Goal: Information Seeking & Learning: Learn about a topic

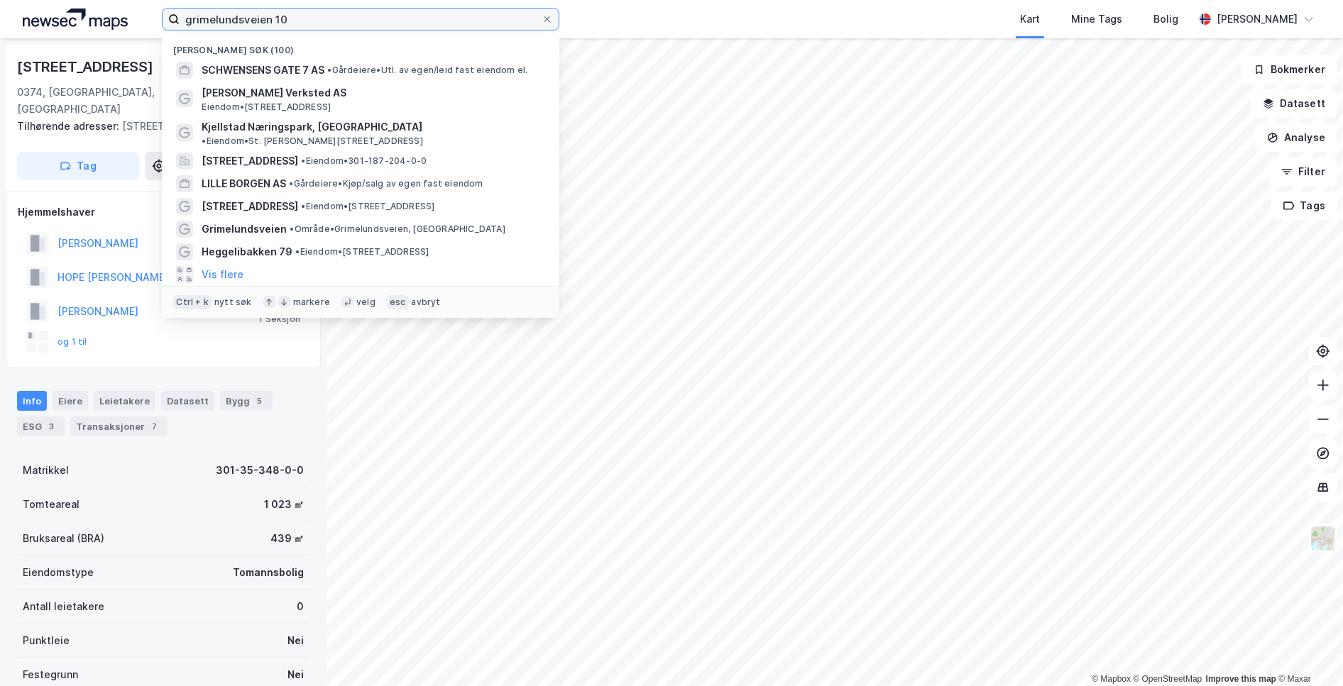
scroll to position [214, 0]
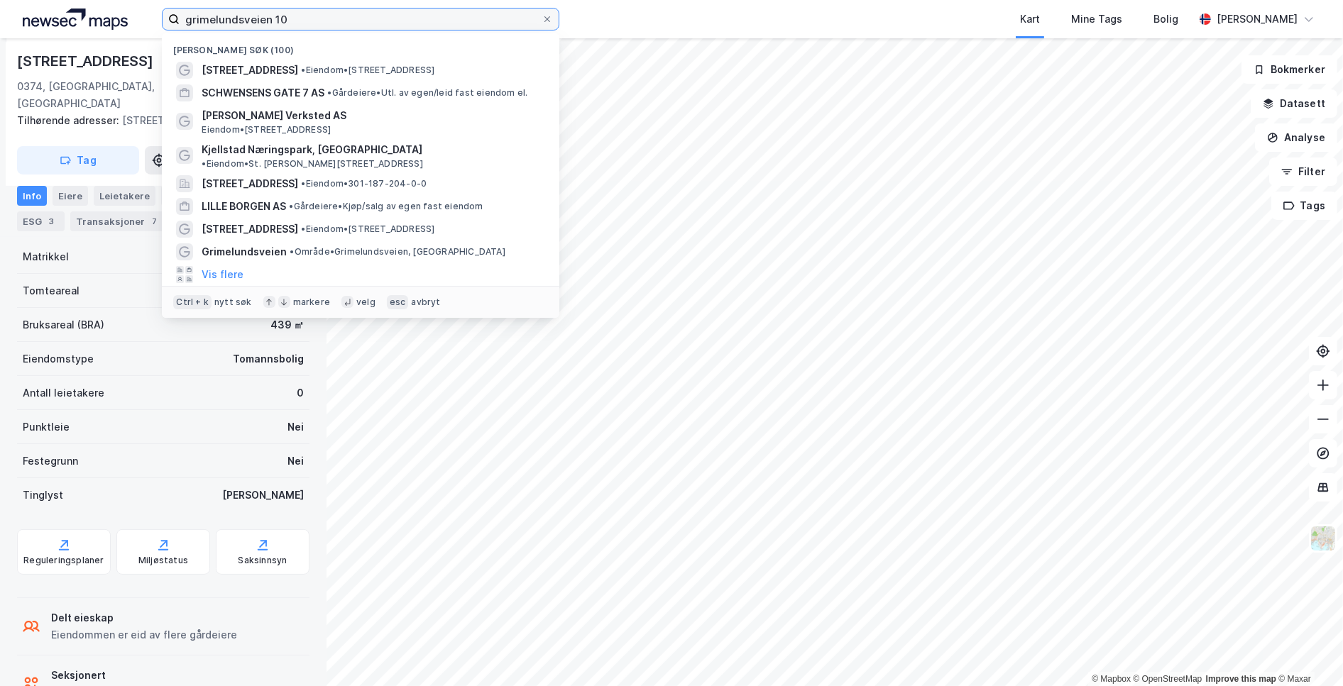
click at [233, 17] on input "grimelundsveien 10" at bounding box center [361, 19] width 362 height 21
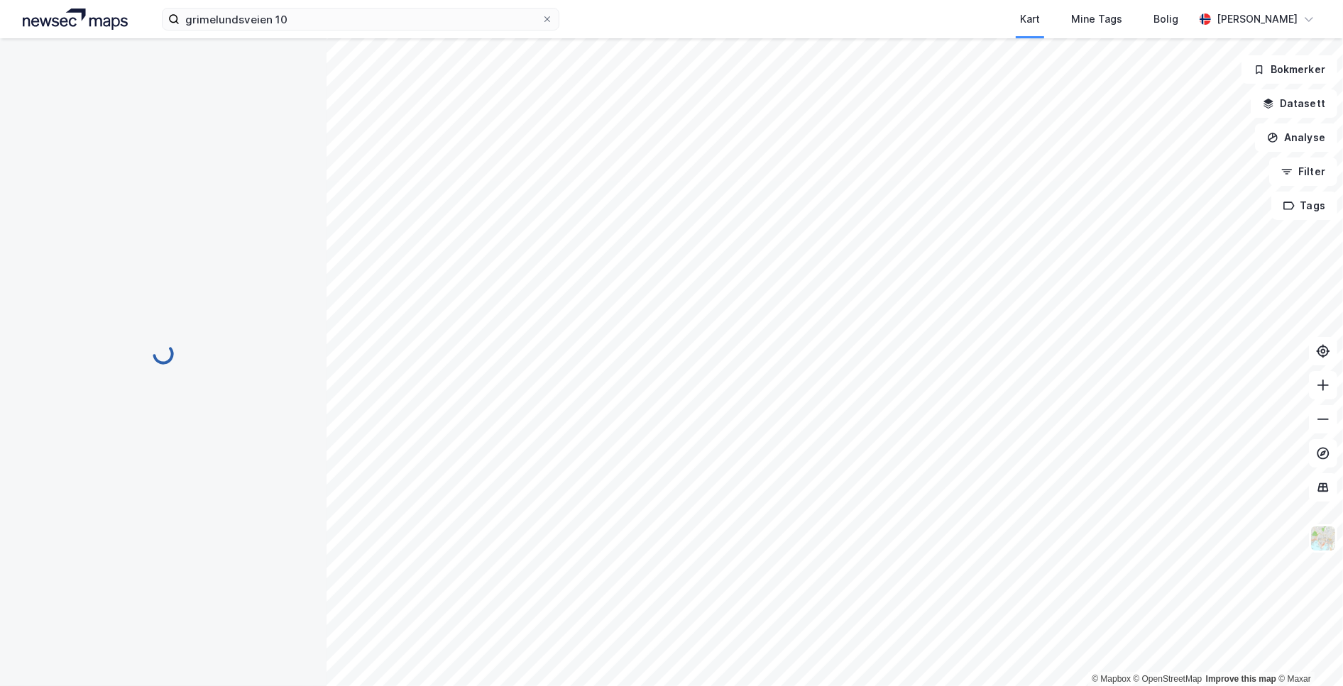
scroll to position [99, 0]
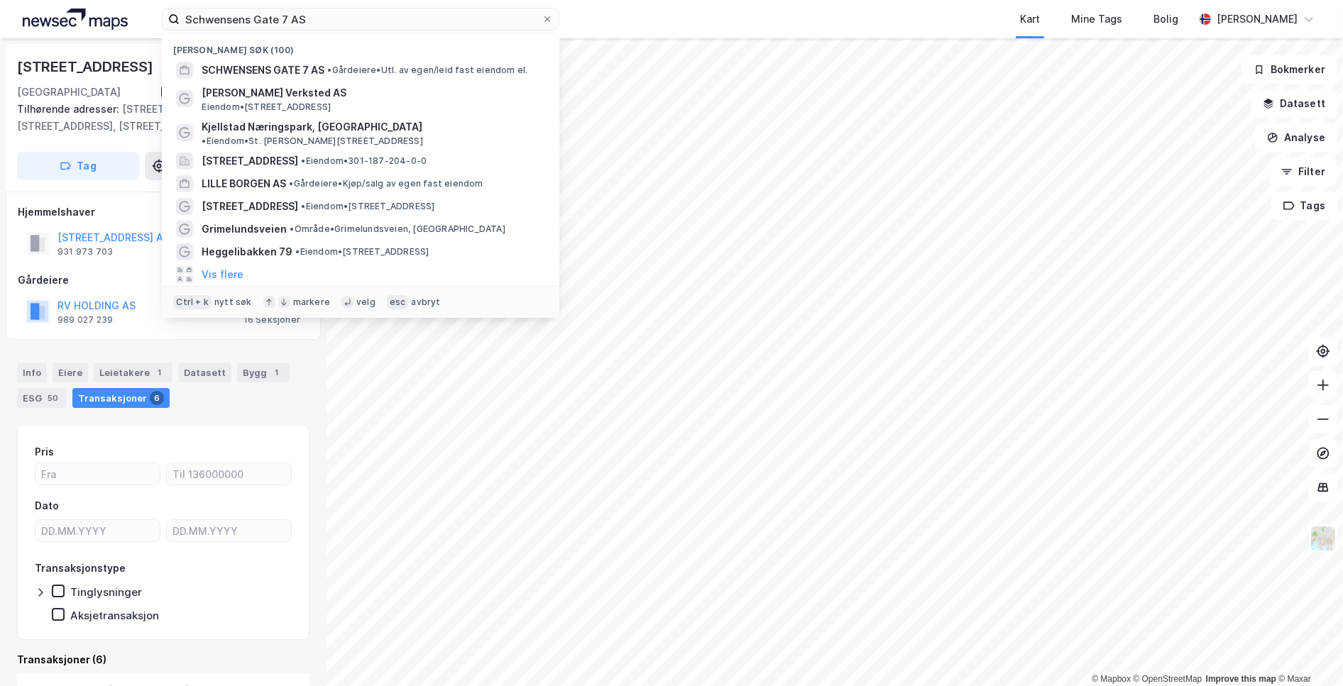
click at [285, 11] on input "Schwensens Gate 7 AS" at bounding box center [361, 19] width 362 height 21
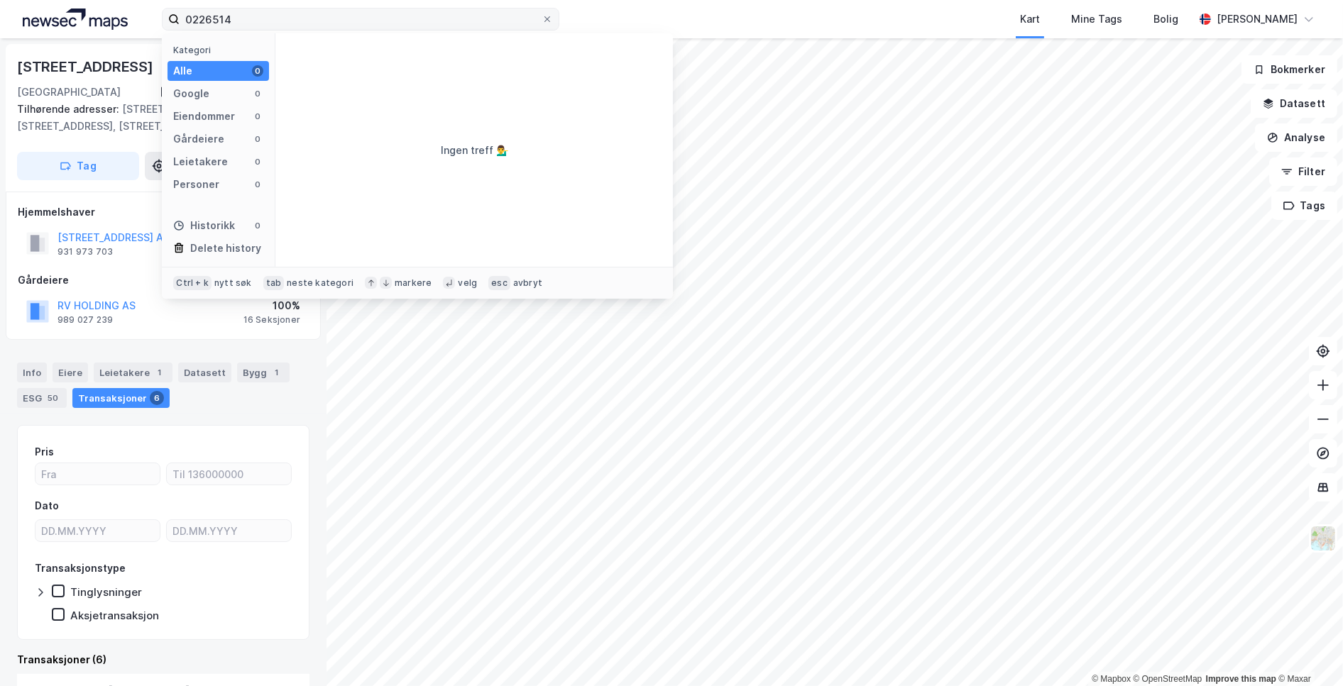
click at [267, 22] on input "0226514" at bounding box center [361, 19] width 362 height 21
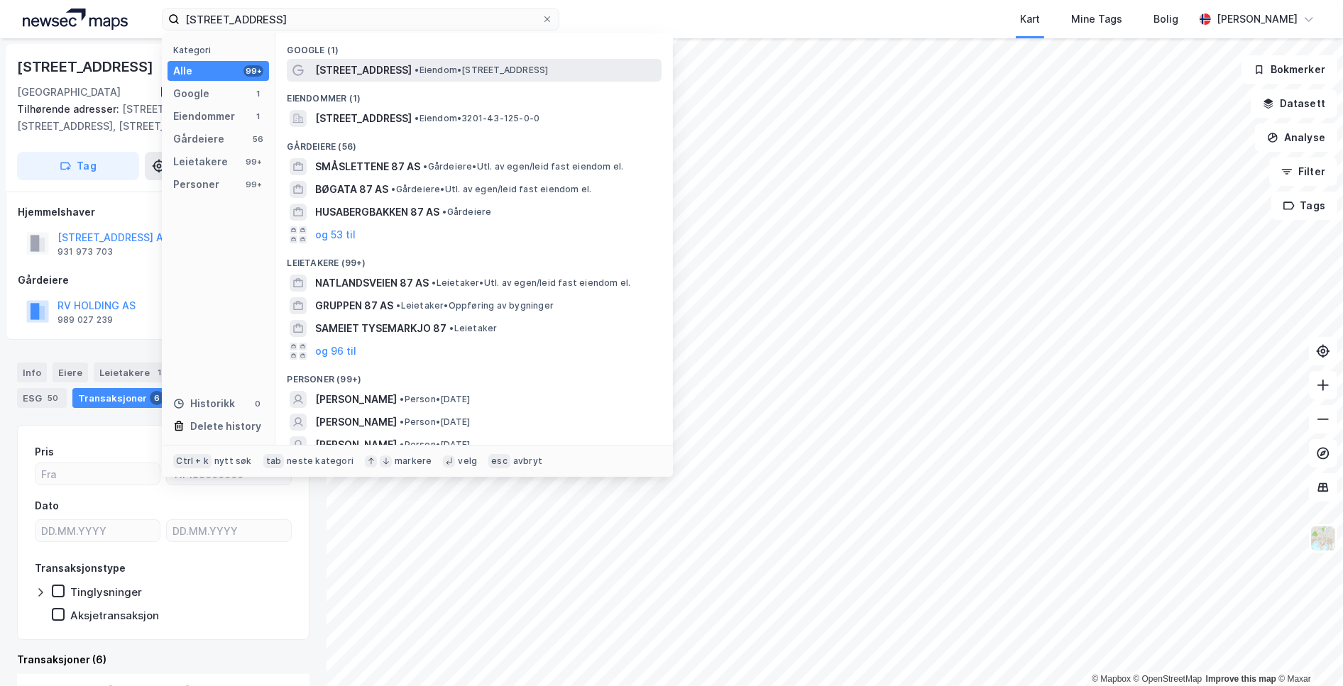
type input "bruksveien 87"
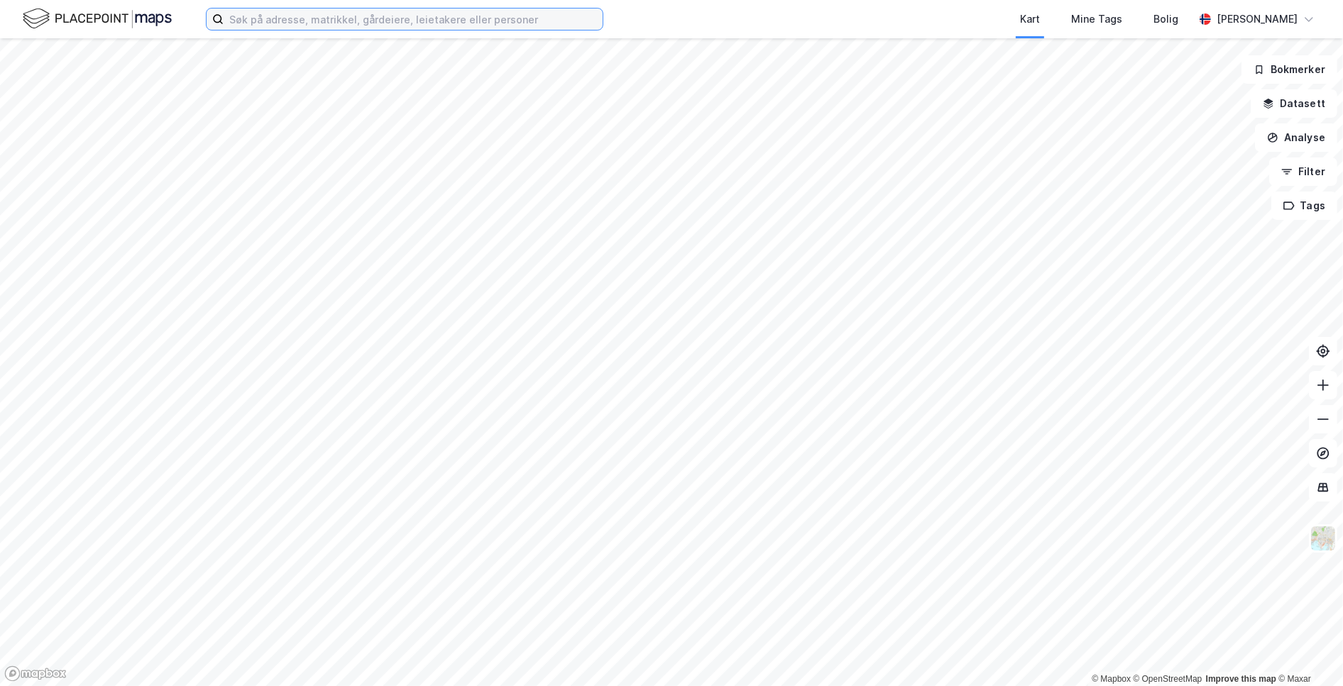
click at [374, 13] on input at bounding box center [413, 19] width 379 height 21
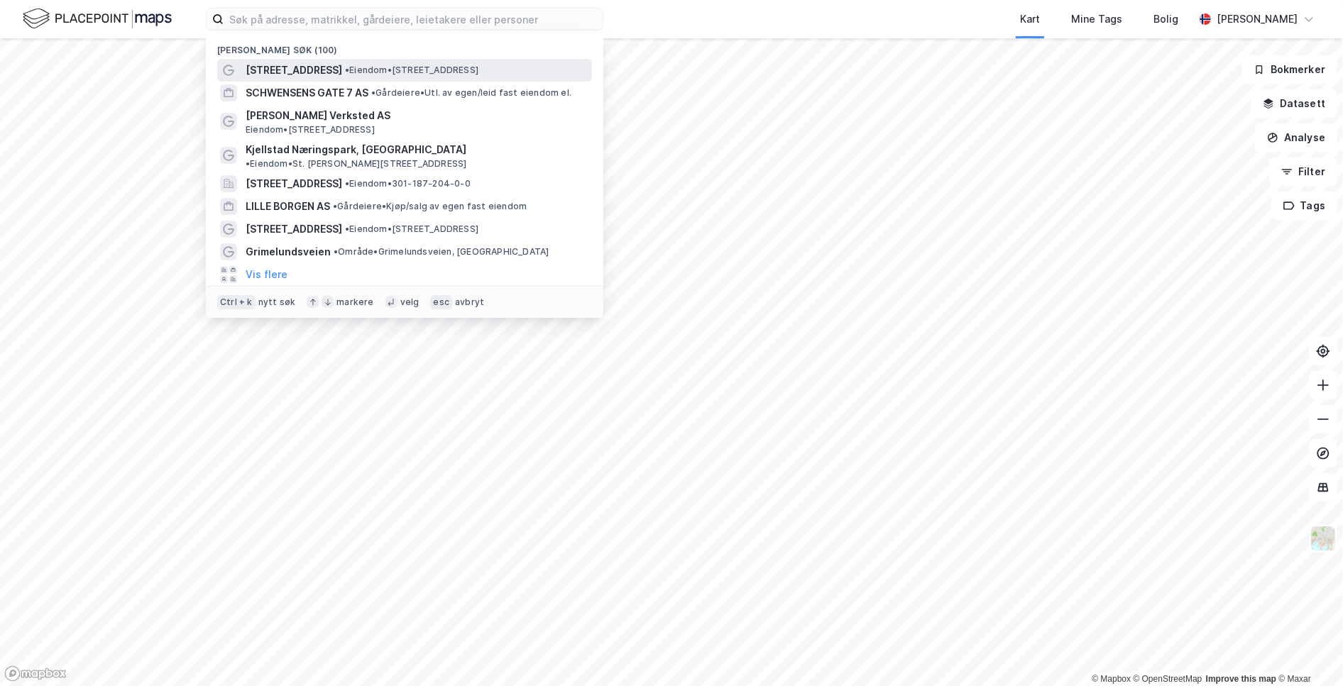
click at [376, 62] on div "Bruksveien 87 • Eiendom • Bruksveien 87, 1367 Snarøya" at bounding box center [418, 70] width 344 height 17
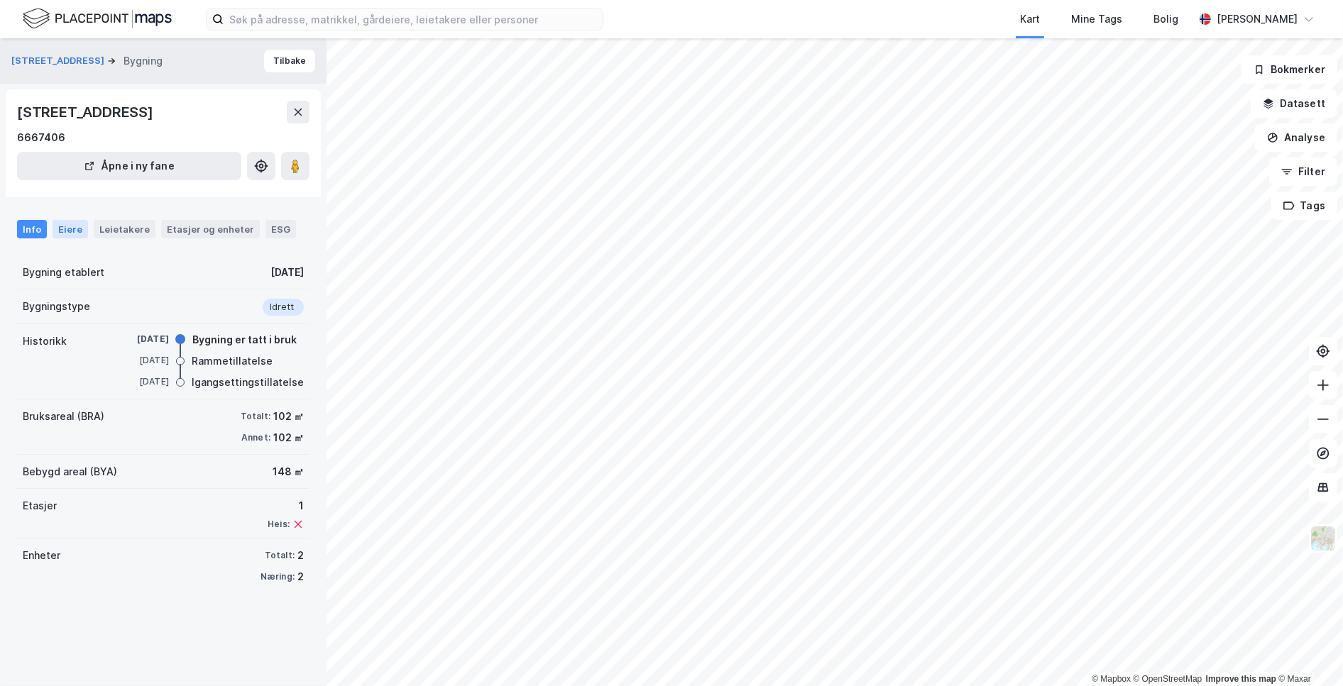
click at [76, 238] on div "Eiere" at bounding box center [70, 229] width 35 height 18
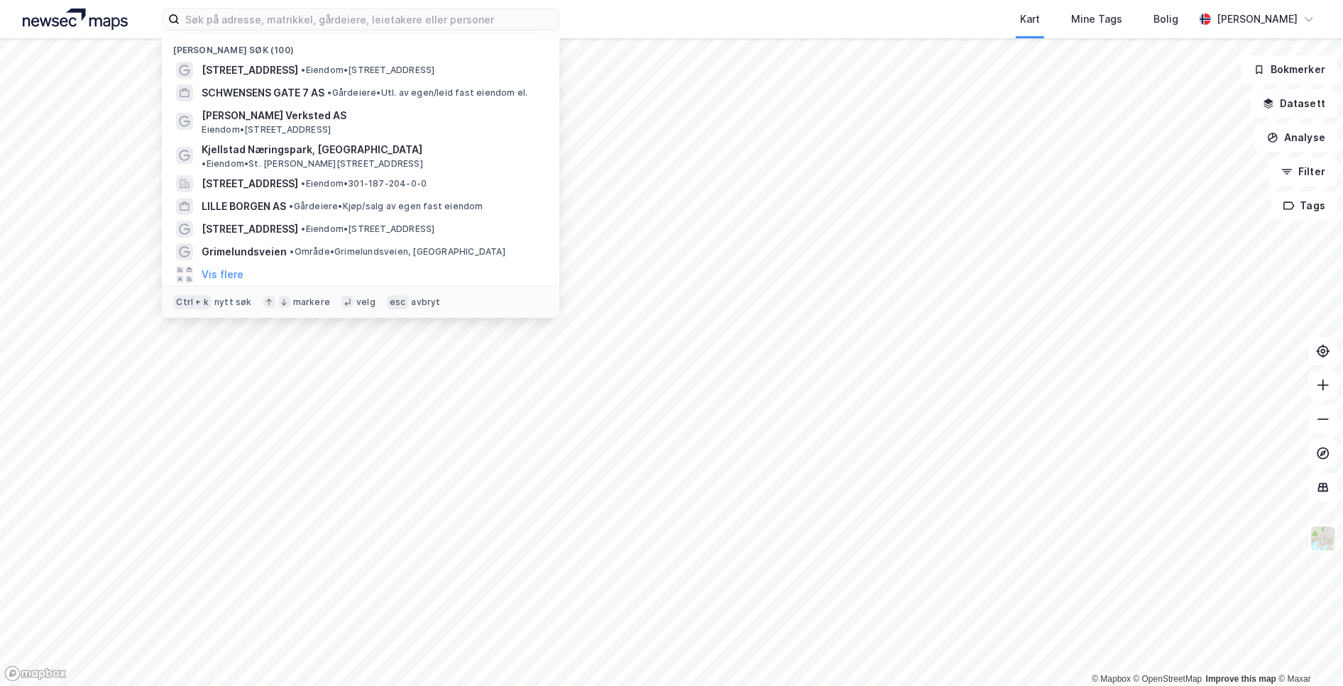
click at [259, 16] on input at bounding box center [369, 19] width 379 height 21
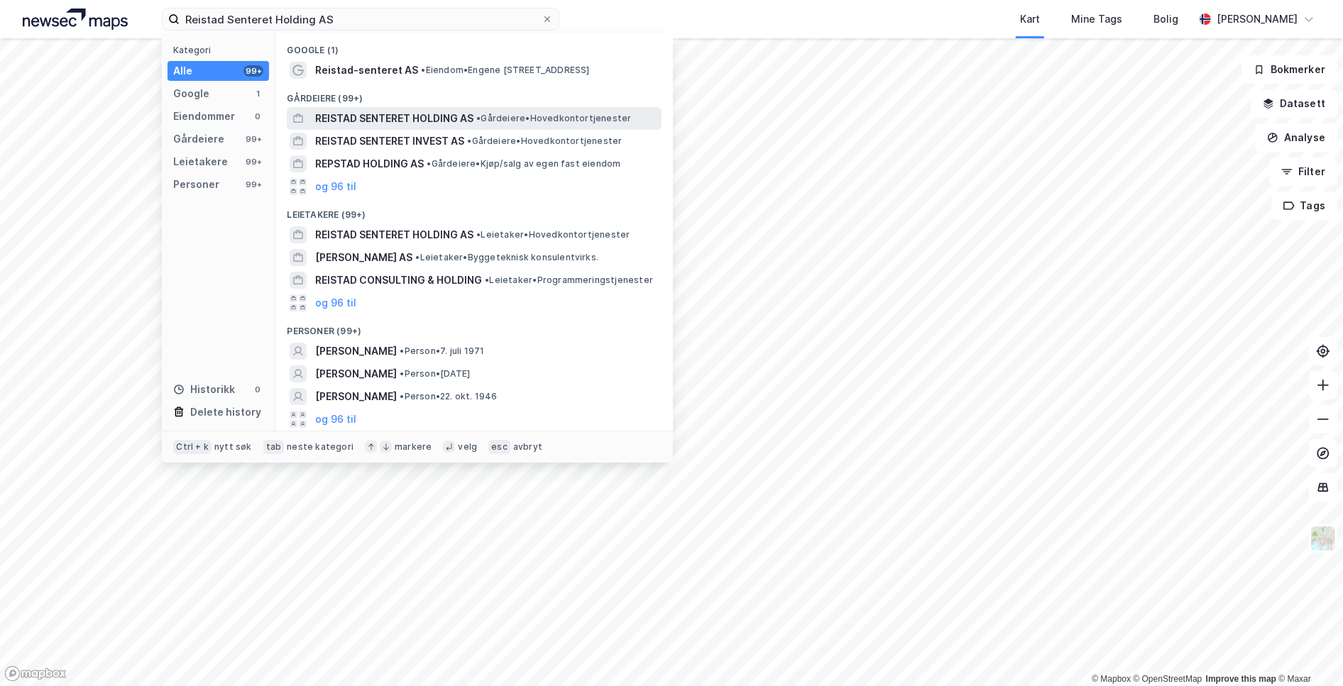
type input "Reistad Senteret Holding AS"
click at [427, 112] on span "REISTAD SENTERET HOLDING AS" at bounding box center [394, 118] width 158 height 17
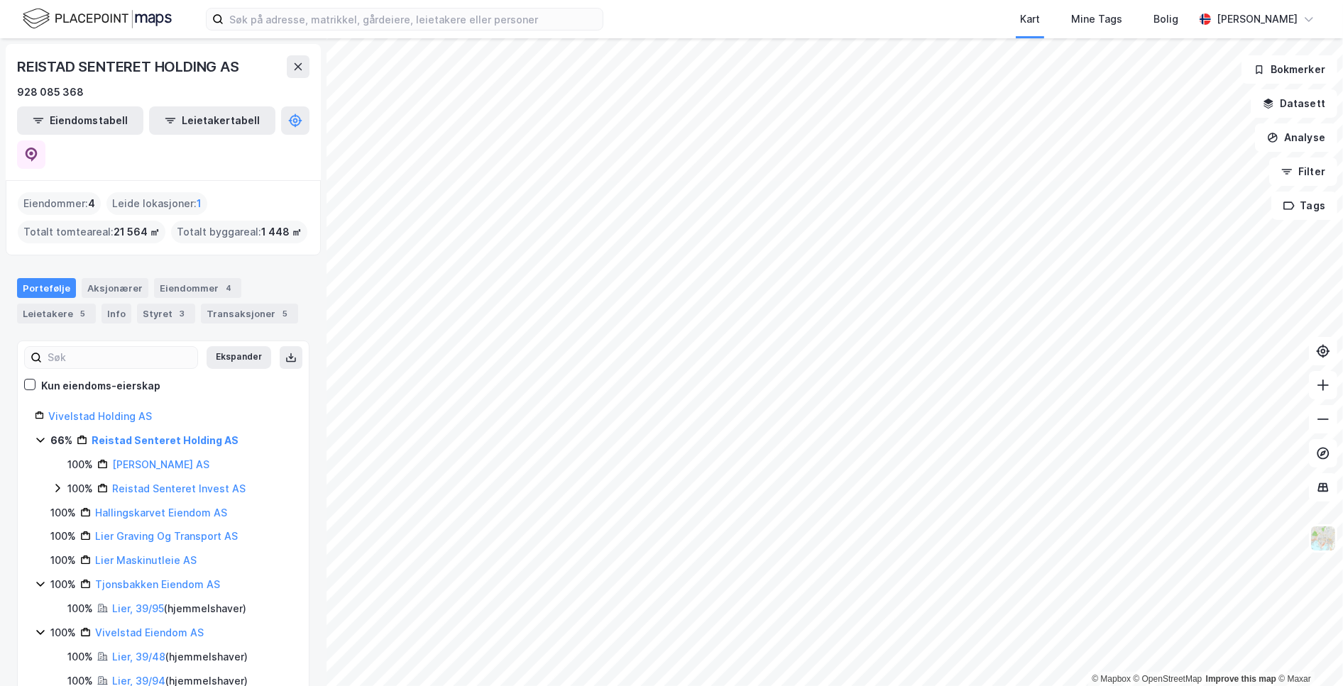
click at [171, 60] on div "REISTAD SENTERET HOLDING AS" at bounding box center [129, 66] width 225 height 23
drag, startPoint x: 175, startPoint y: 64, endPoint x: 187, endPoint y: 374, distance: 310.4
click at [187, 408] on div "Vivelstad Holding AS" at bounding box center [169, 416] width 243 height 17
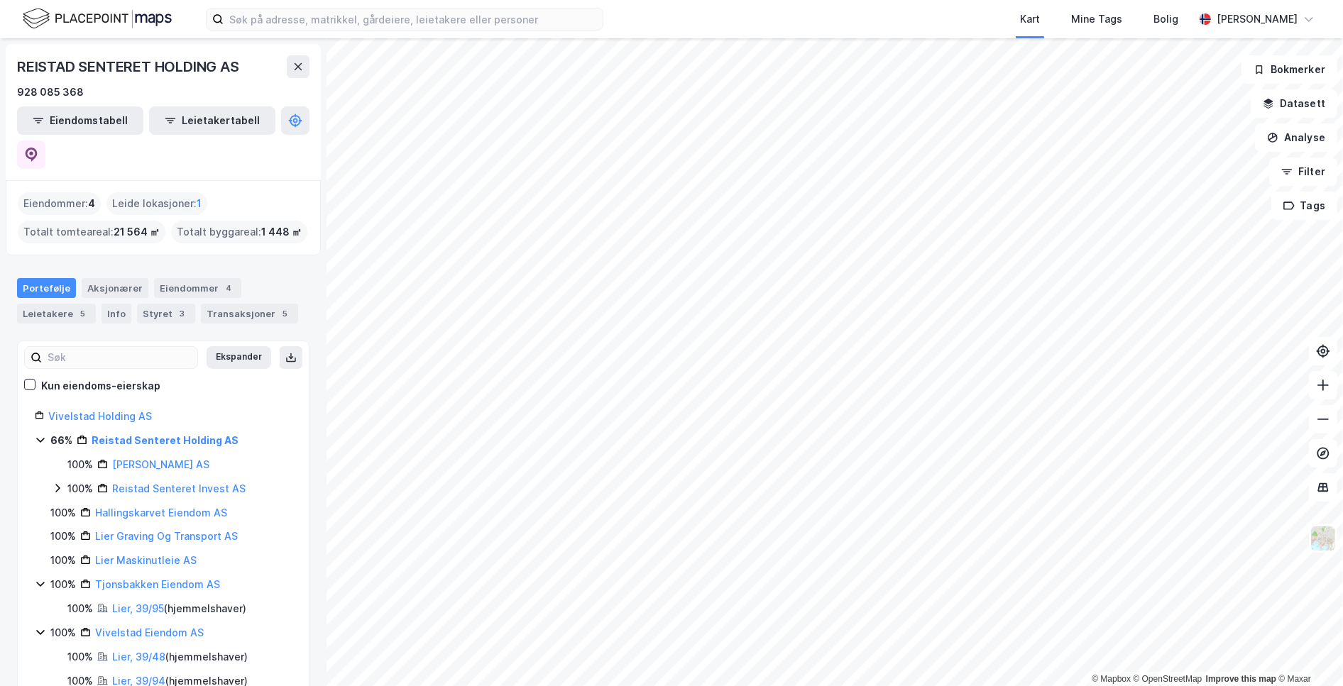
click at [224, 62] on div "REISTAD SENTERET HOLDING AS" at bounding box center [129, 66] width 225 height 23
click at [217, 62] on div "REISTAD SENTERET HOLDING AS" at bounding box center [129, 66] width 225 height 23
click at [38, 148] on icon at bounding box center [31, 155] width 14 height 14
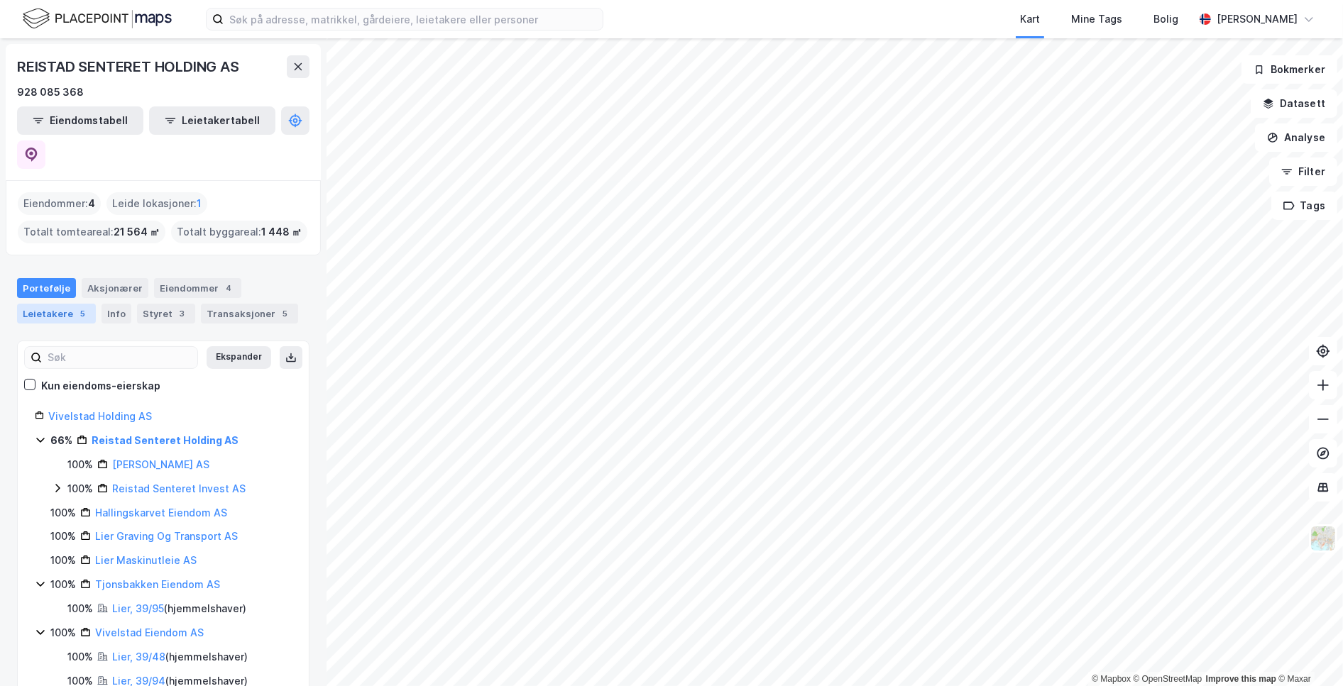
click at [83, 304] on div "Leietakere 5" at bounding box center [56, 314] width 79 height 20
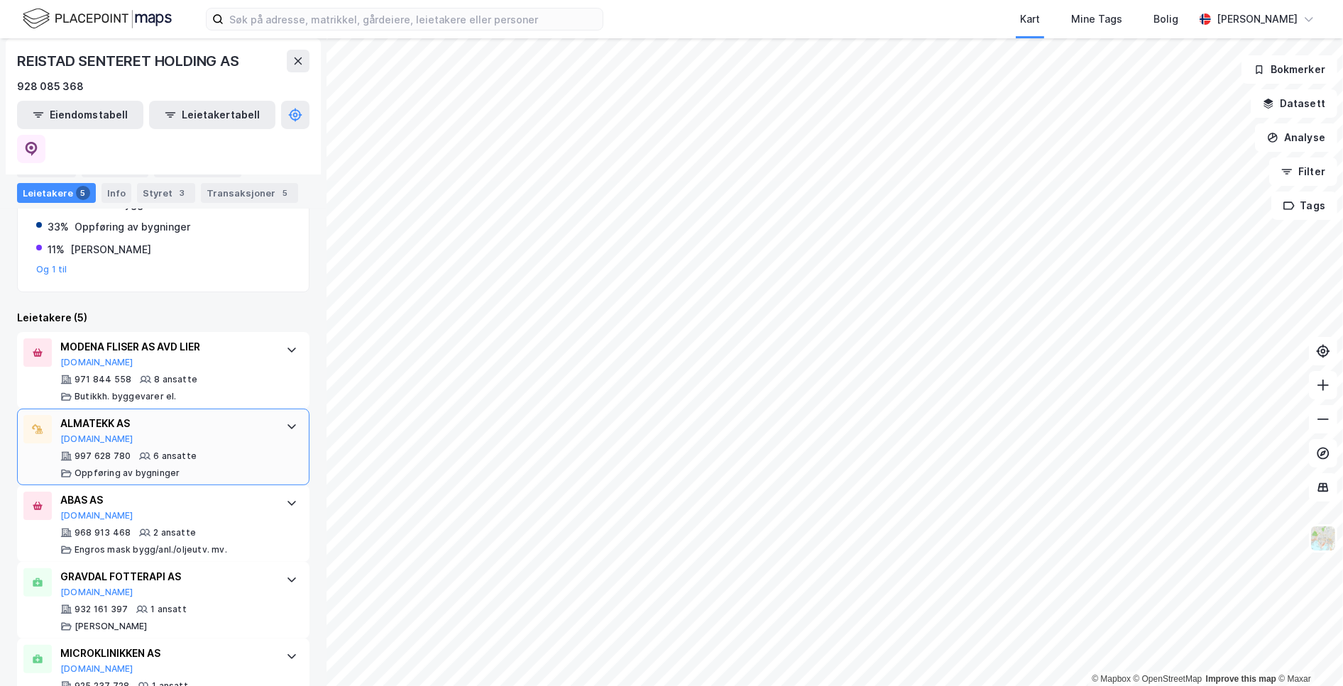
scroll to position [277, 0]
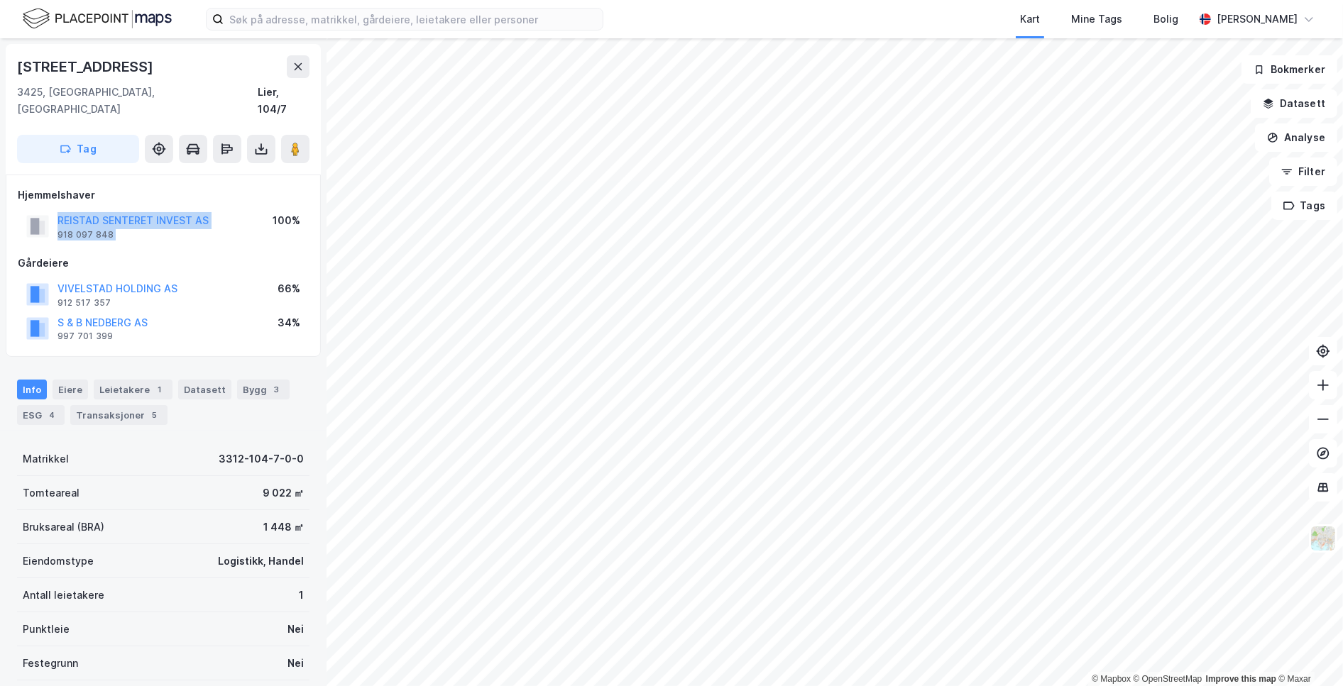
drag, startPoint x: 248, startPoint y: 209, endPoint x: 31, endPoint y: 199, distance: 218.1
click at [31, 209] on div "REISTAD SENTERET INVEST AS 918 097 848 100%" at bounding box center [163, 226] width 291 height 34
click at [135, 380] on div "Leietakere 1" at bounding box center [133, 390] width 79 height 20
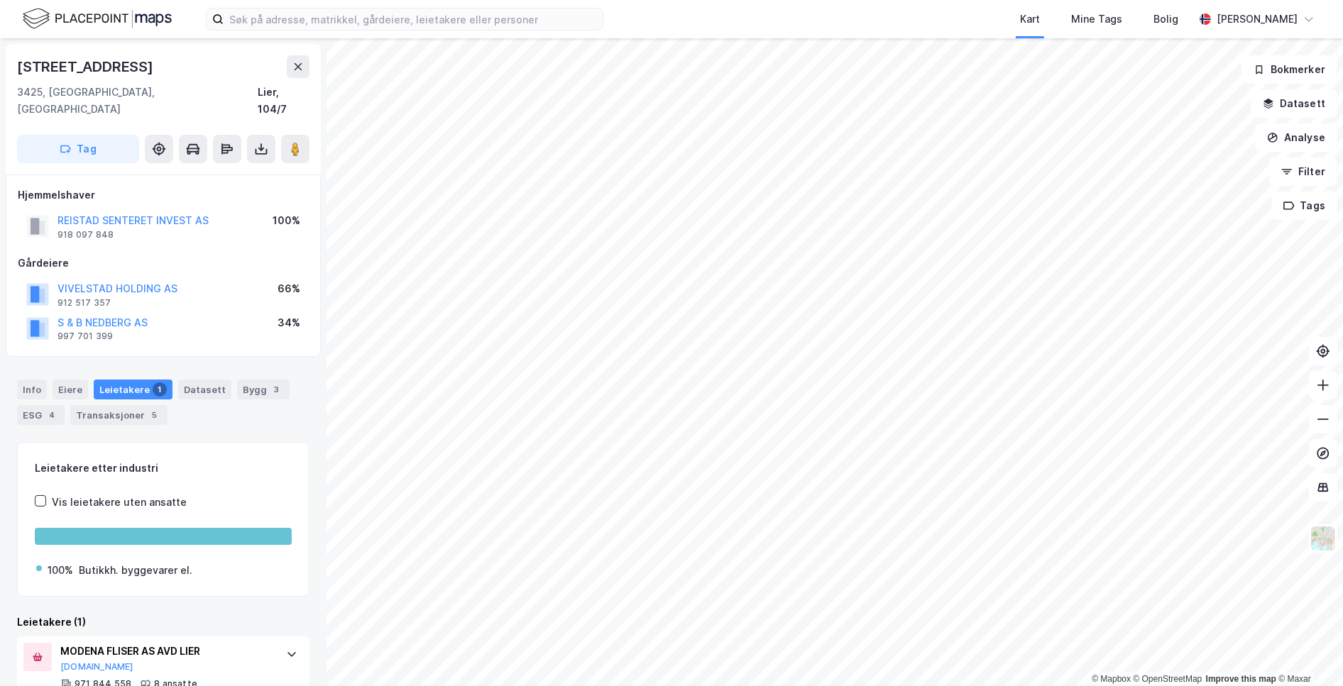
scroll to position [26, 0]
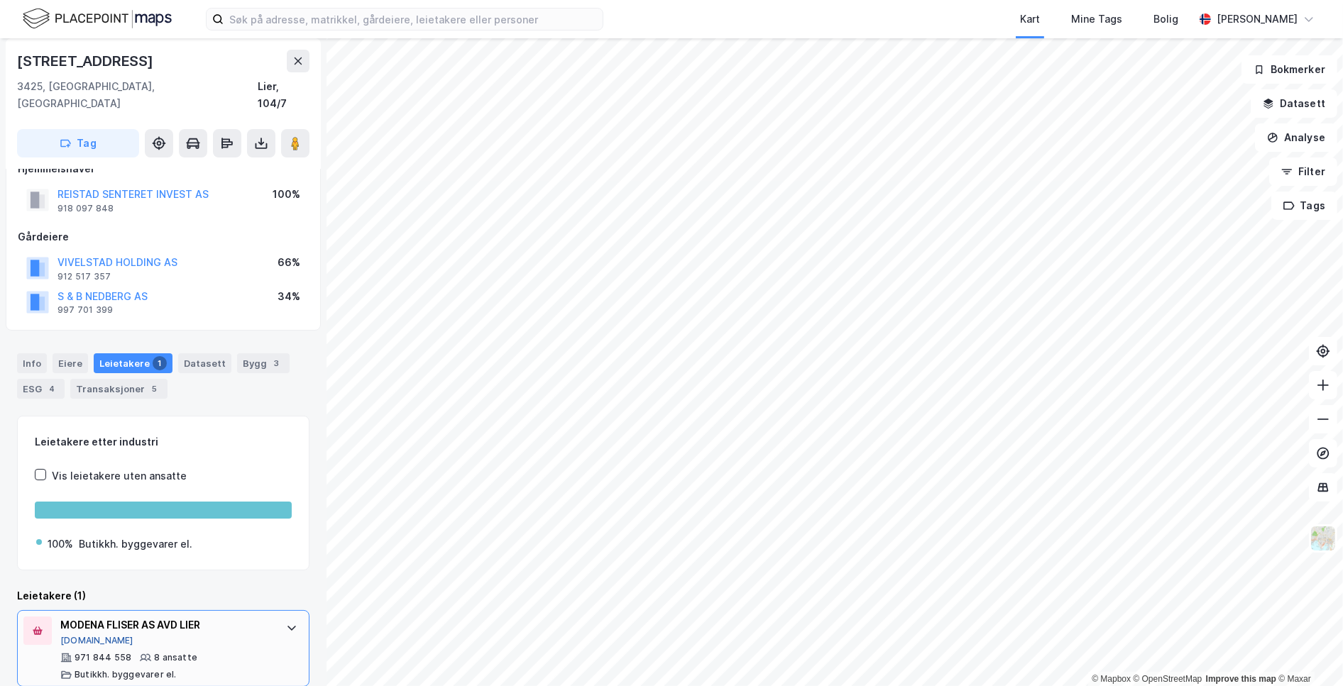
click at [75, 635] on button "Brreg.no" at bounding box center [96, 640] width 73 height 11
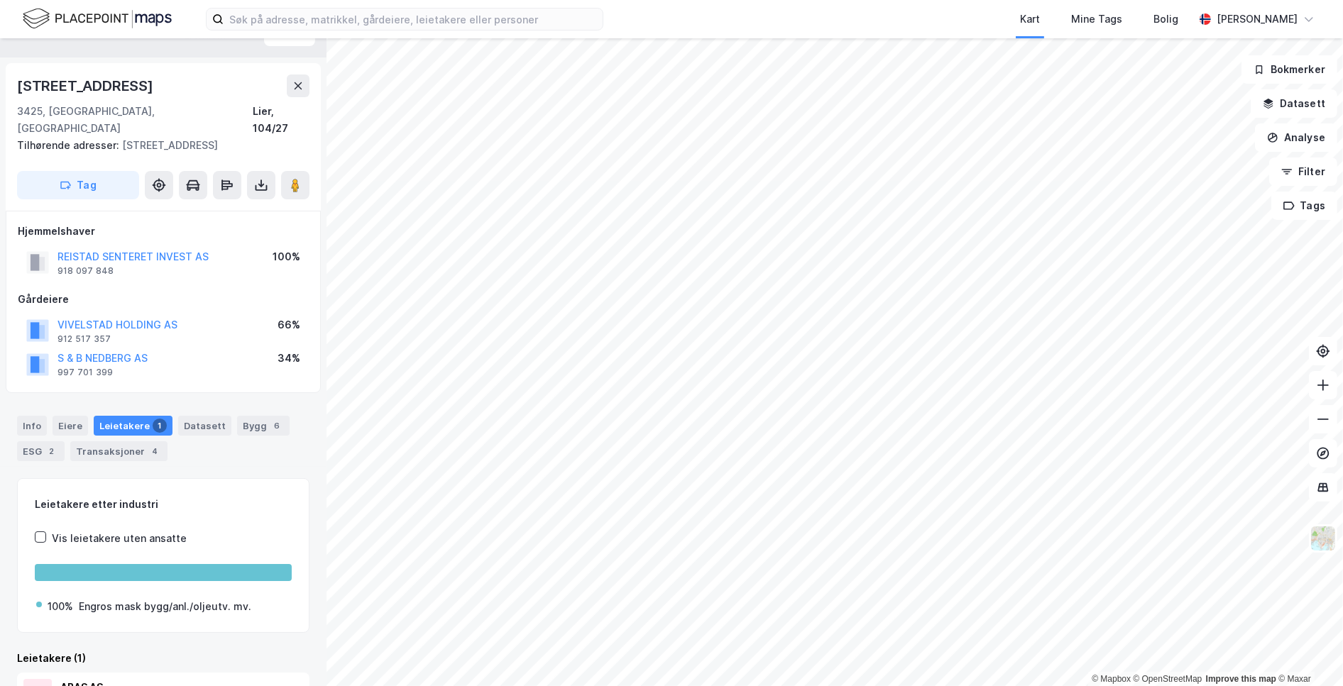
scroll to position [26, 0]
click at [69, 83] on div "Brastadveien 56" at bounding box center [86, 86] width 139 height 23
drag, startPoint x: 69, startPoint y: 83, endPoint x: 72, endPoint y: 91, distance: 8.6
click at [69, 82] on div "Brastadveien 56" at bounding box center [86, 86] width 139 height 23
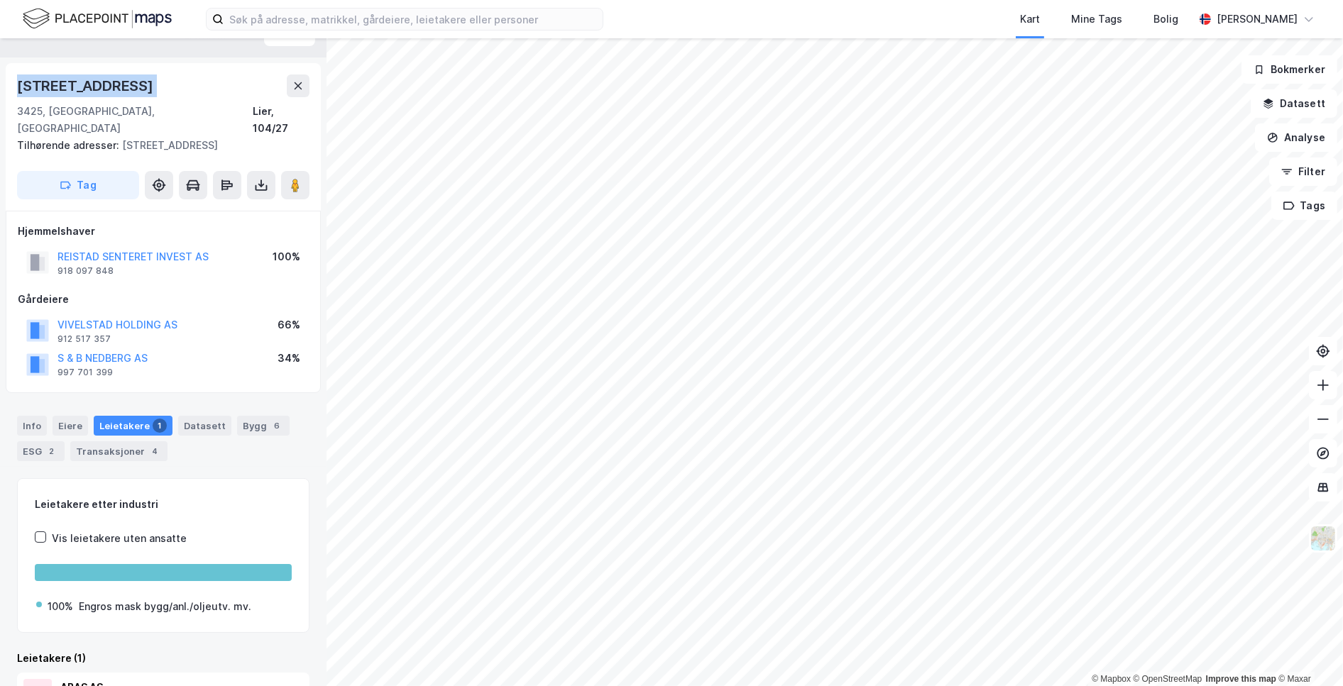
copy div "Brastadveien 56"
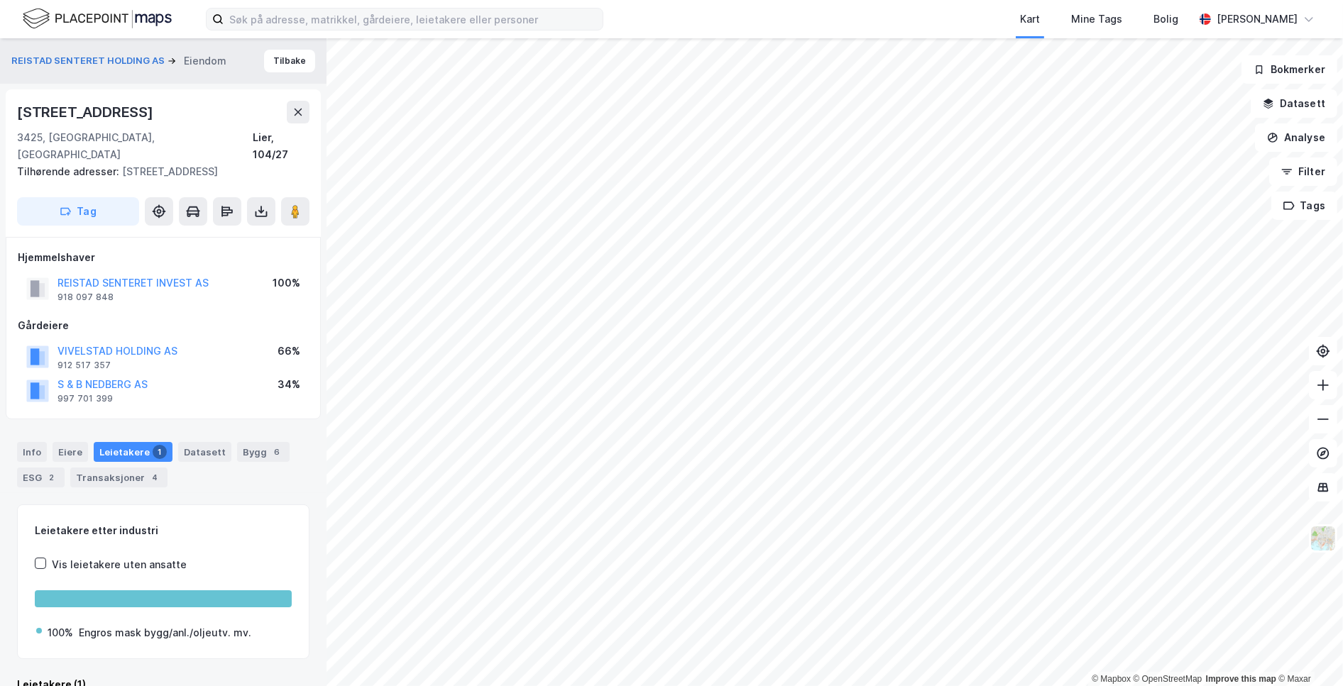
scroll to position [12, 0]
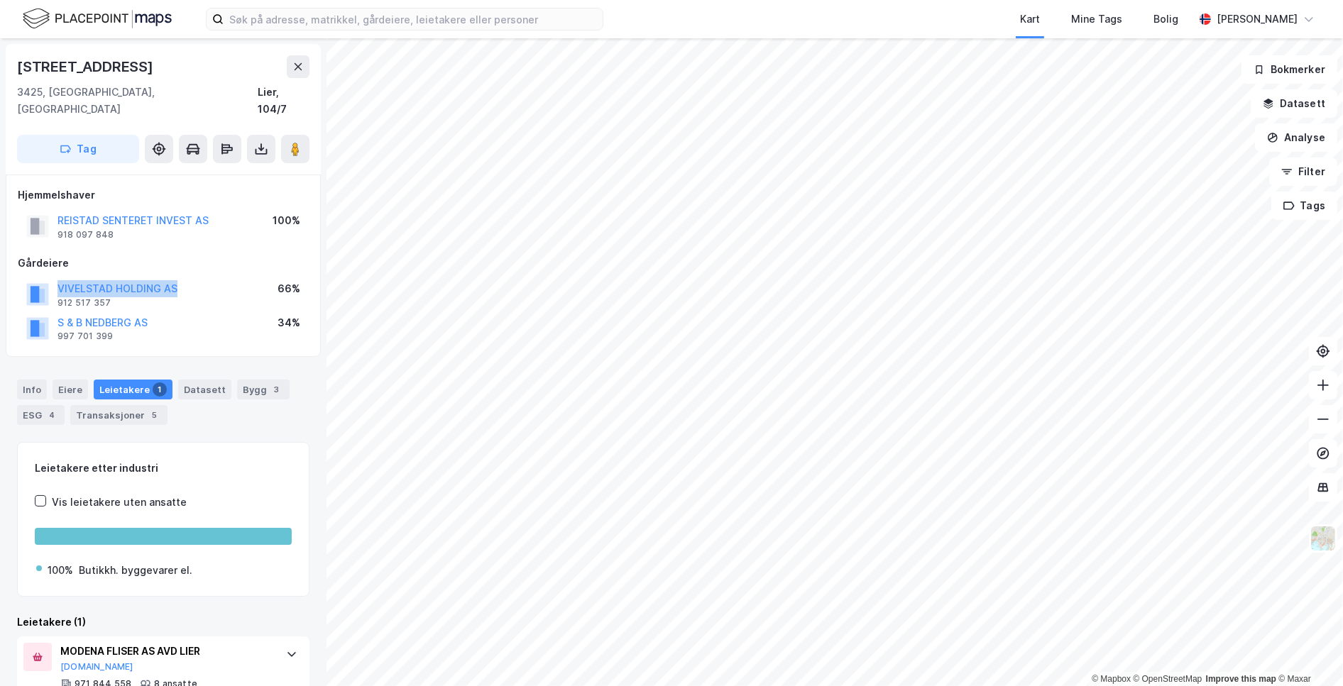
drag, startPoint x: 202, startPoint y: 268, endPoint x: 38, endPoint y: 274, distance: 163.4
click at [38, 278] on div "VIVELSTAD HOLDING AS 912 517 357 66%" at bounding box center [163, 295] width 291 height 34
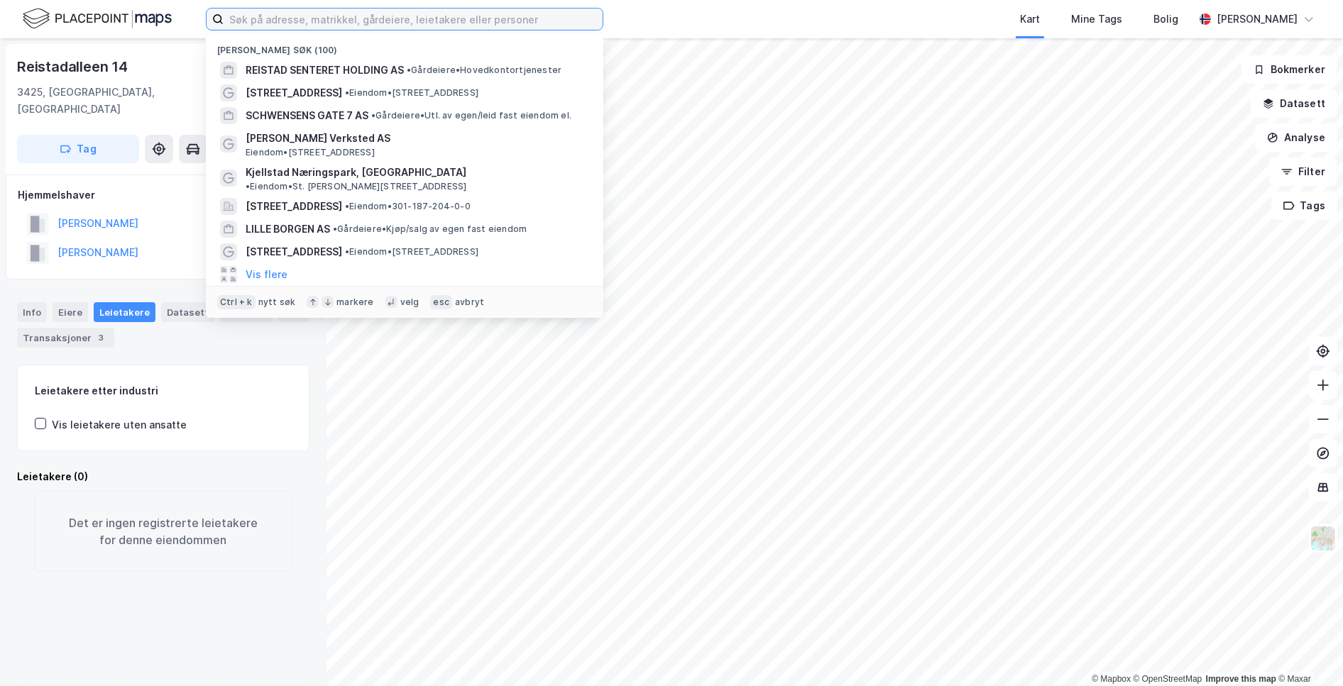
click at [325, 17] on input at bounding box center [413, 19] width 379 height 21
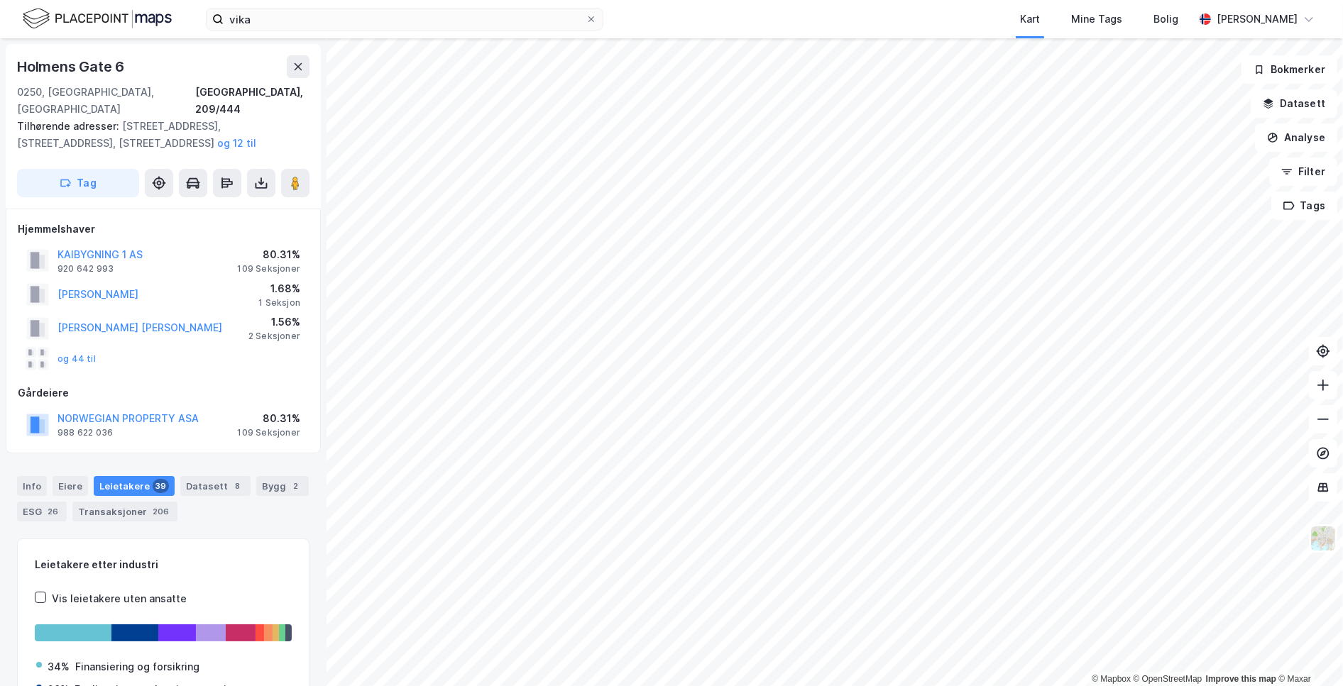
scroll to position [12, 0]
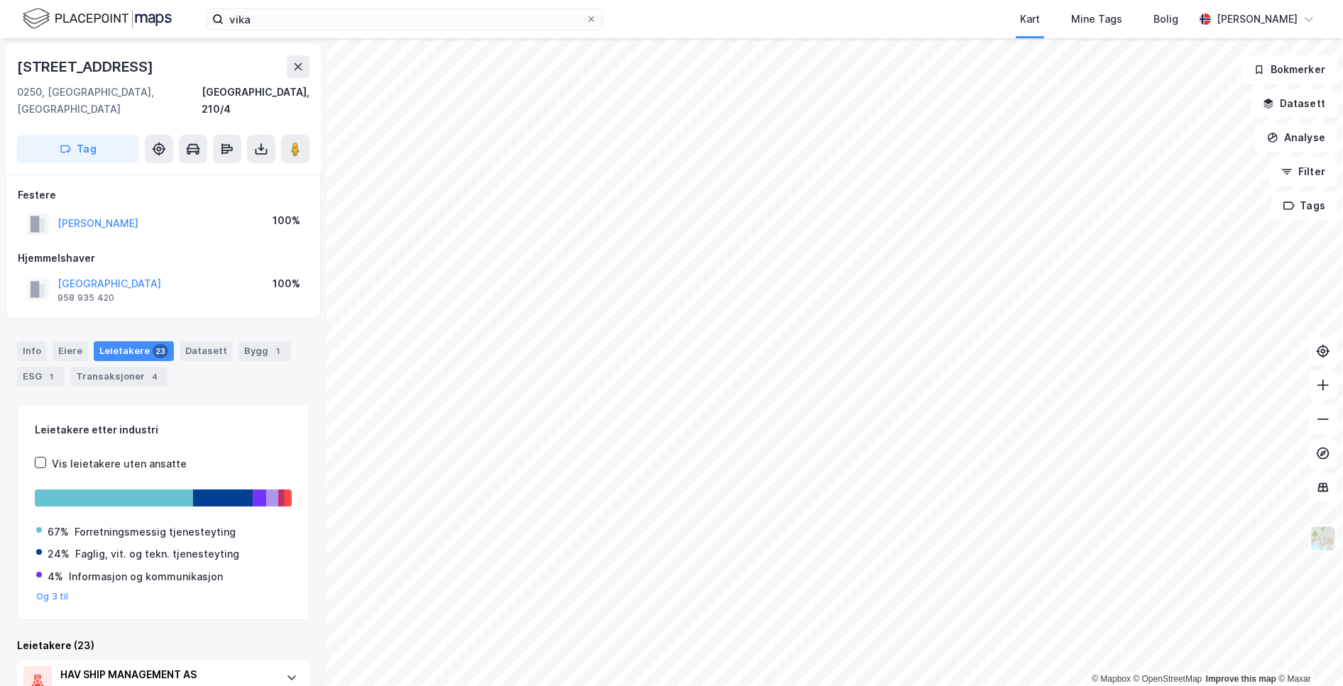
drag, startPoint x: 157, startPoint y: 208, endPoint x: 31, endPoint y: 192, distance: 126.6
click at [31, 209] on div "MOHN CHRISTIAN 100%" at bounding box center [163, 223] width 291 height 29
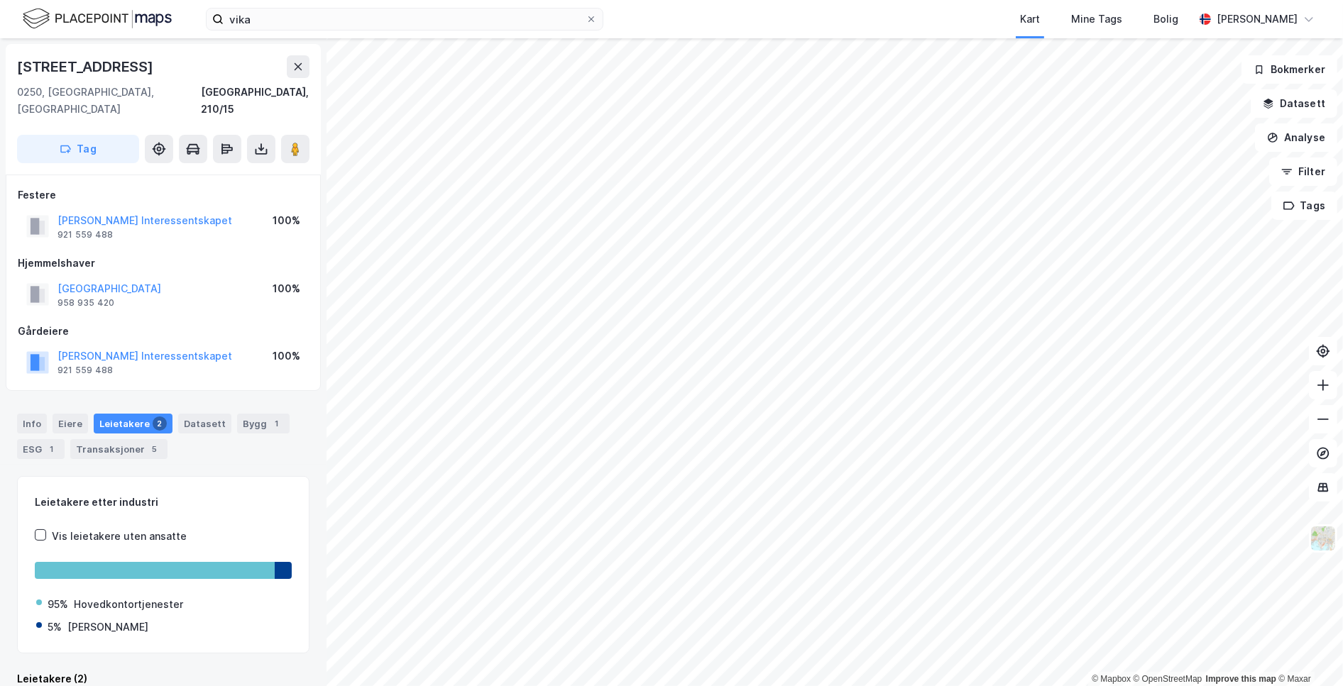
scroll to position [7, 0]
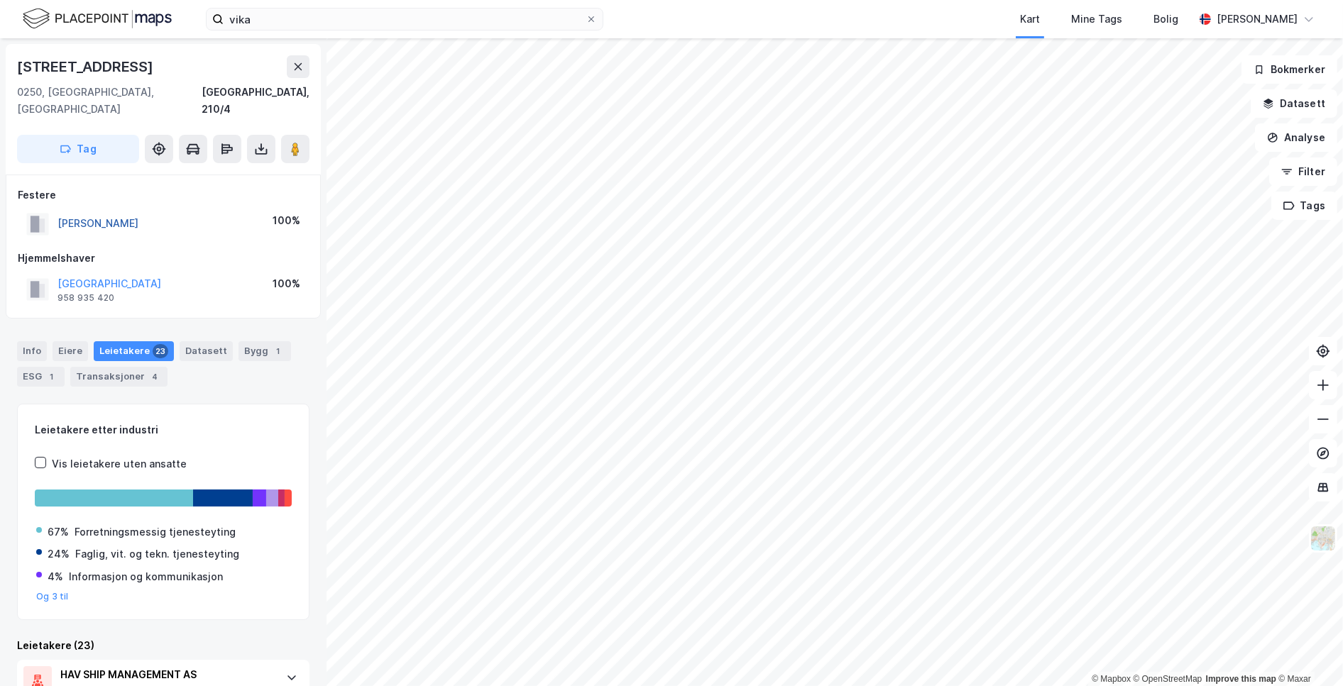
click at [0, 0] on button "MOHN CHRISTIAN" at bounding box center [0, 0] width 0 height 0
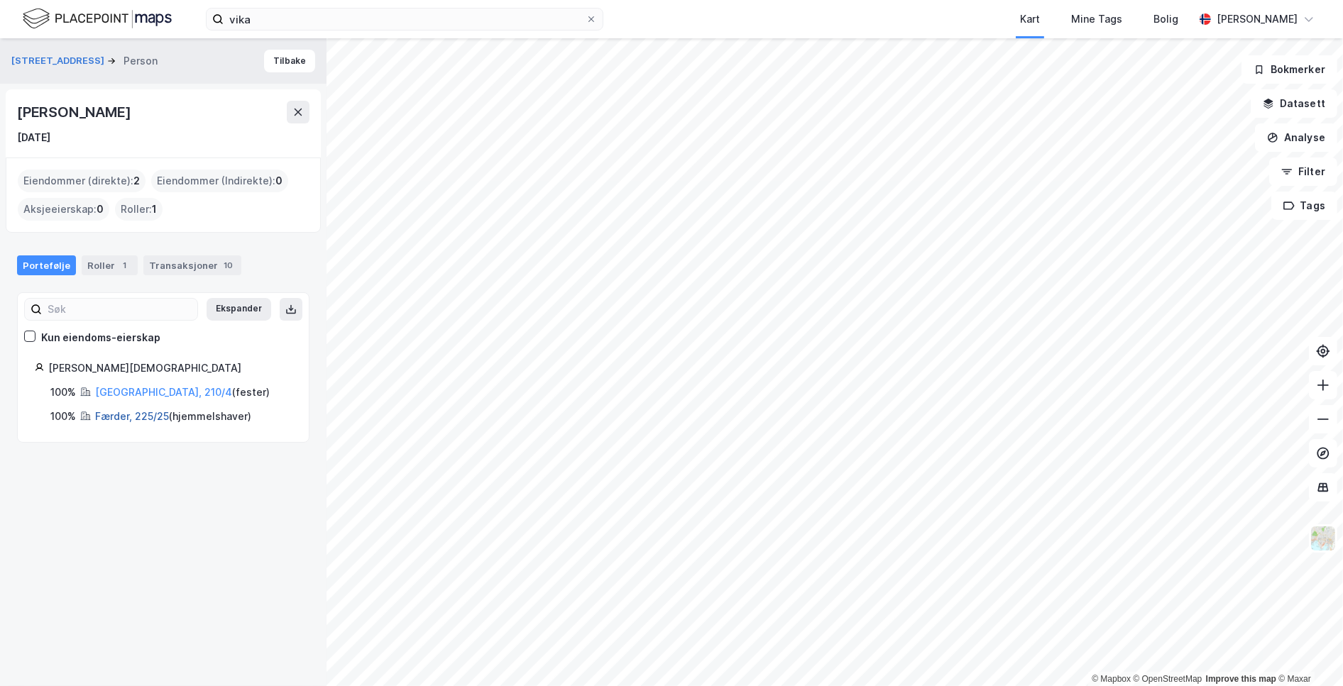
click at [122, 416] on link "Færder, 225/25" at bounding box center [132, 416] width 74 height 12
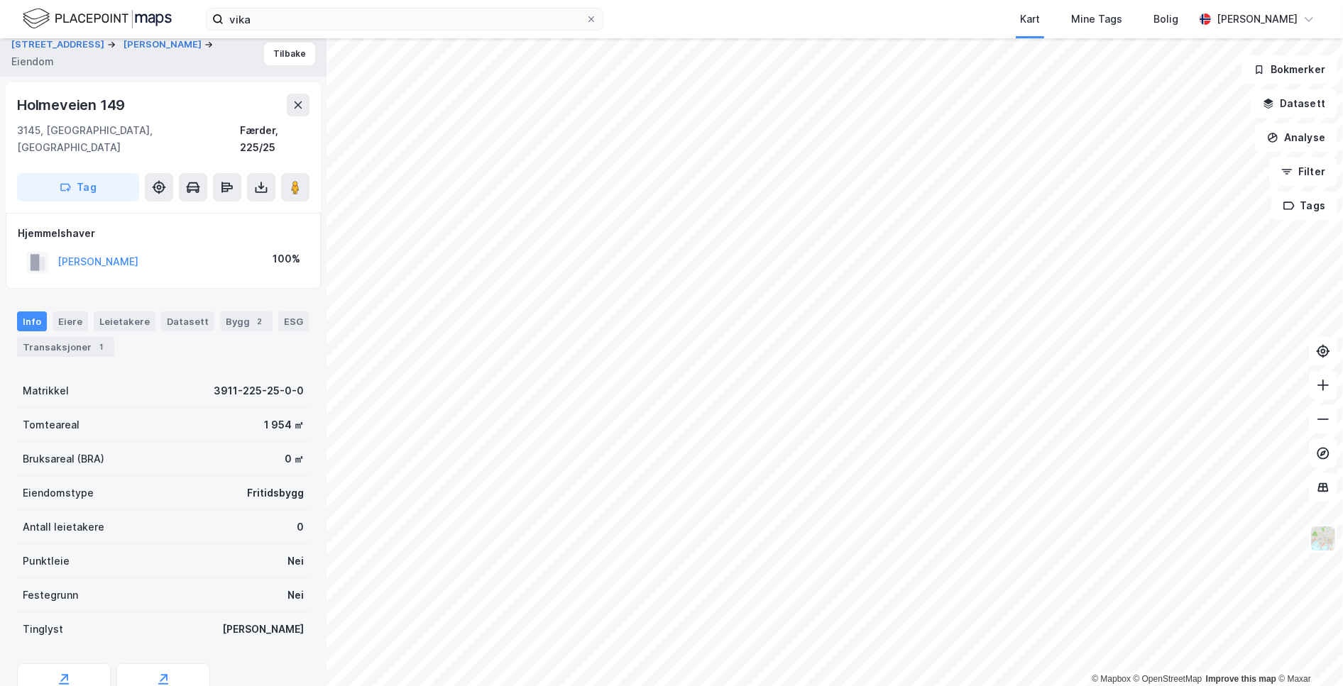
scroll to position [58, 0]
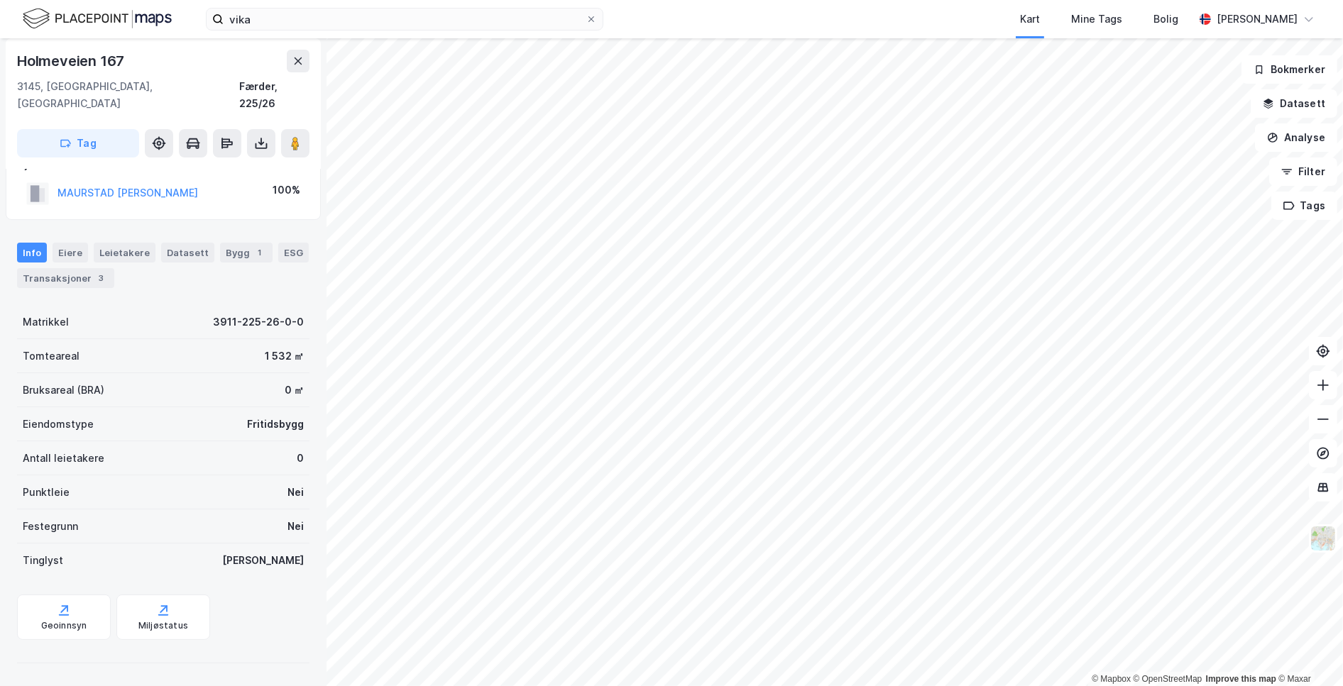
scroll to position [13, 0]
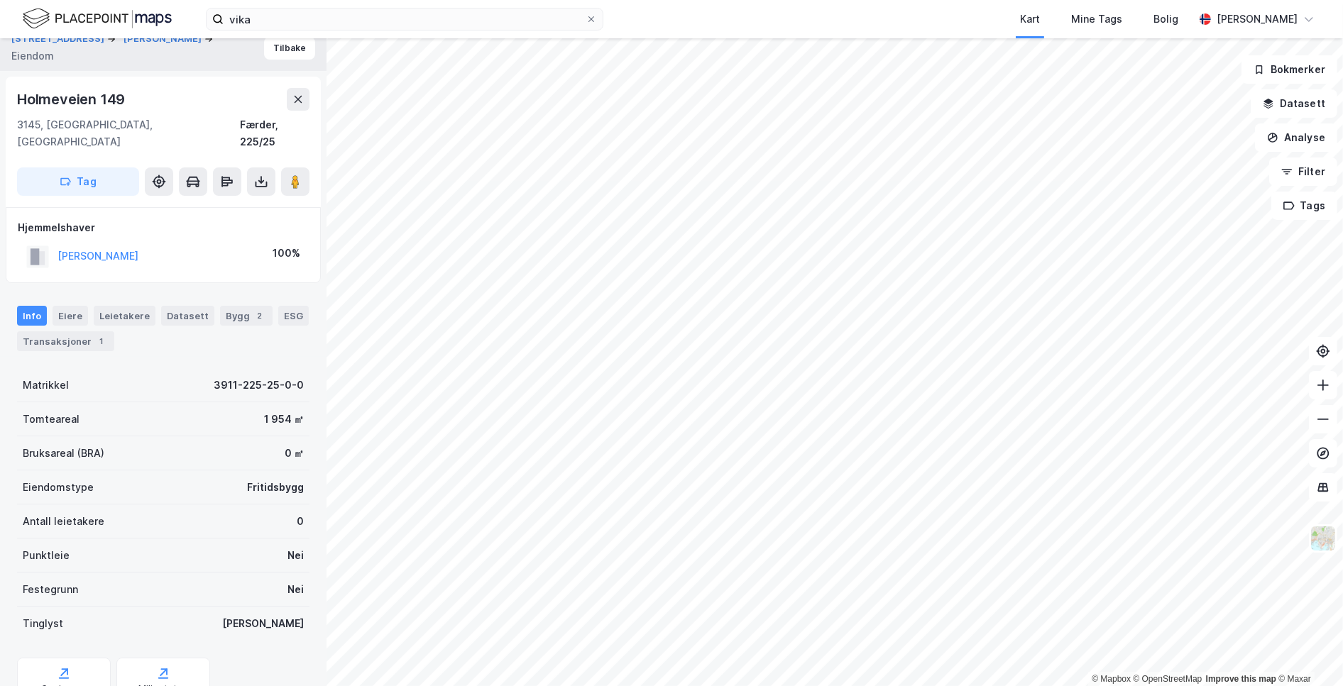
scroll to position [13, 0]
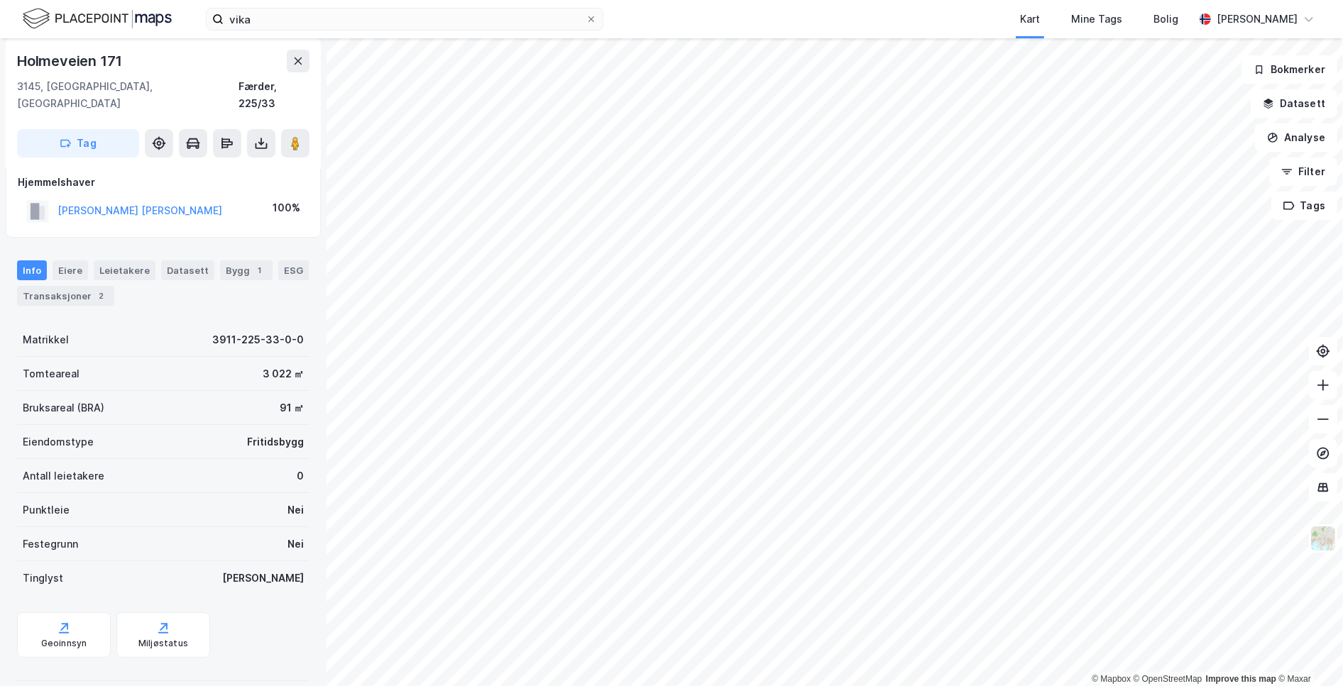
scroll to position [13, 0]
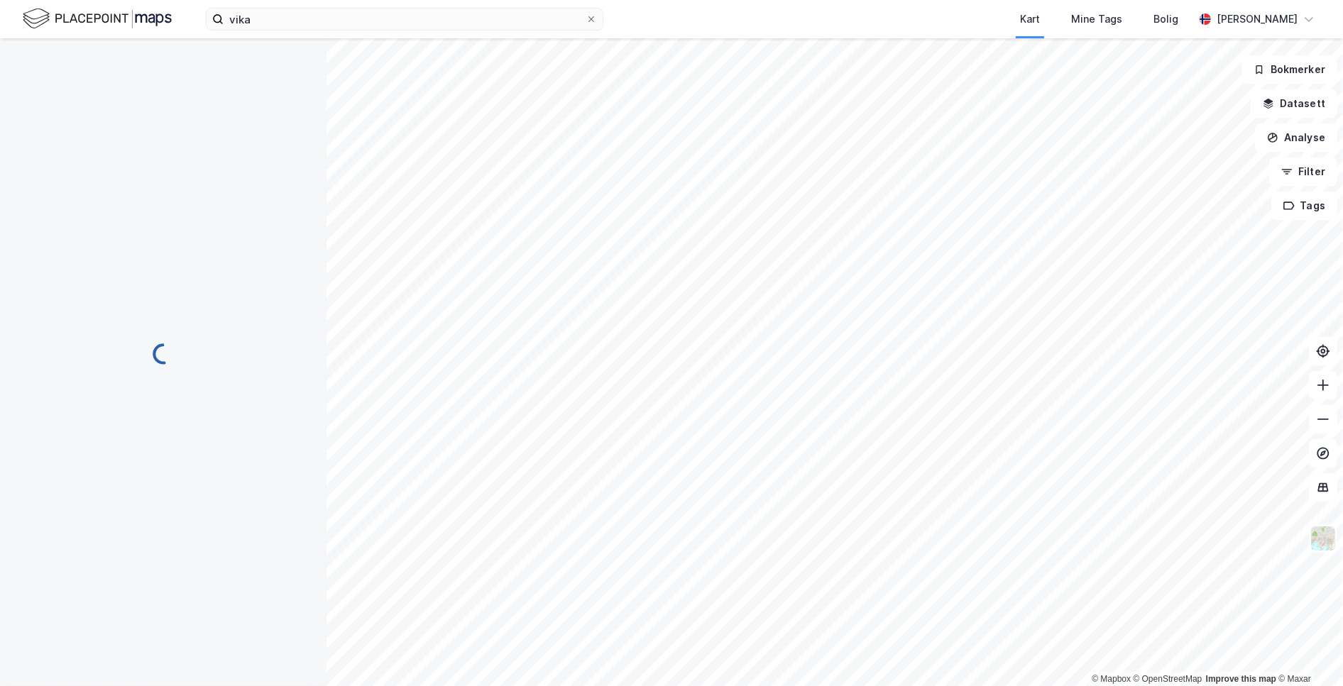
scroll to position [13, 0]
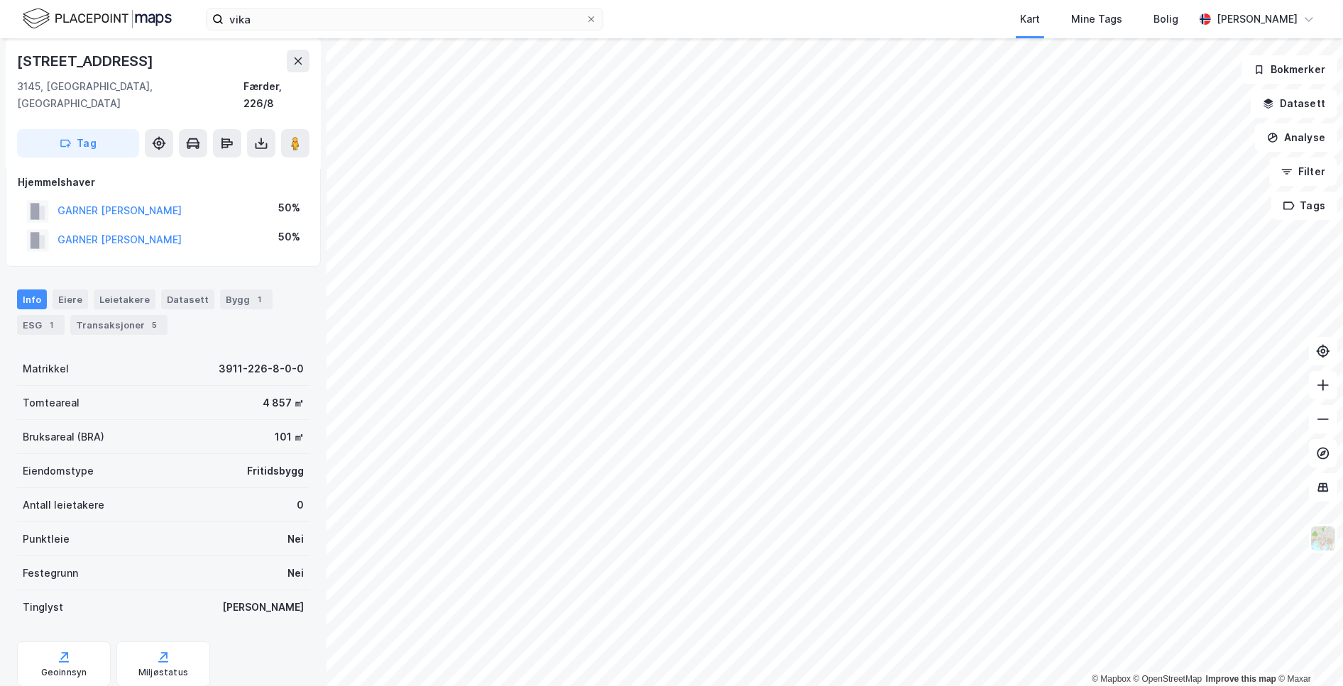
scroll to position [13, 0]
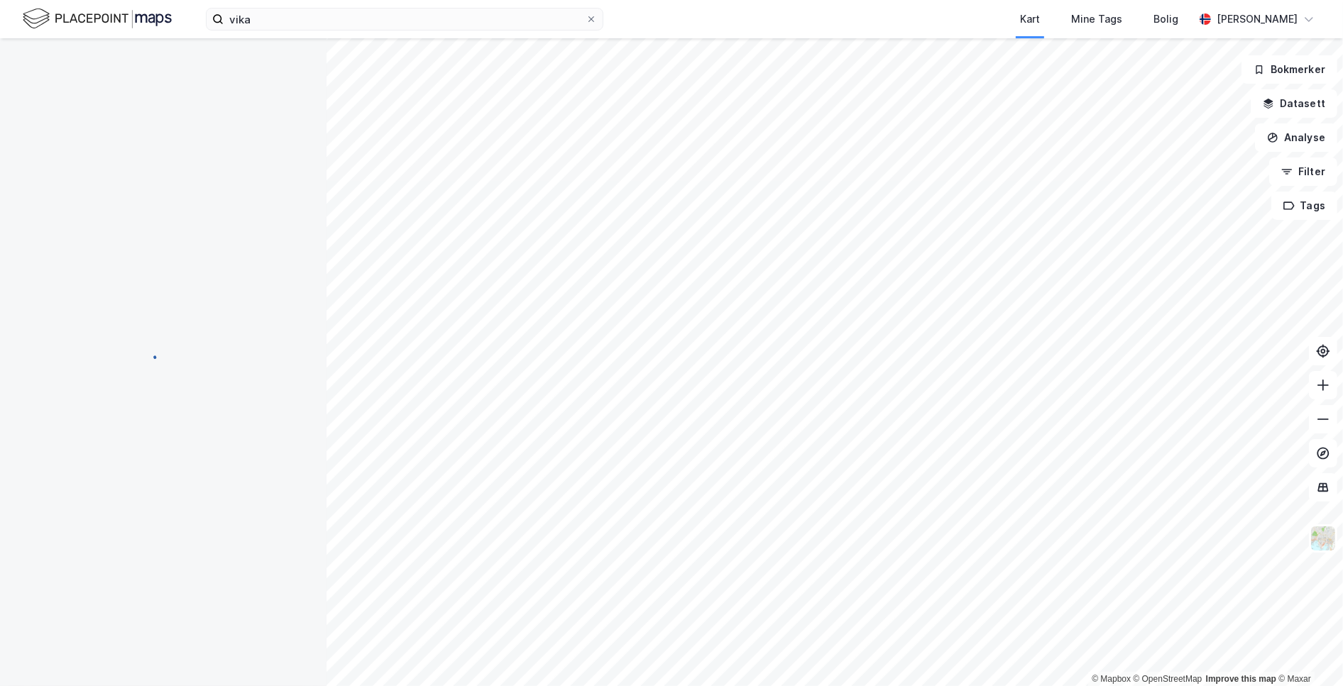
scroll to position [13, 0]
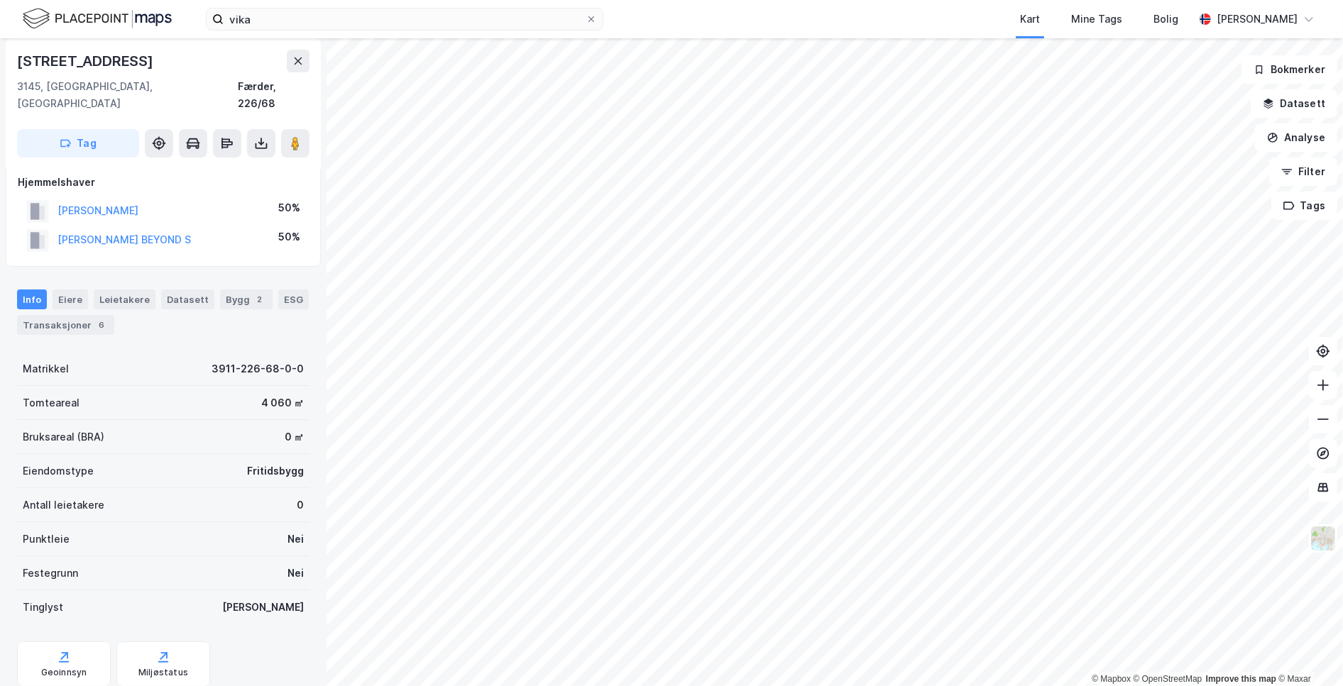
scroll to position [13, 0]
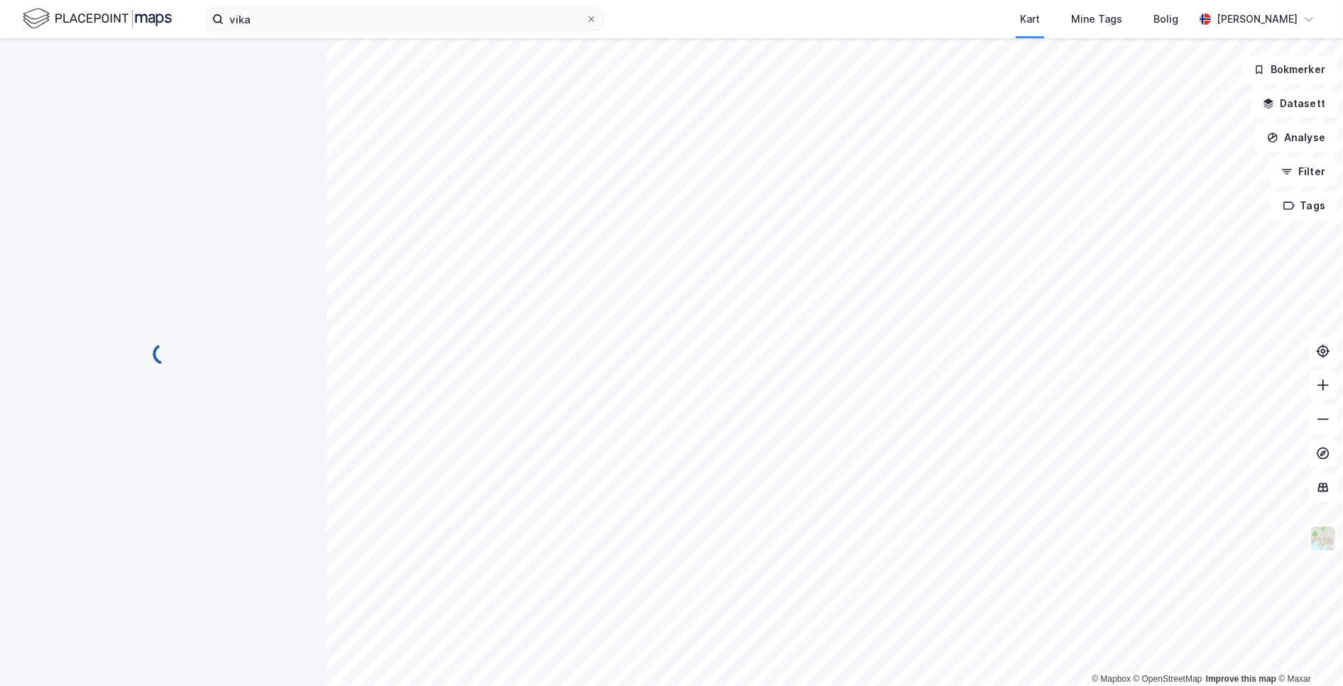
scroll to position [13, 0]
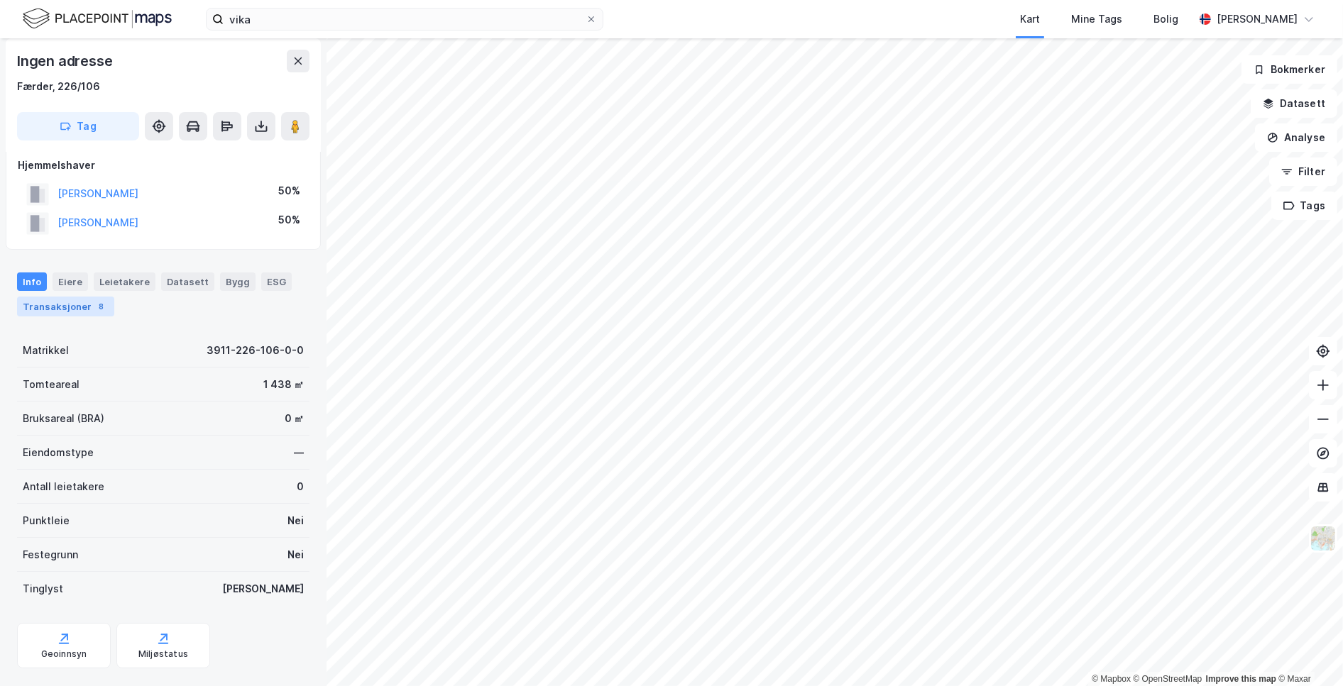
click at [86, 314] on div "Transaksjoner 8" at bounding box center [65, 307] width 97 height 20
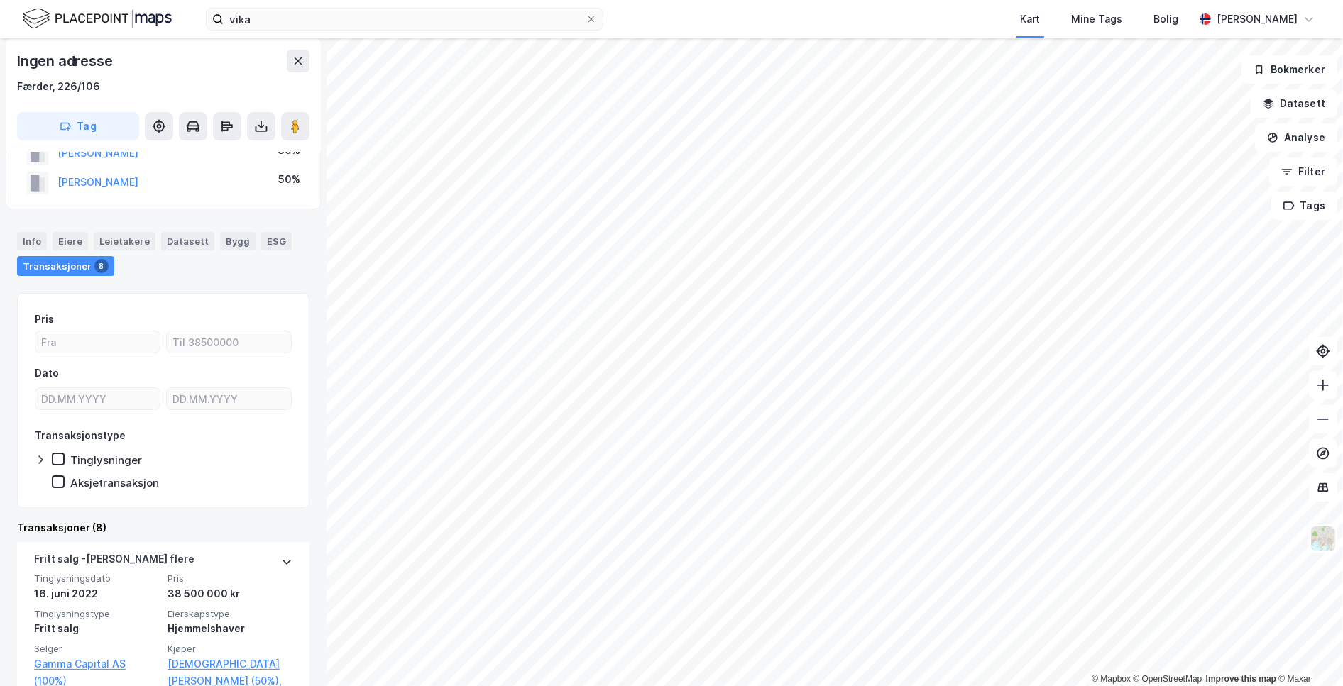
scroll to position [79, 0]
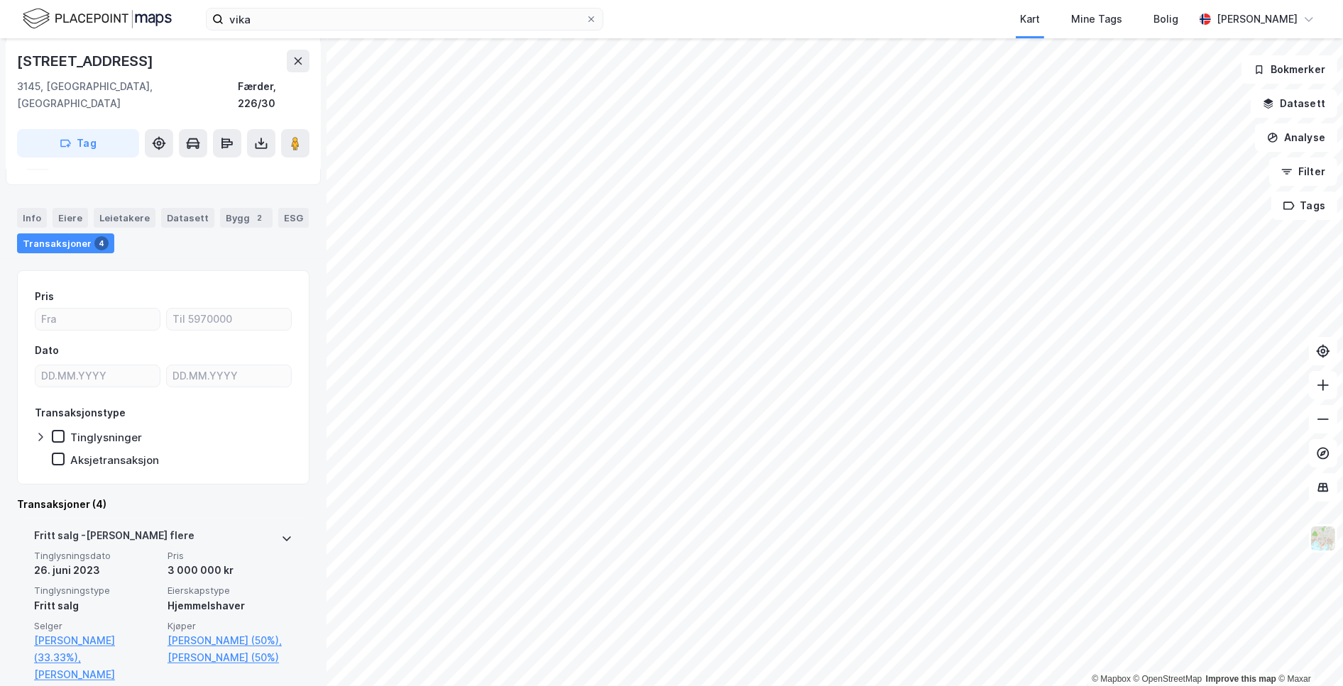
scroll to position [236, 0]
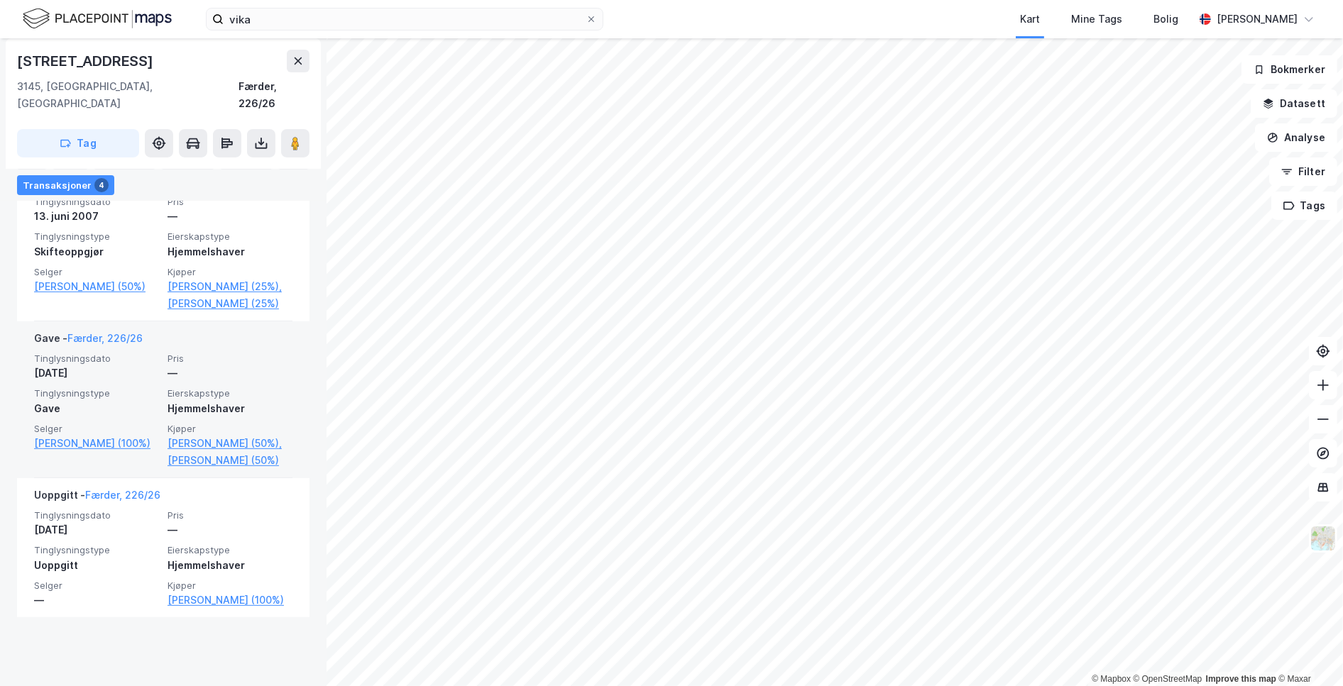
scroll to position [630, 0]
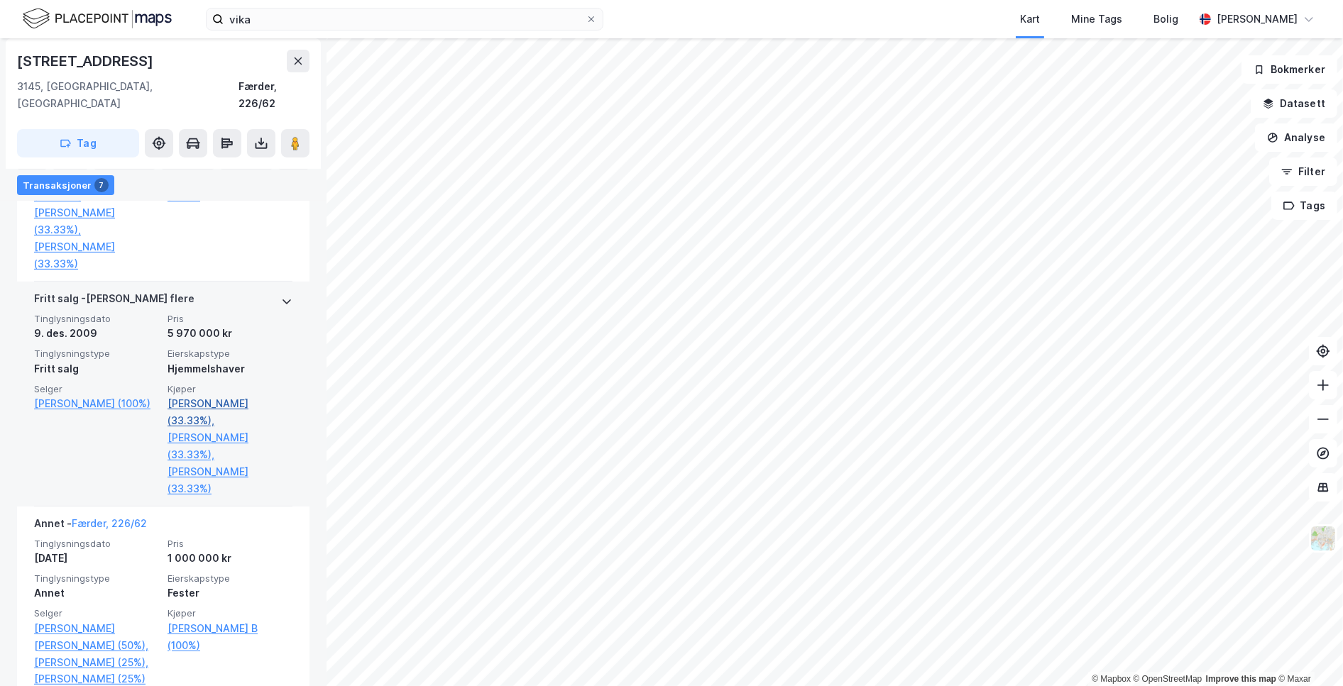
scroll to position [552, 0]
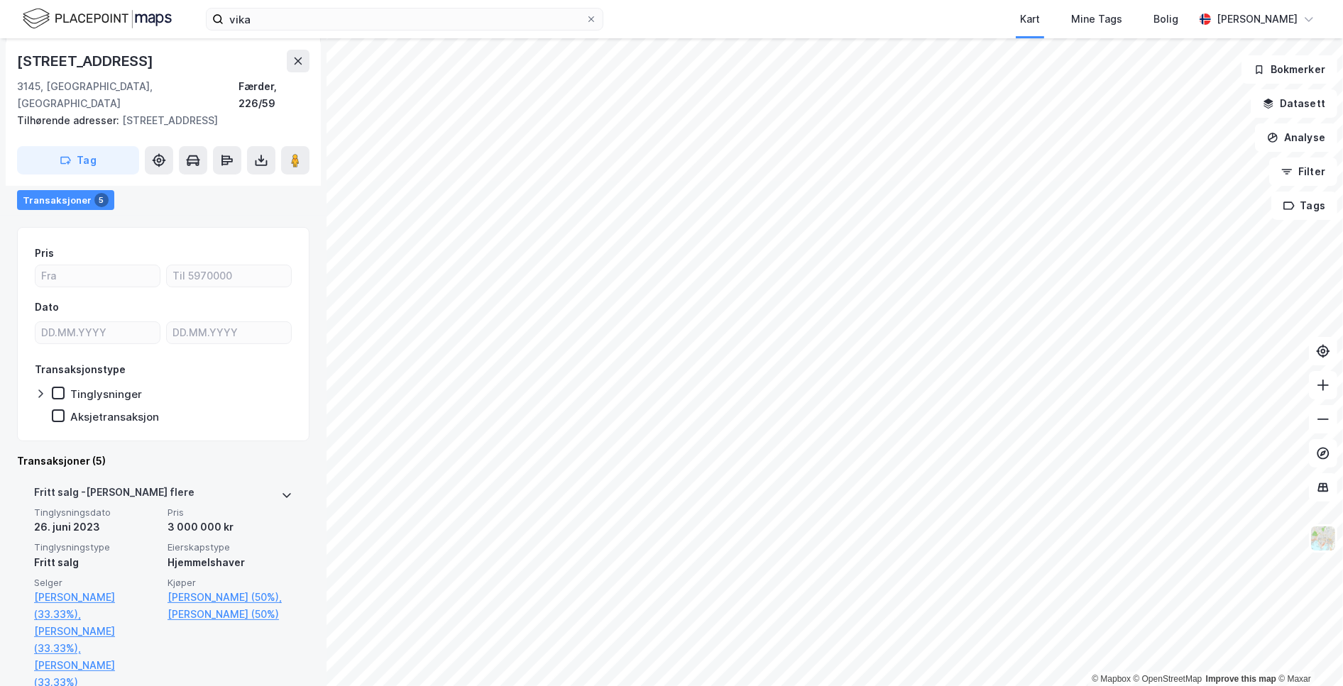
scroll to position [243, 0]
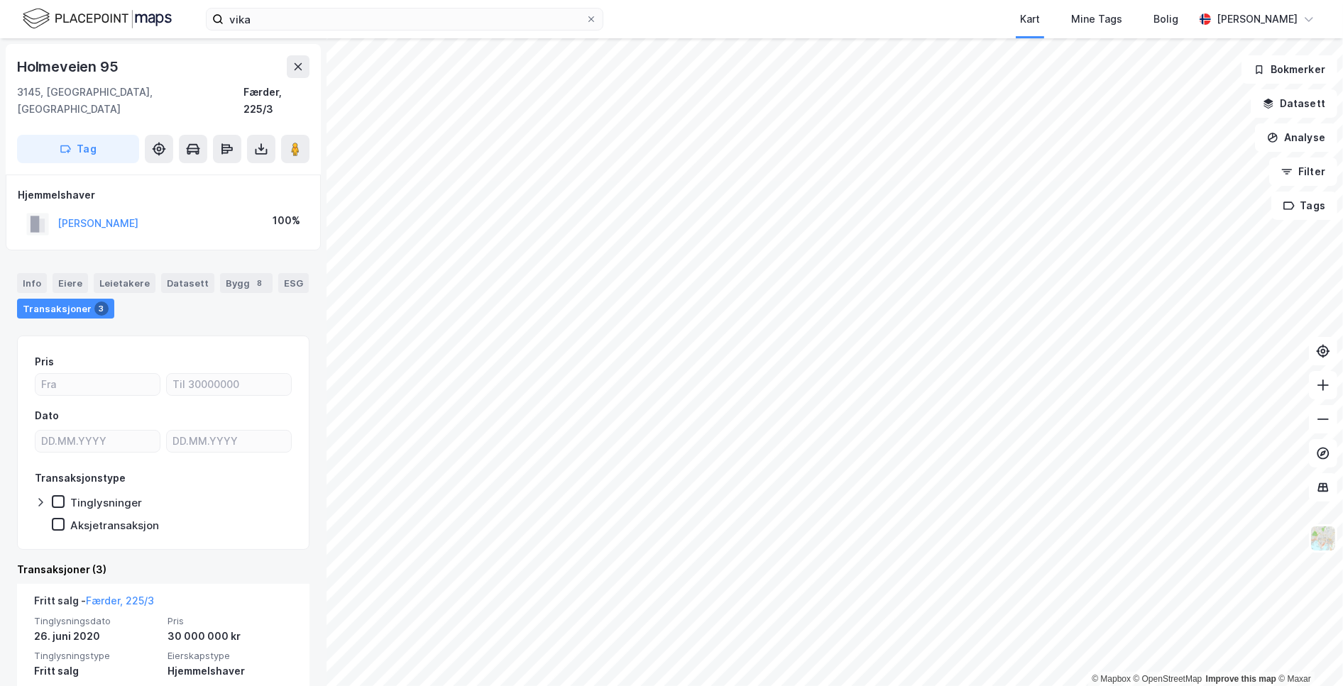
click at [856, 686] on html "vika Kart Mine Tags Bolig Wilhelm Grøm © Mapbox © OpenStreetMap Improve this ma…" at bounding box center [671, 343] width 1343 height 686
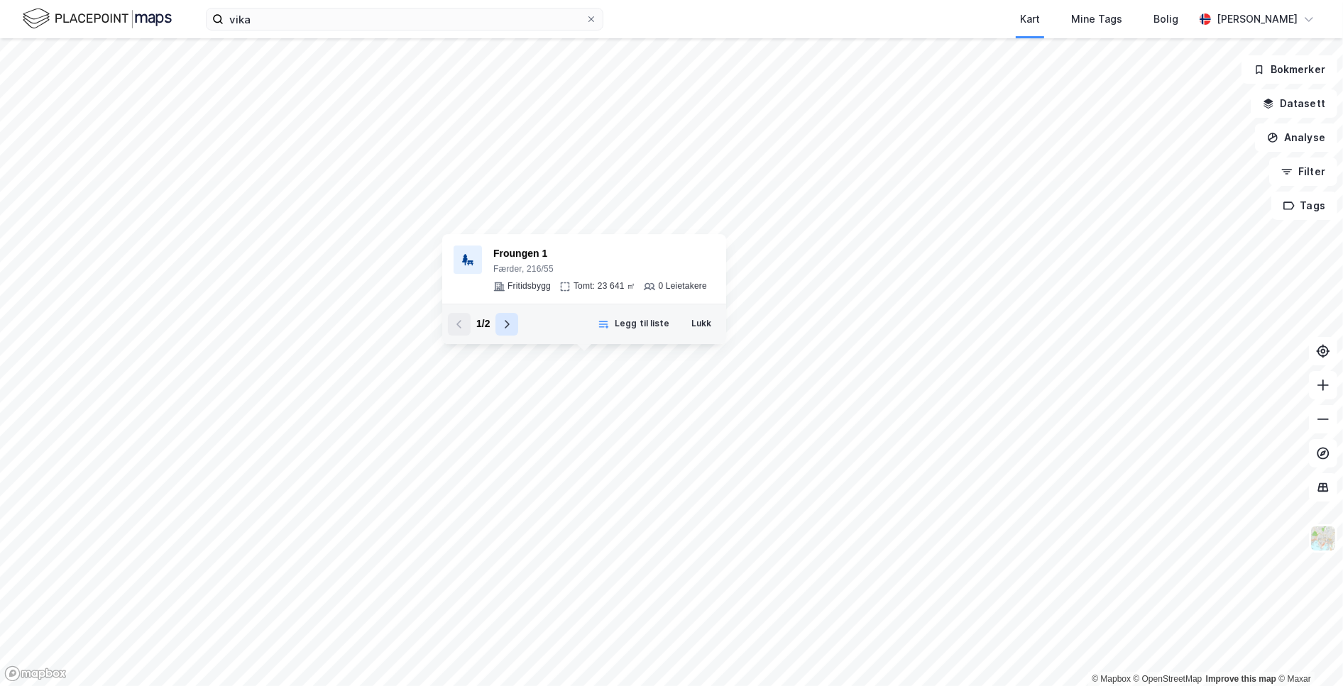
click at [501, 327] on icon at bounding box center [506, 324] width 11 height 11
click at [701, 321] on button "Lukk" at bounding box center [701, 324] width 38 height 23
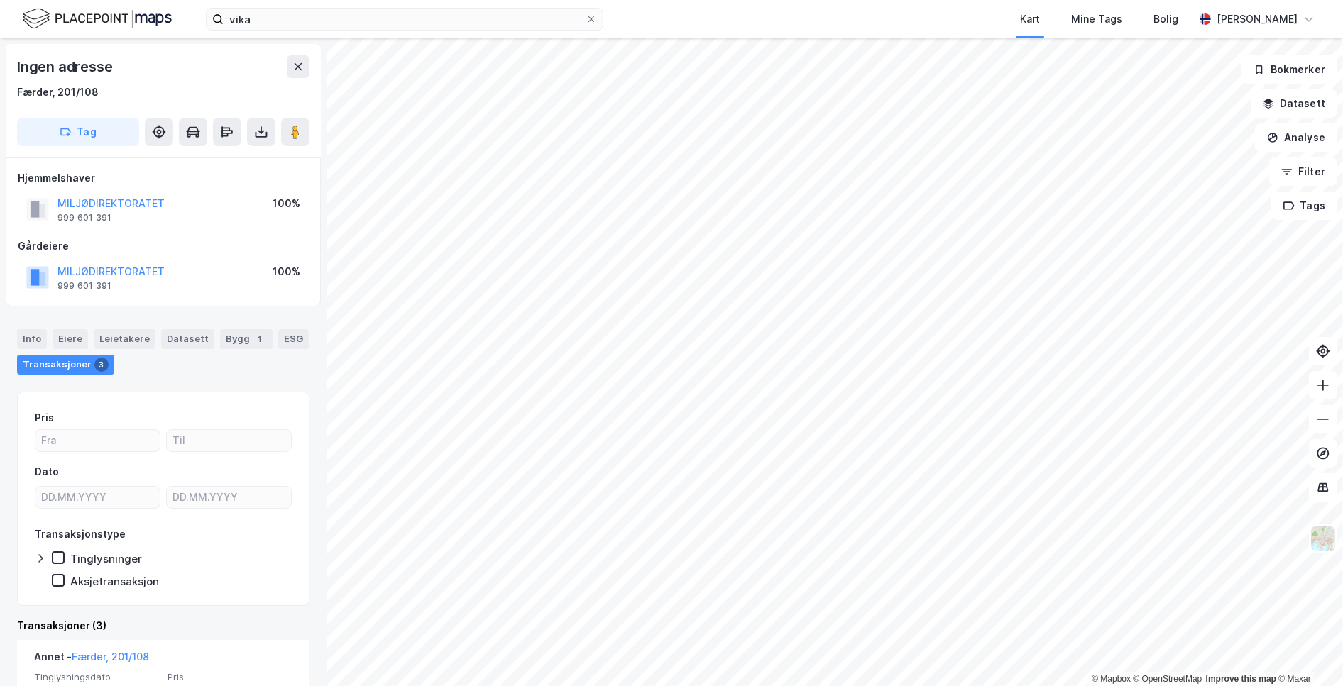
click at [172, 351] on div "© Mapbox © OpenStreetMap Improve this map © Maxar Ingen adresse Færder, 201/108…" at bounding box center [671, 362] width 1343 height 648
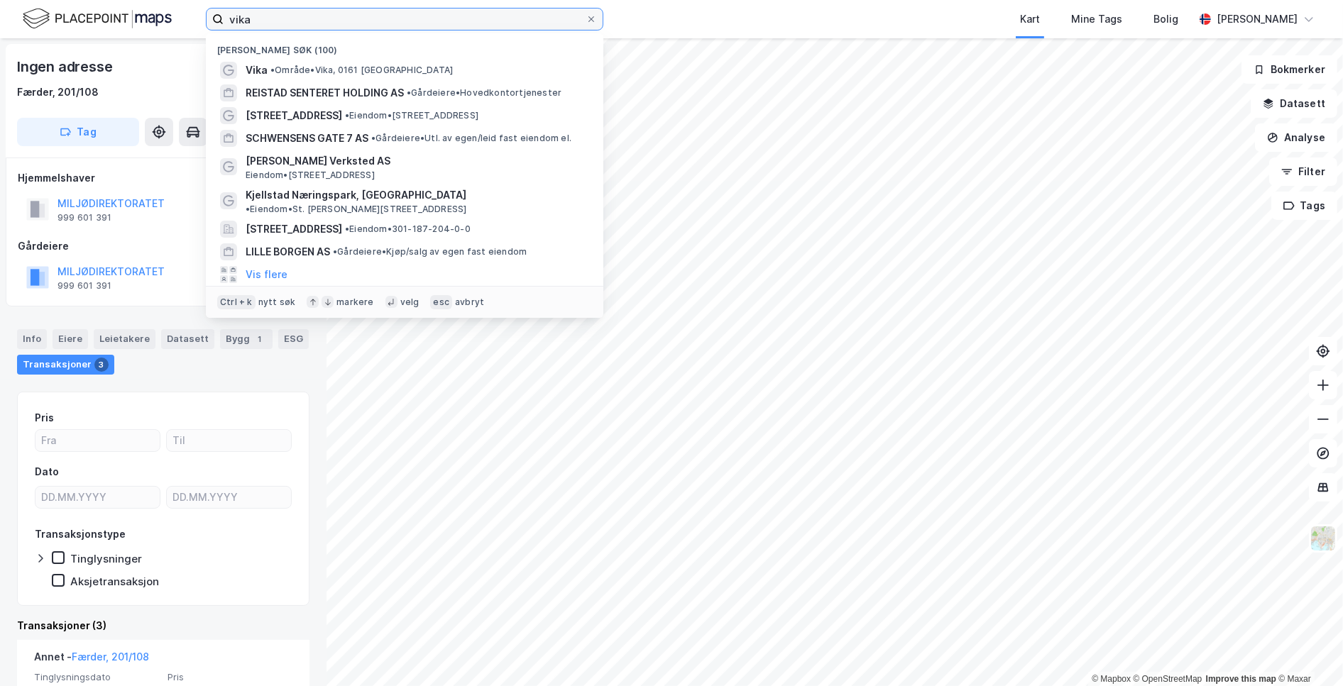
click at [463, 10] on input "vika" at bounding box center [405, 19] width 362 height 21
paste input "LERVIGSVEIEN 32 / TINNGATA 8"
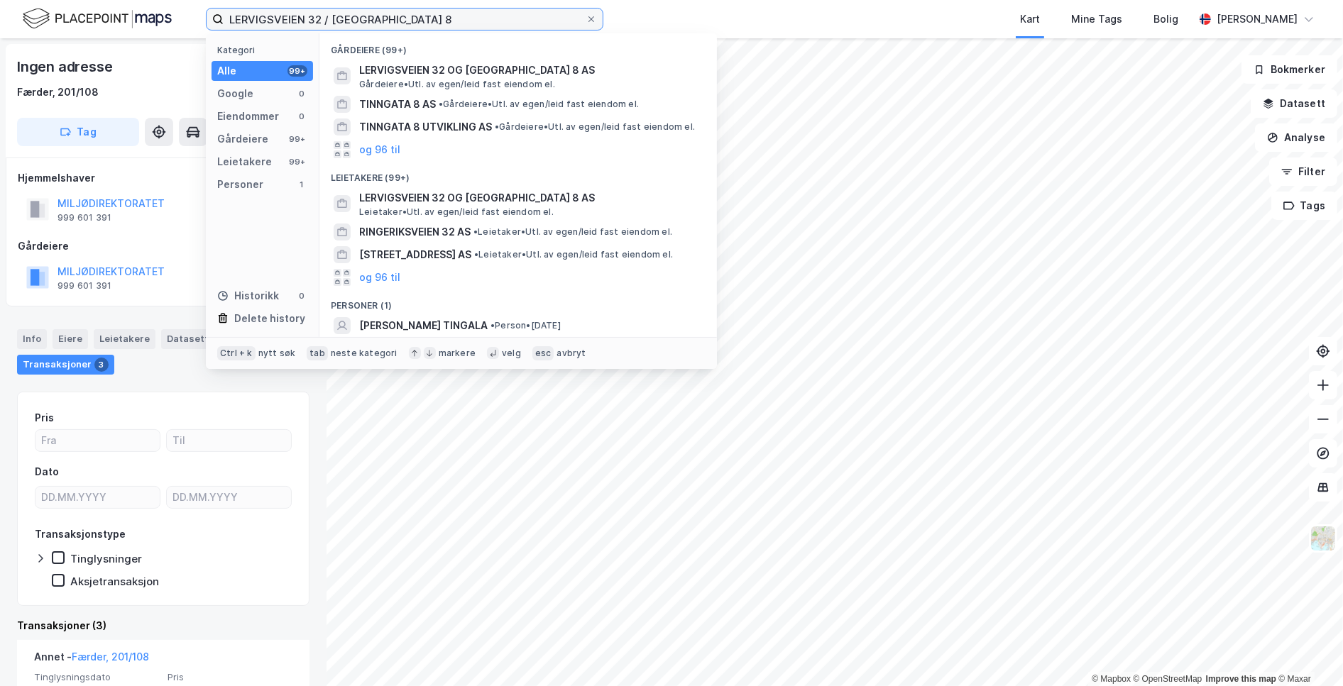
drag, startPoint x: 466, startPoint y: 12, endPoint x: 322, endPoint y: 10, distance: 144.8
click at [322, 10] on input "LERVIGSVEIEN 32 / TINNGATA 8" at bounding box center [405, 19] width 362 height 21
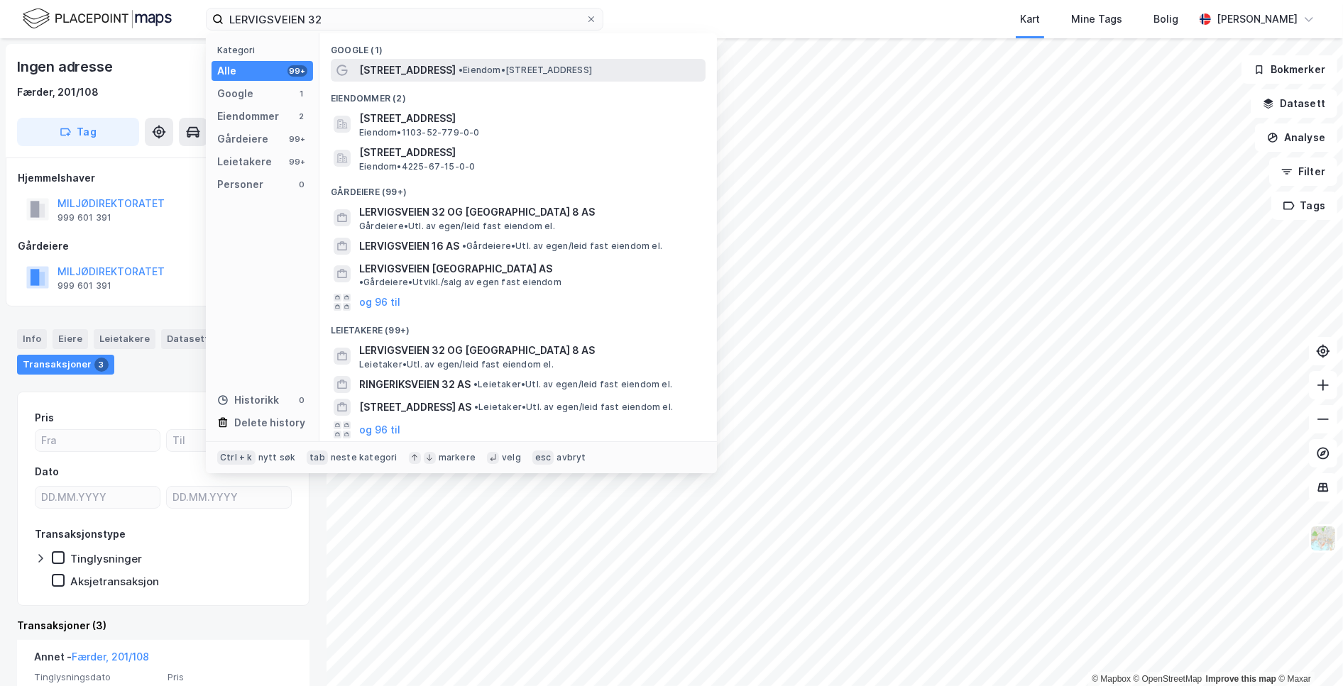
click at [388, 76] on span "Lervigsveien 32" at bounding box center [407, 70] width 97 height 17
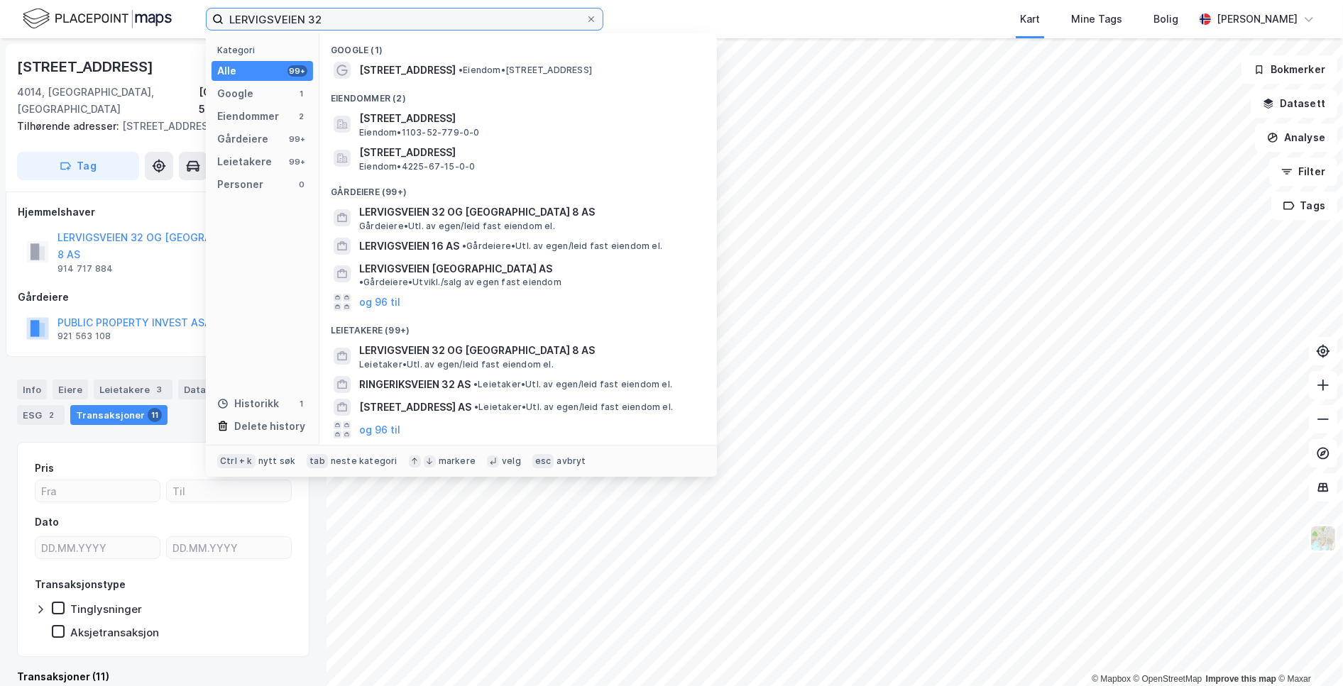
click at [495, 19] on input "LERVIGSVEIEN 32" at bounding box center [405, 19] width 362 height 21
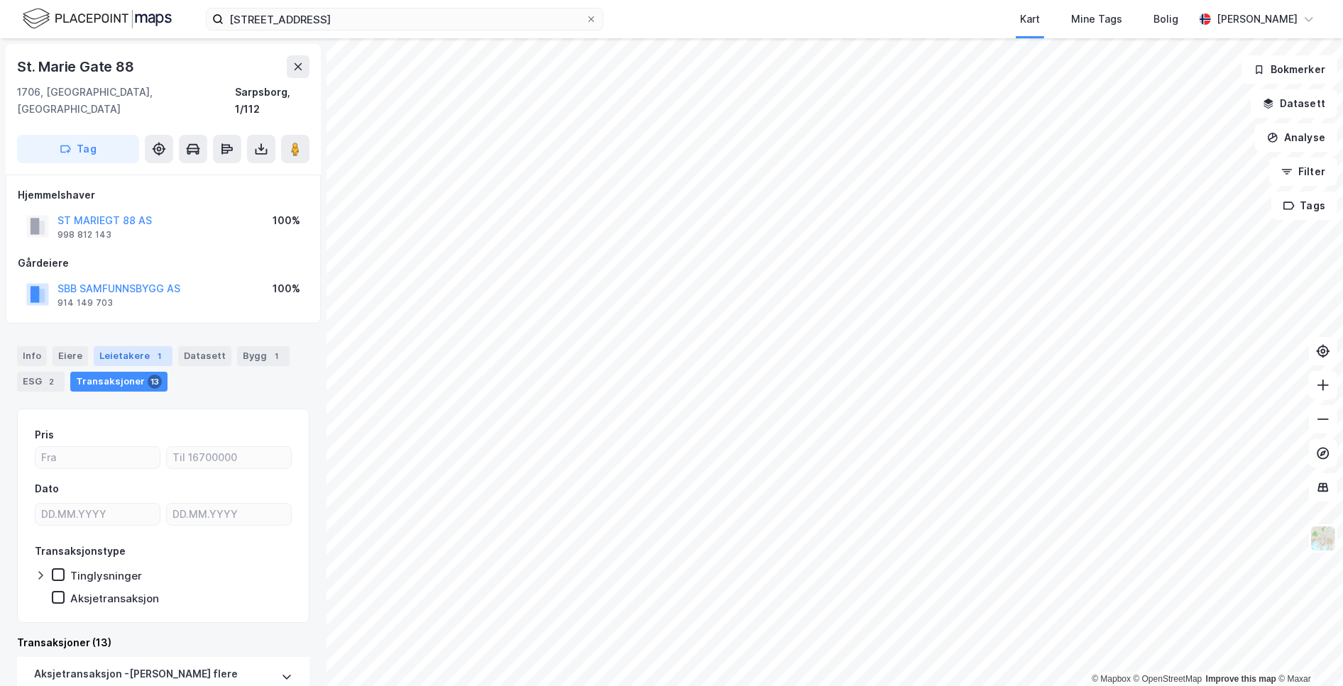
click at [131, 346] on div "Leietakere 1" at bounding box center [133, 356] width 79 height 20
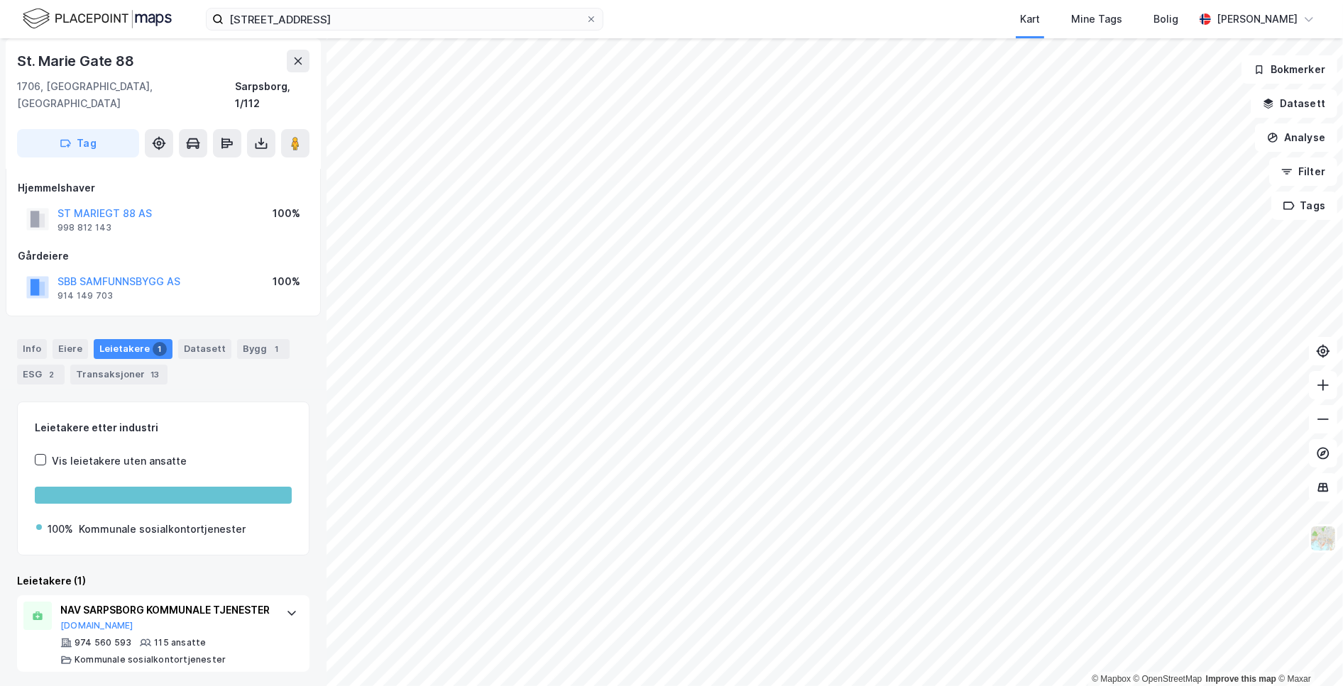
scroll to position [9, 0]
click at [117, 62] on div "St. Marie Gate 88" at bounding box center [77, 61] width 120 height 23
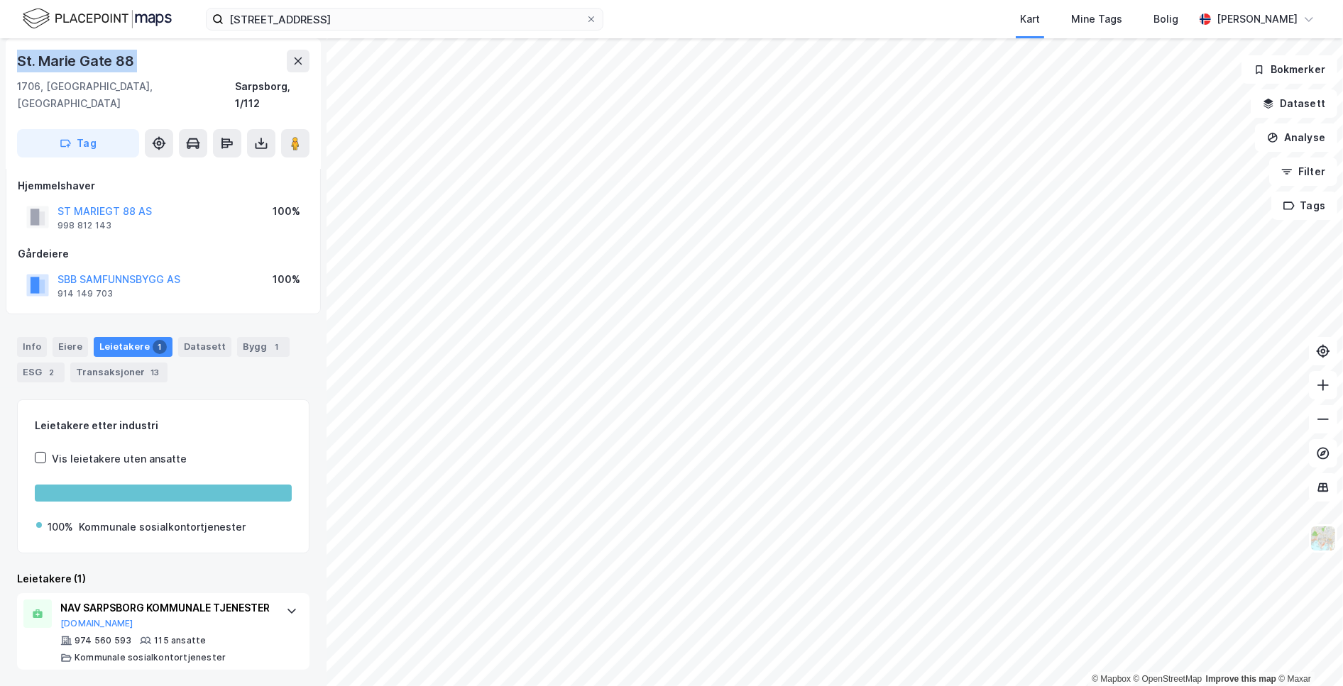
click at [117, 62] on div "St. Marie Gate 88" at bounding box center [77, 61] width 120 height 23
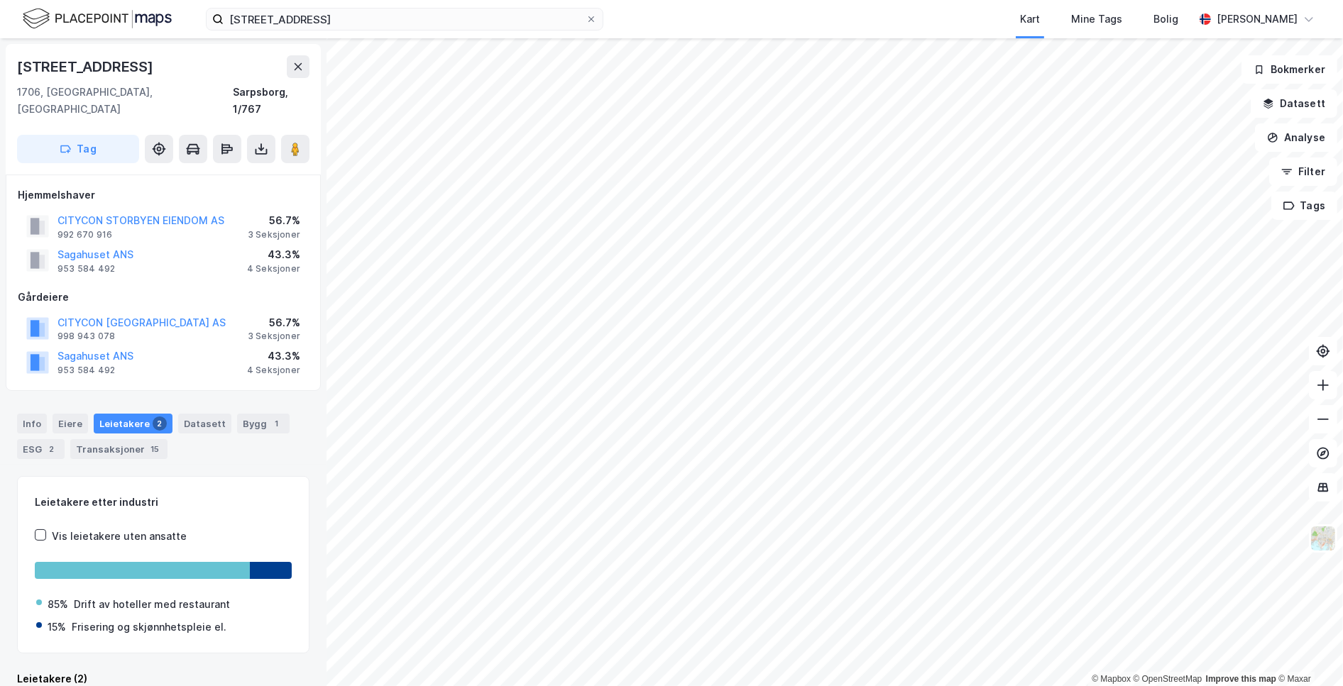
scroll to position [7, 0]
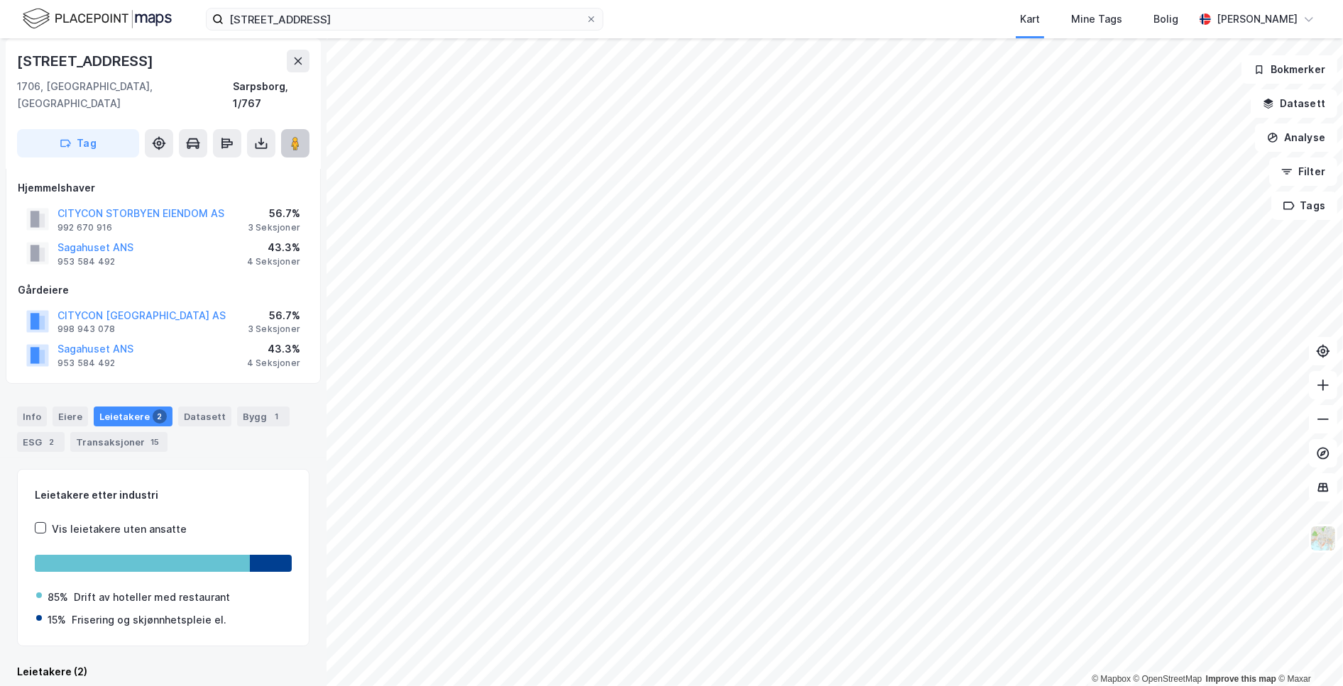
click at [293, 129] on button at bounding box center [295, 143] width 28 height 28
drag, startPoint x: 117, startPoint y: 351, endPoint x: 150, endPoint y: 334, distance: 37.5
click at [150, 338] on div "Sagahuset ANS 953 584 492 43.3% 4 Seksjoner" at bounding box center [163, 355] width 291 height 34
click at [197, 338] on div "Sagahuset ANS 953 584 492 43.3% 4 Seksjoner" at bounding box center [163, 355] width 291 height 34
drag, startPoint x: 181, startPoint y: 324, endPoint x: 55, endPoint y: 329, distance: 126.4
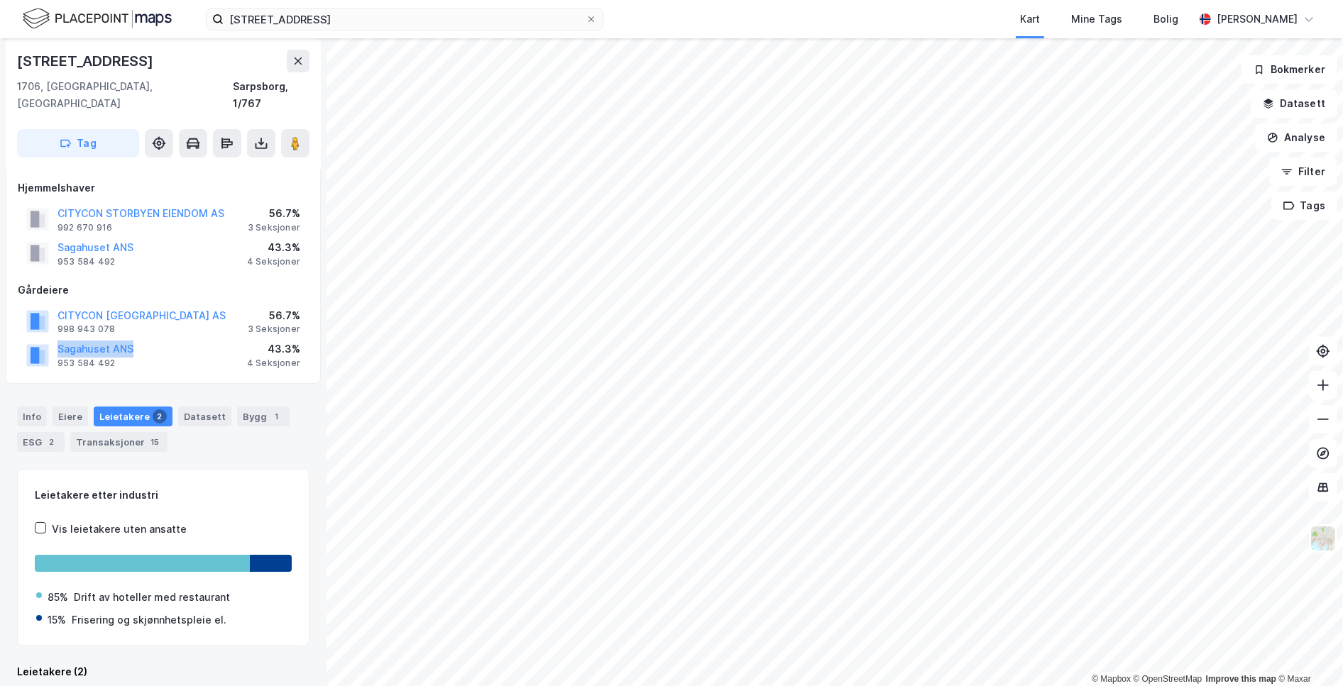
click at [38, 338] on div "Sagahuset ANS 953 584 492 43.3% 4 Seksjoner" at bounding box center [163, 355] width 291 height 34
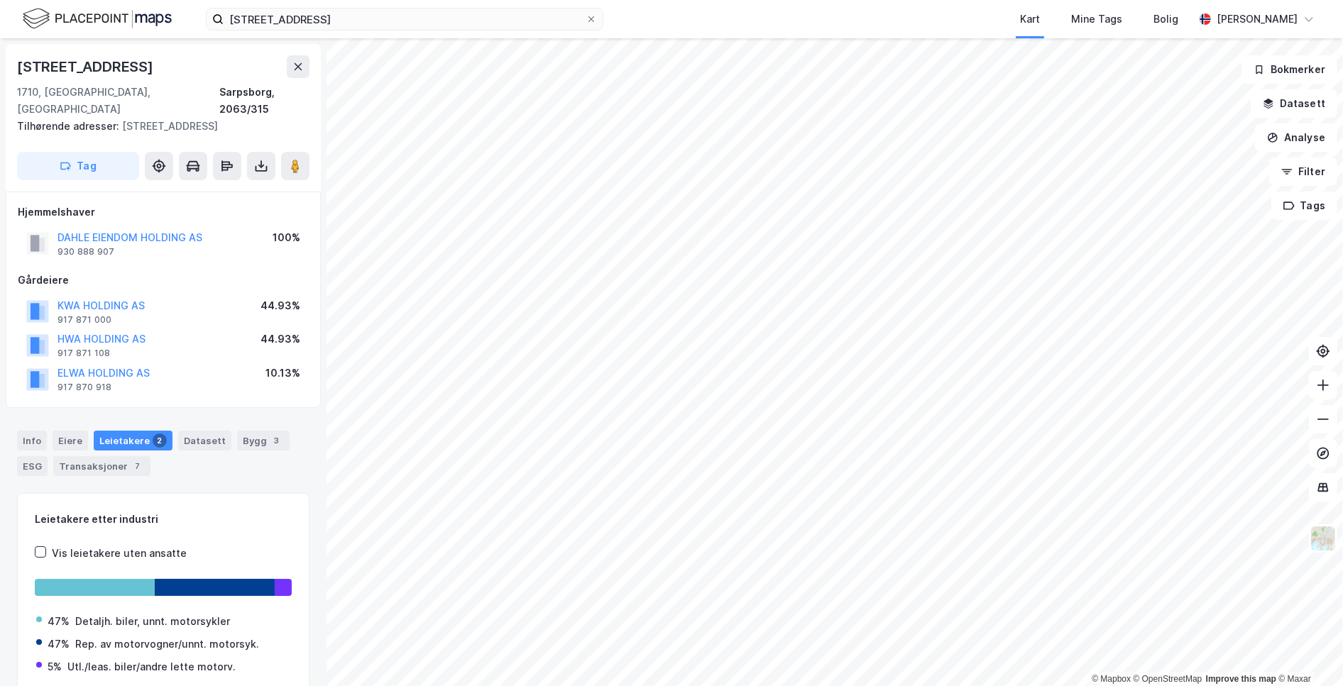
scroll to position [7, 0]
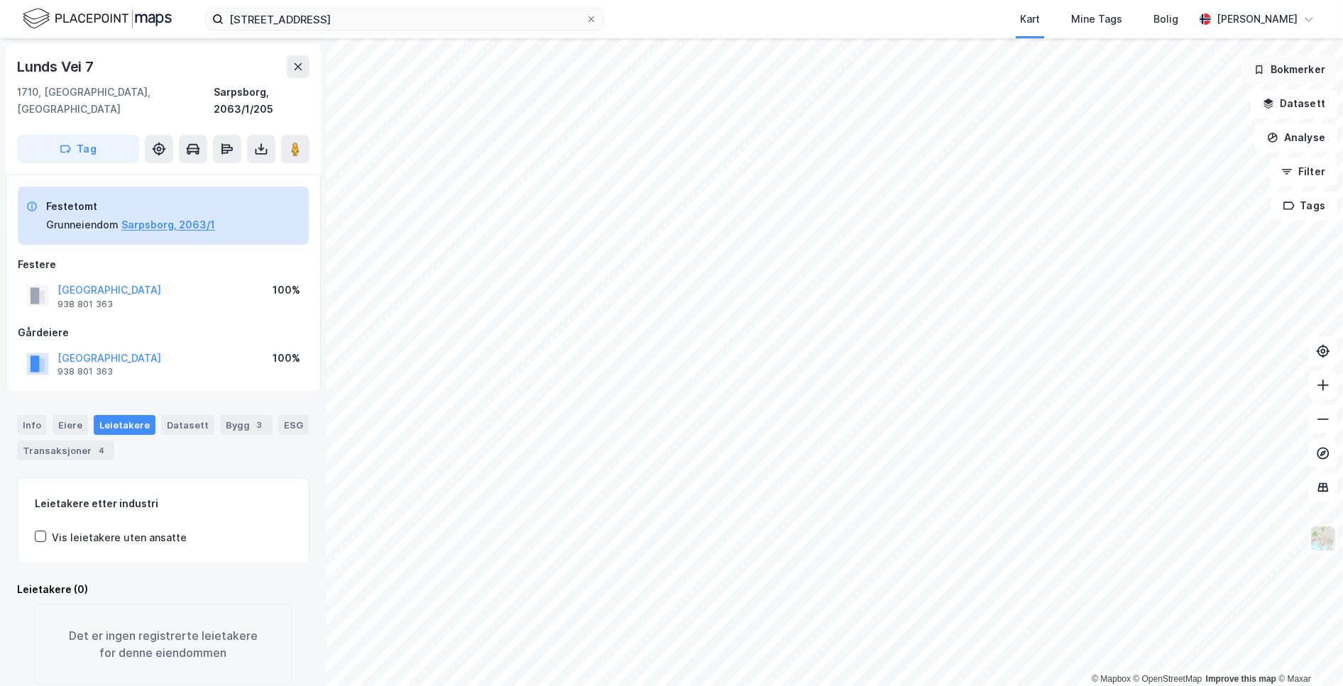
scroll to position [7, 0]
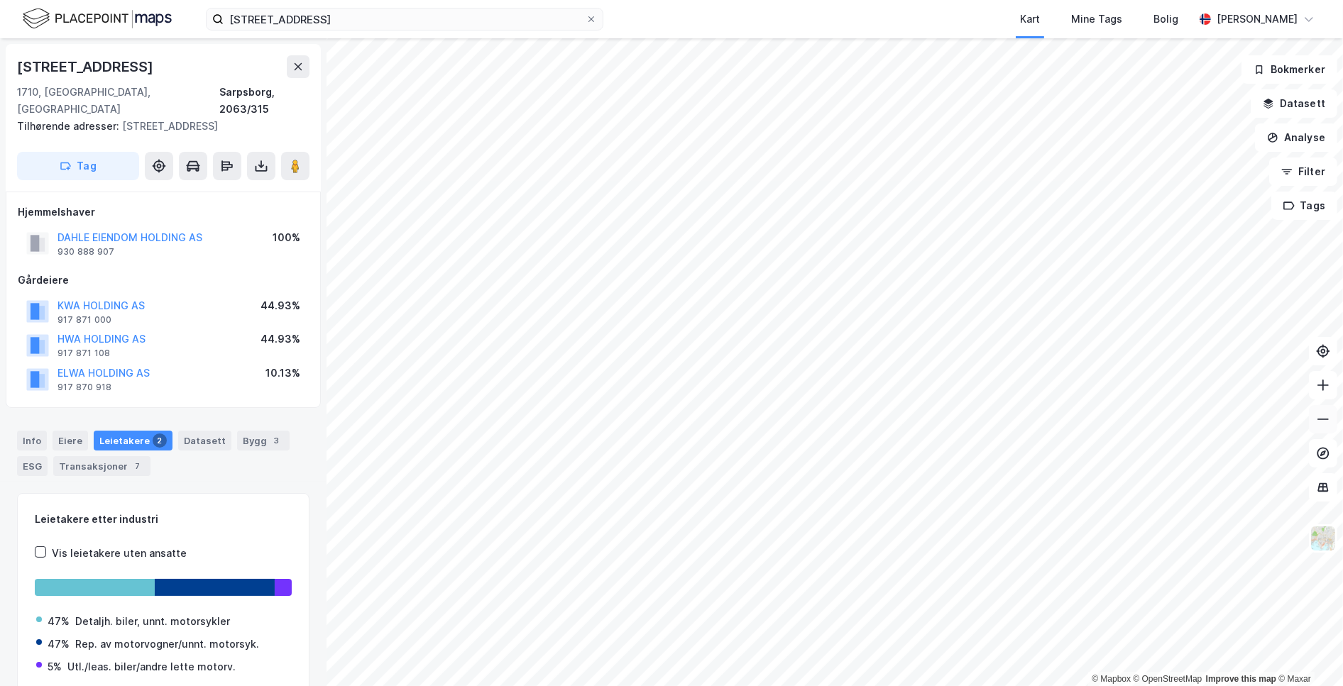
scroll to position [7, 0]
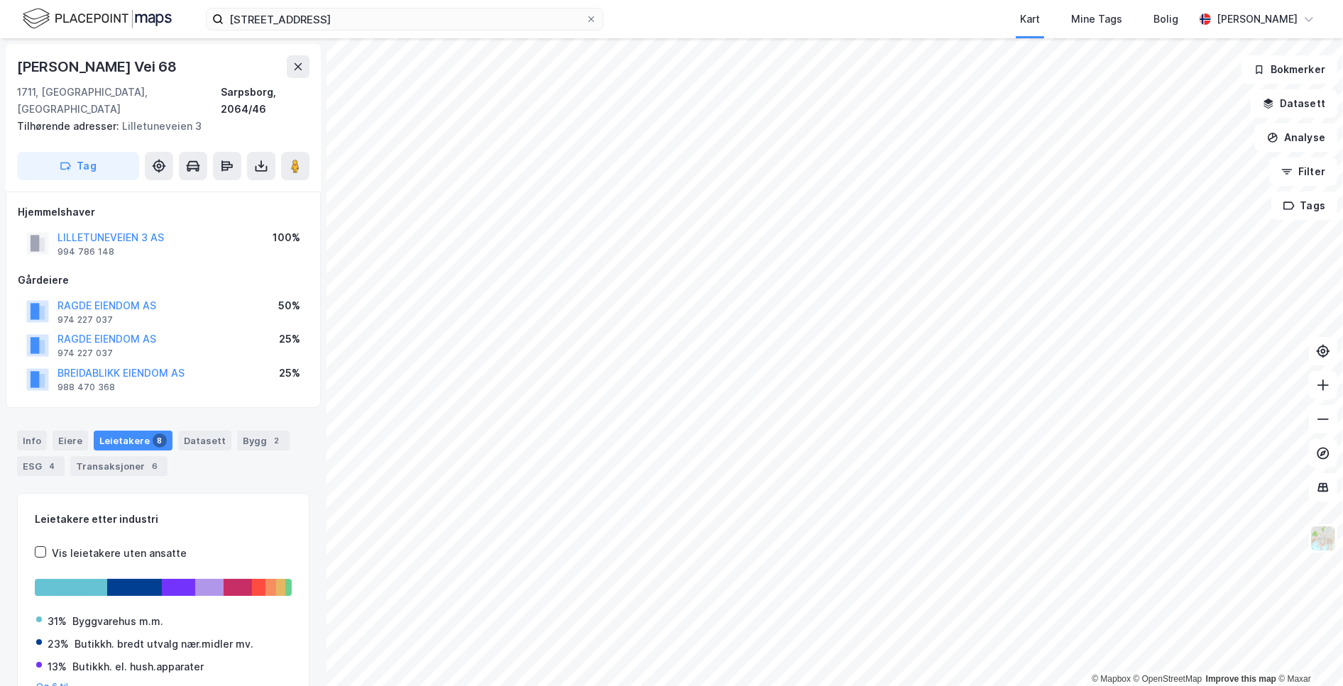
scroll to position [7, 0]
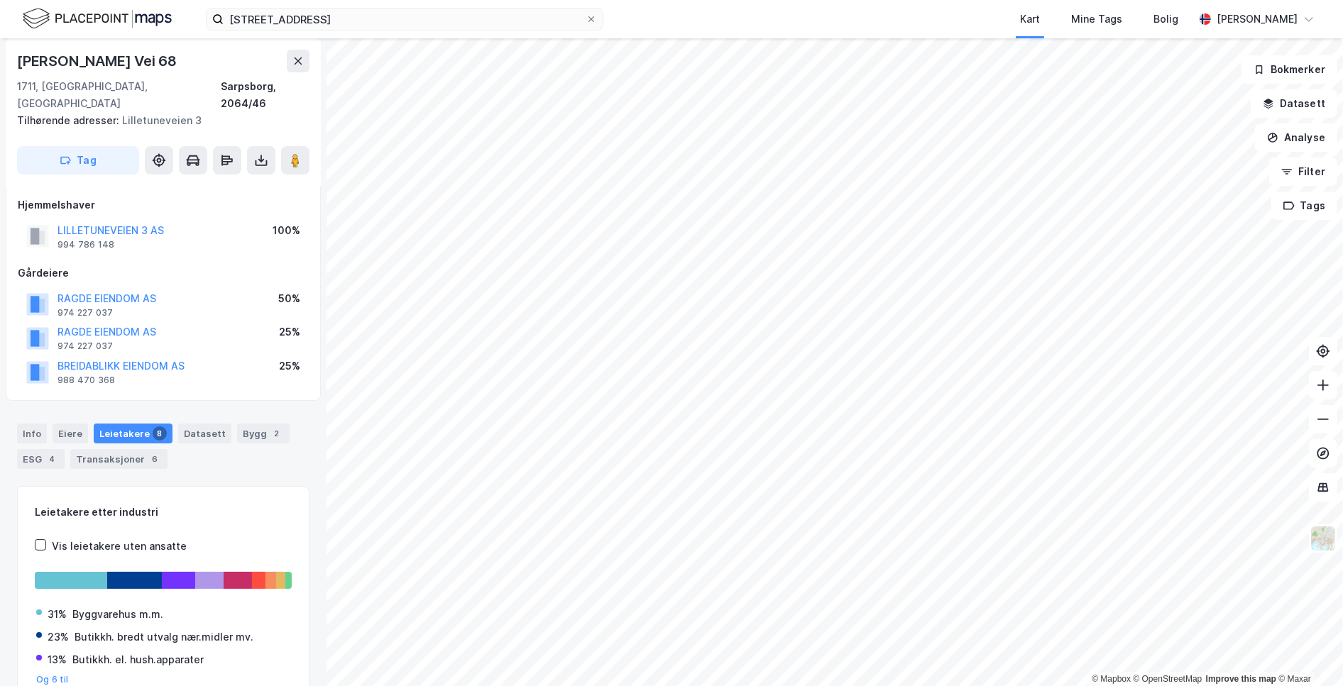
scroll to position [7, 0]
click at [211, 355] on div "BREIDABLIKK EIENDOM AS 988 470 368 25%" at bounding box center [163, 372] width 291 height 34
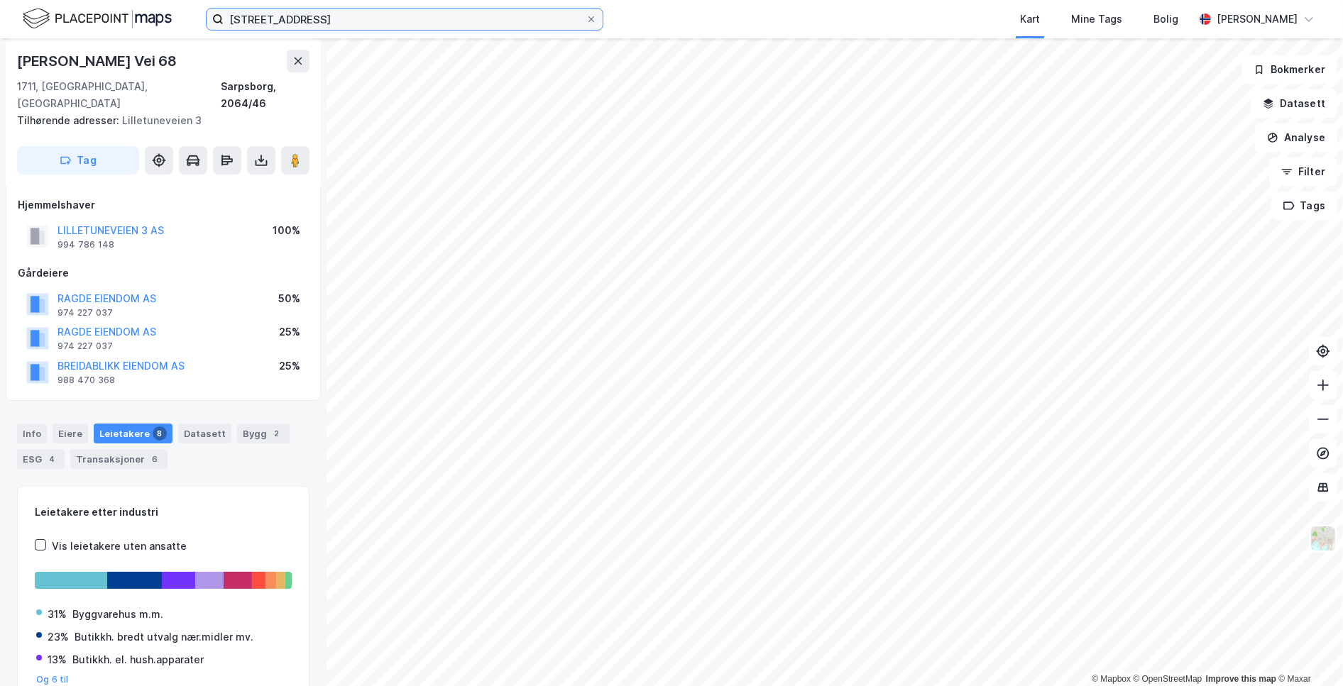
click at [254, 17] on input "st maries gate 88" at bounding box center [405, 19] width 362 height 21
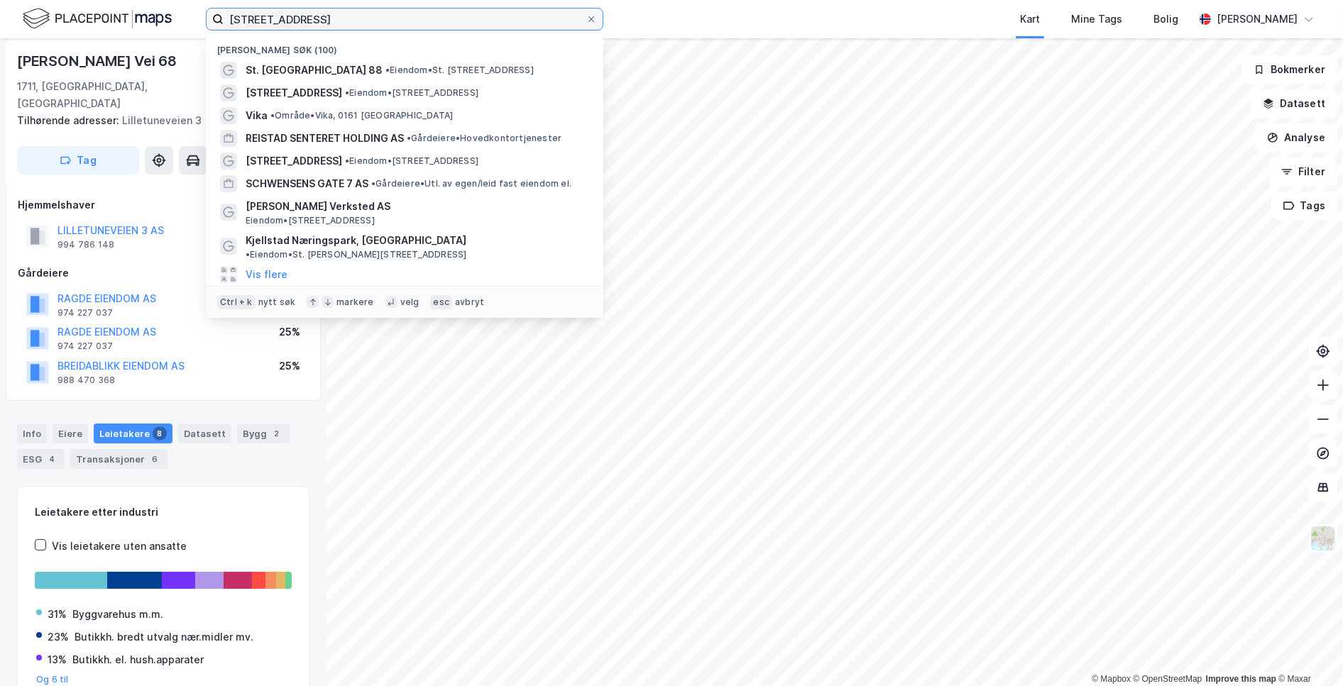
click at [254, 17] on input "st maries gate 88" at bounding box center [405, 19] width 362 height 21
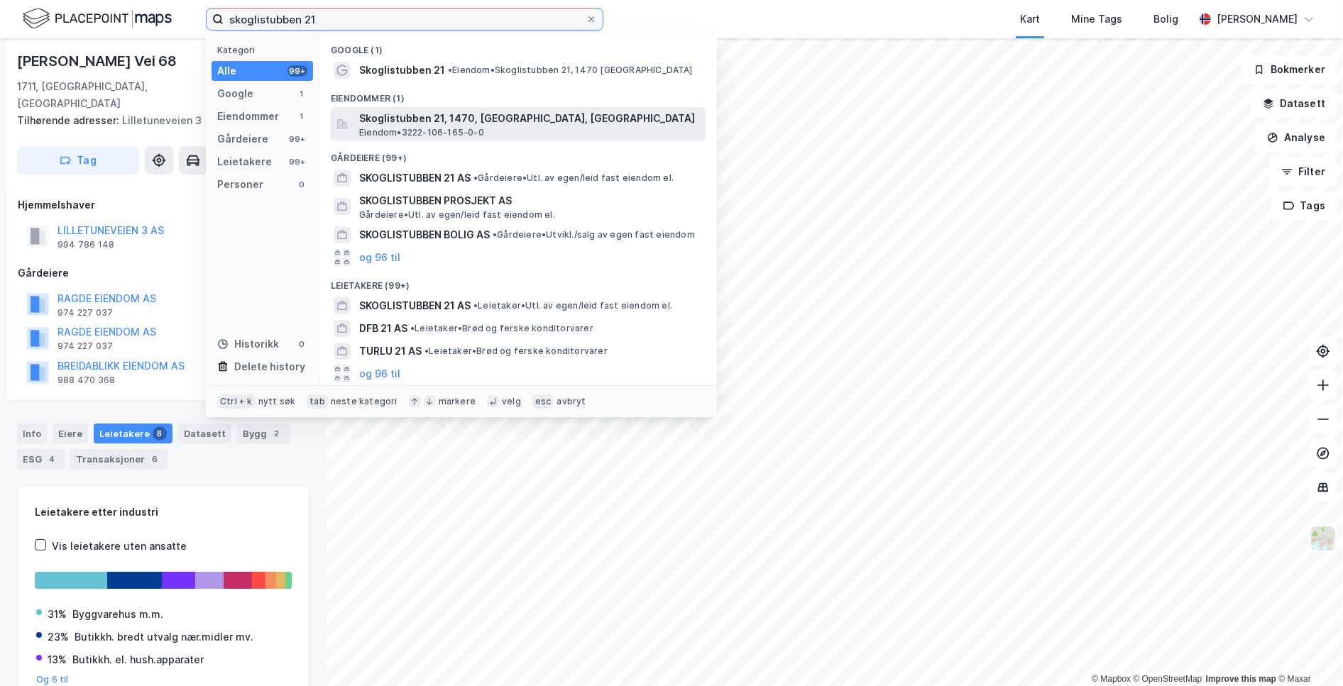
type input "skoglistubben 21"
click at [472, 111] on span "Skoglistubben 21, 1470, LØRENSKOG, LØRENSKOG" at bounding box center [529, 118] width 341 height 17
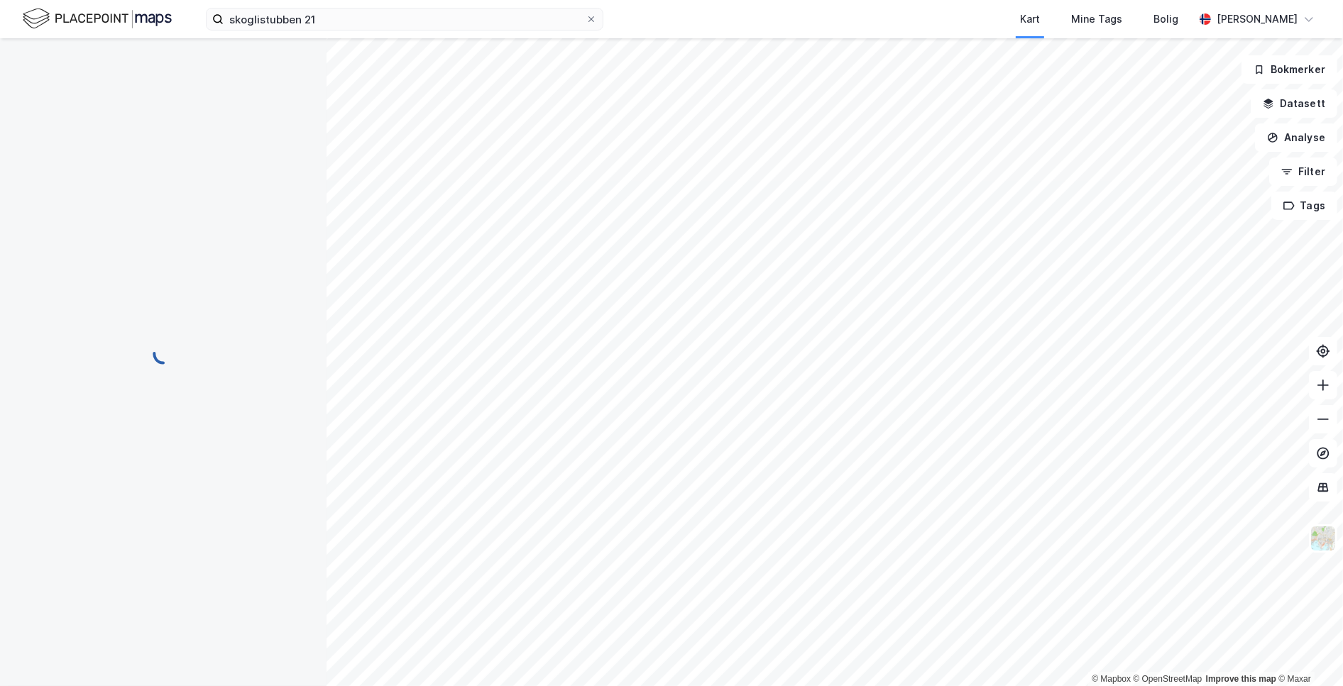
scroll to position [7, 0]
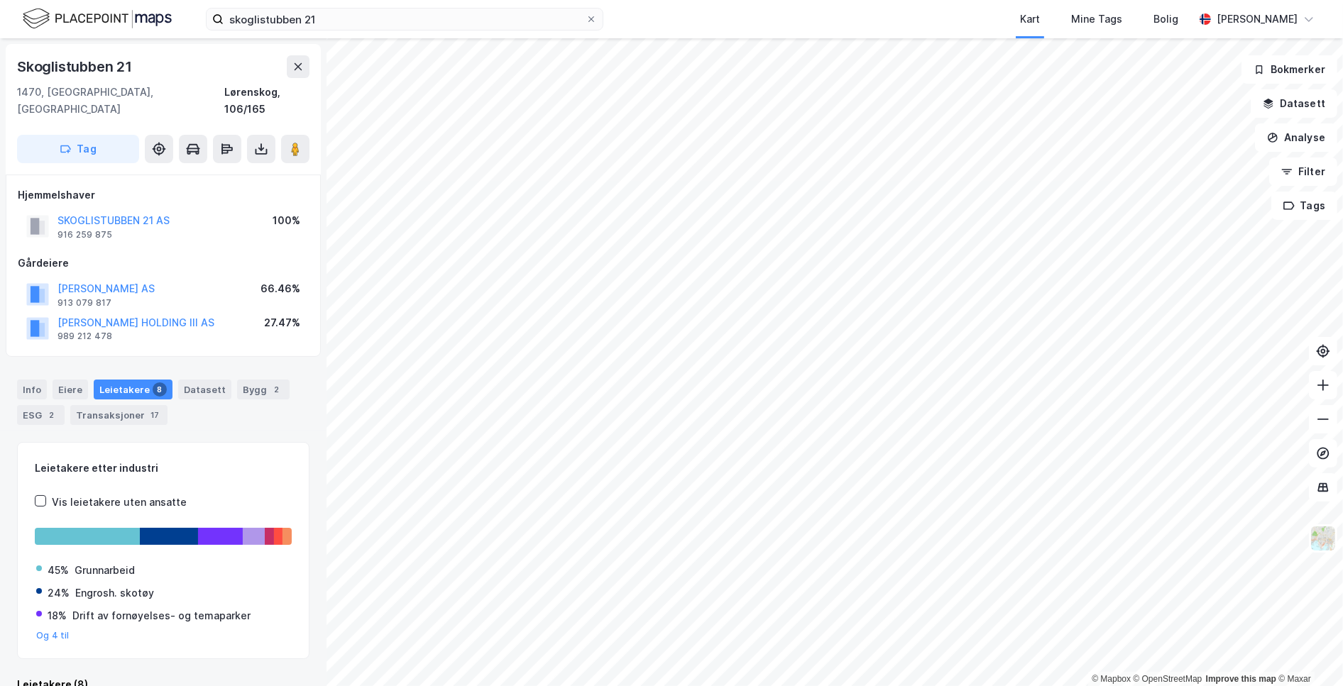
scroll to position [7, 0]
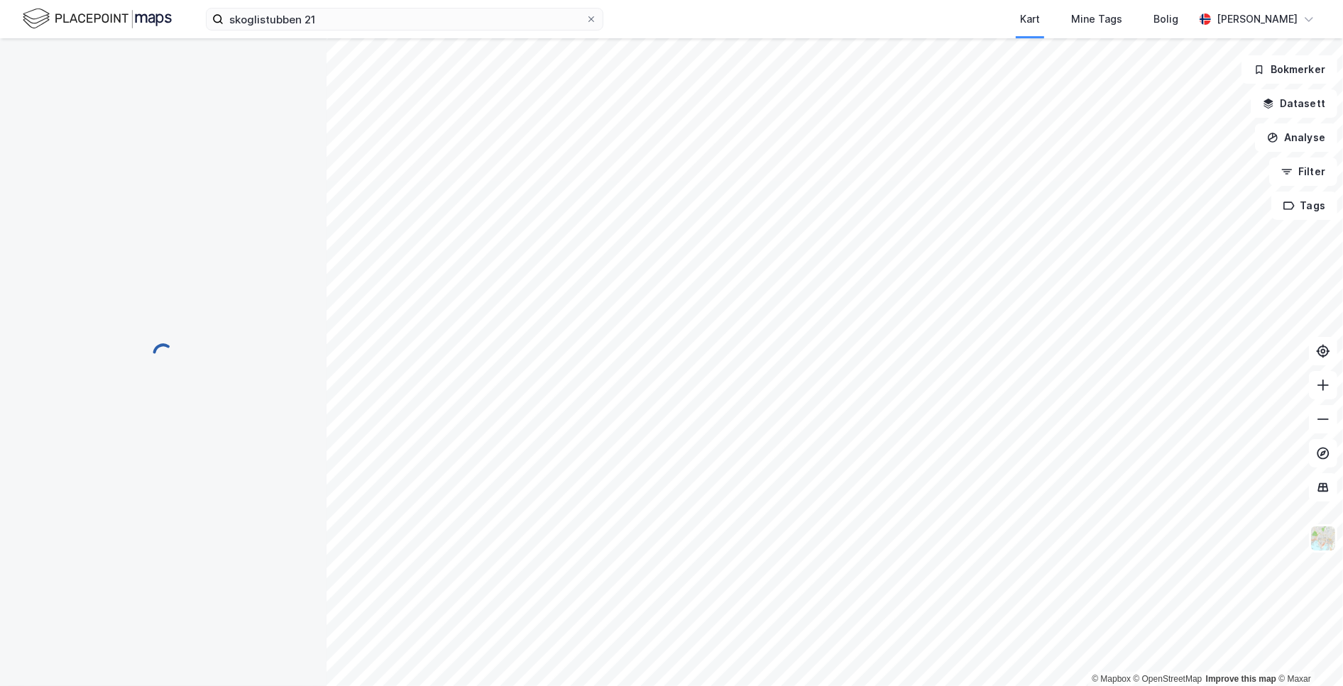
scroll to position [7, 0]
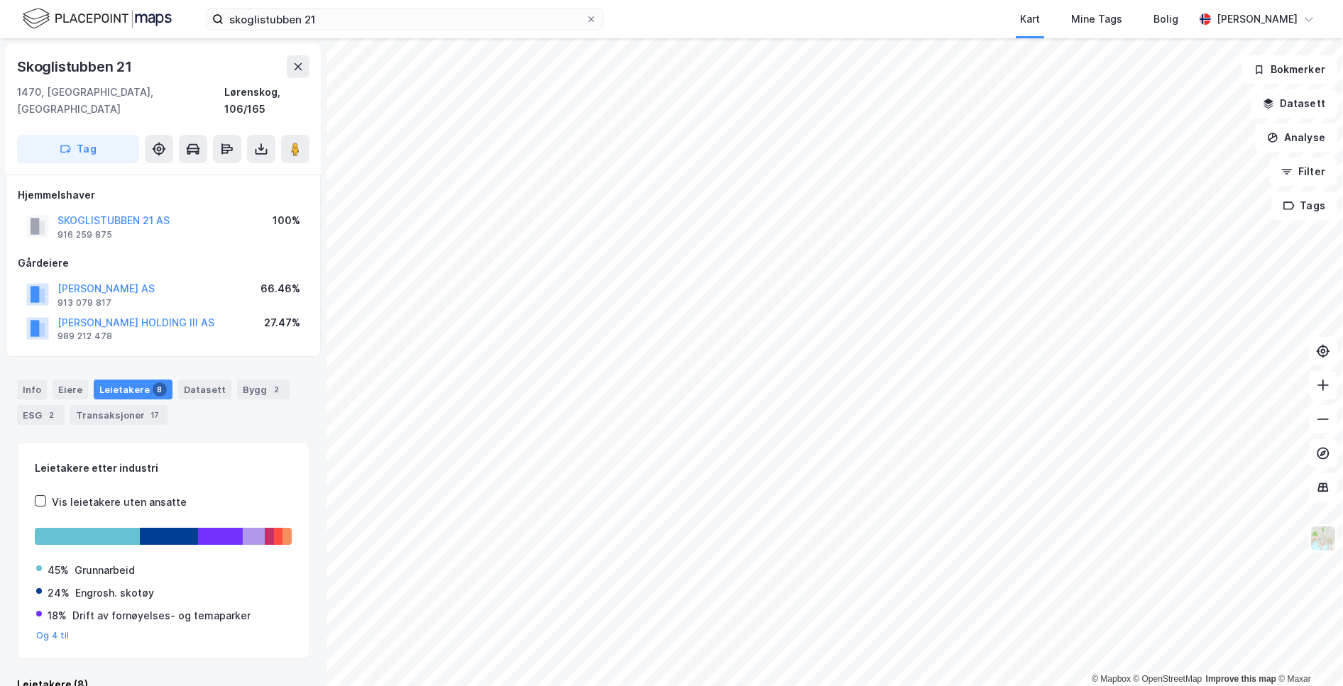
scroll to position [7, 0]
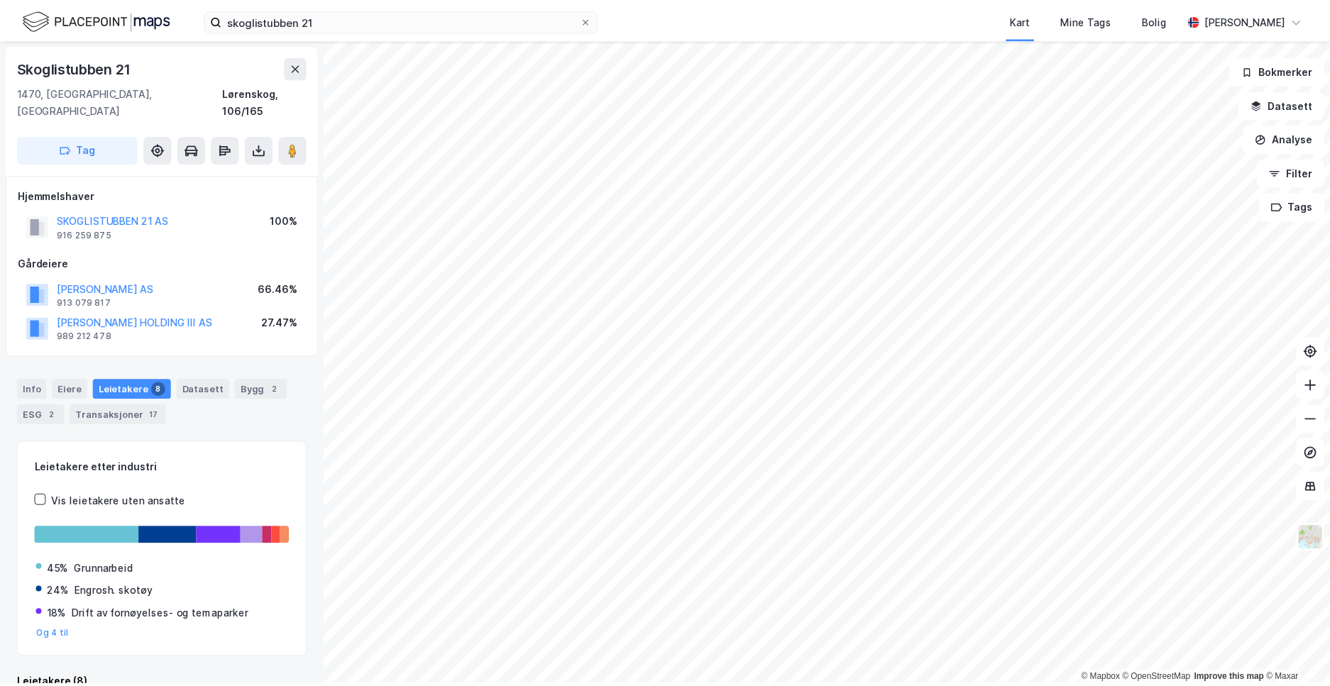
scroll to position [7, 0]
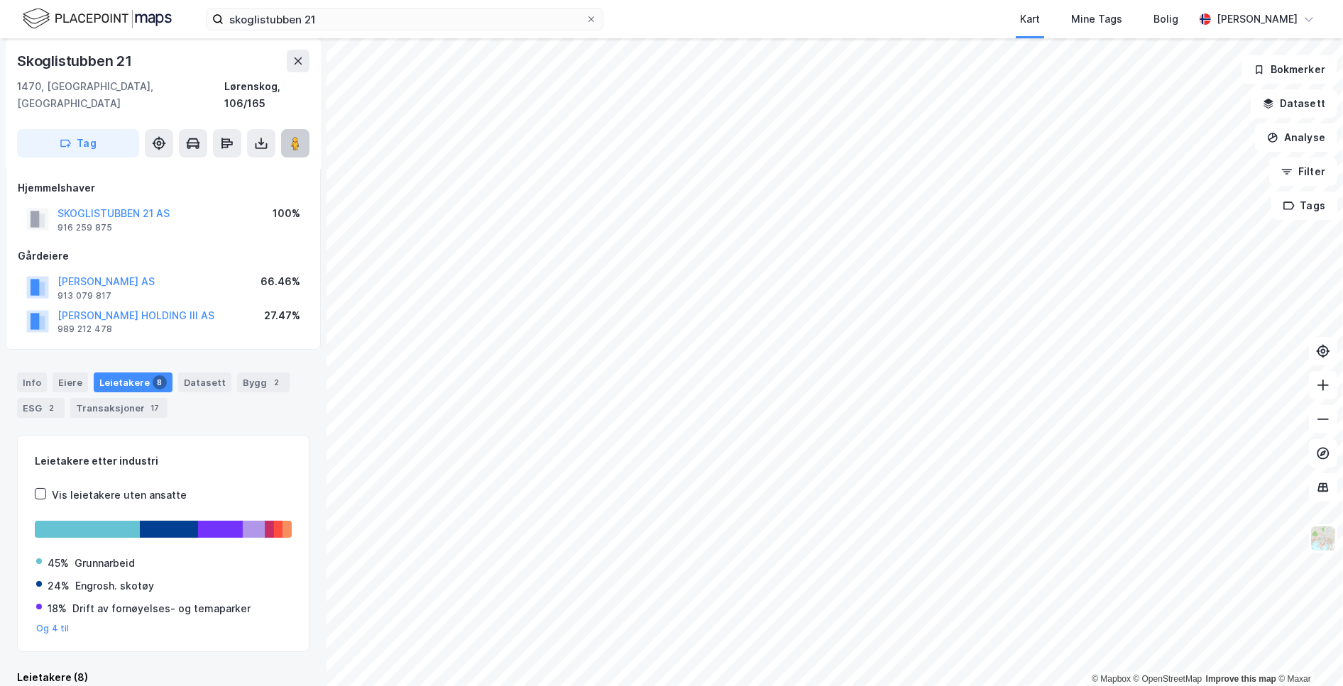
click at [306, 129] on button at bounding box center [295, 143] width 28 height 28
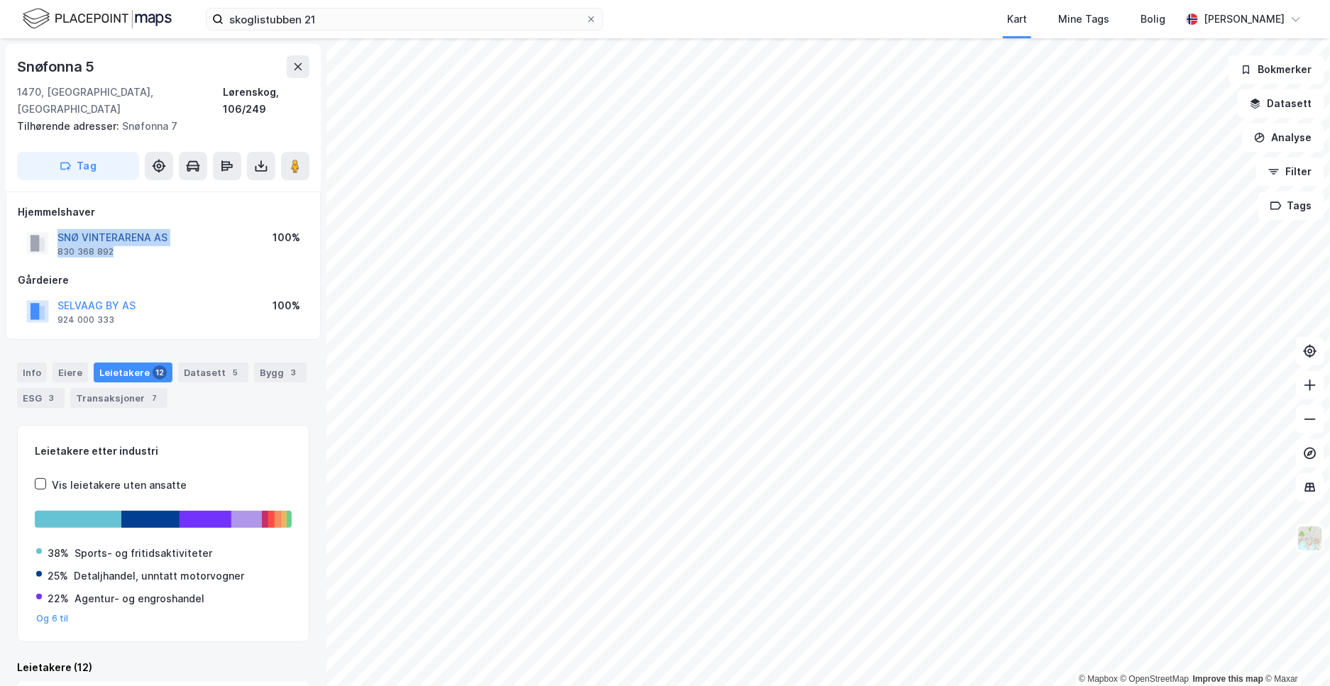
drag, startPoint x: 201, startPoint y: 229, endPoint x: 59, endPoint y: 216, distance: 142.6
click at [59, 226] on div "SNØ VINTERARENA AS 830 368 892 100%" at bounding box center [163, 243] width 291 height 34
click at [0, 0] on button "SNØ VINTERARENA AS" at bounding box center [0, 0] width 0 height 0
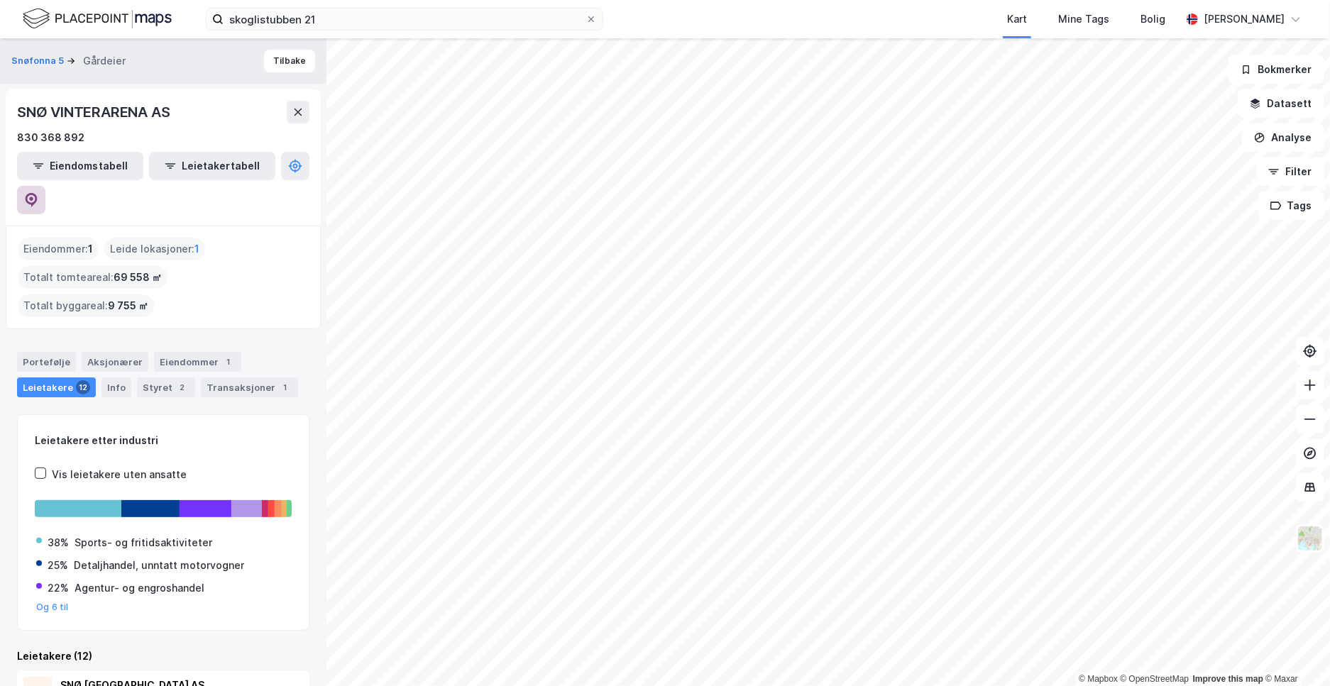
click at [38, 193] on icon at bounding box center [31, 200] width 14 height 14
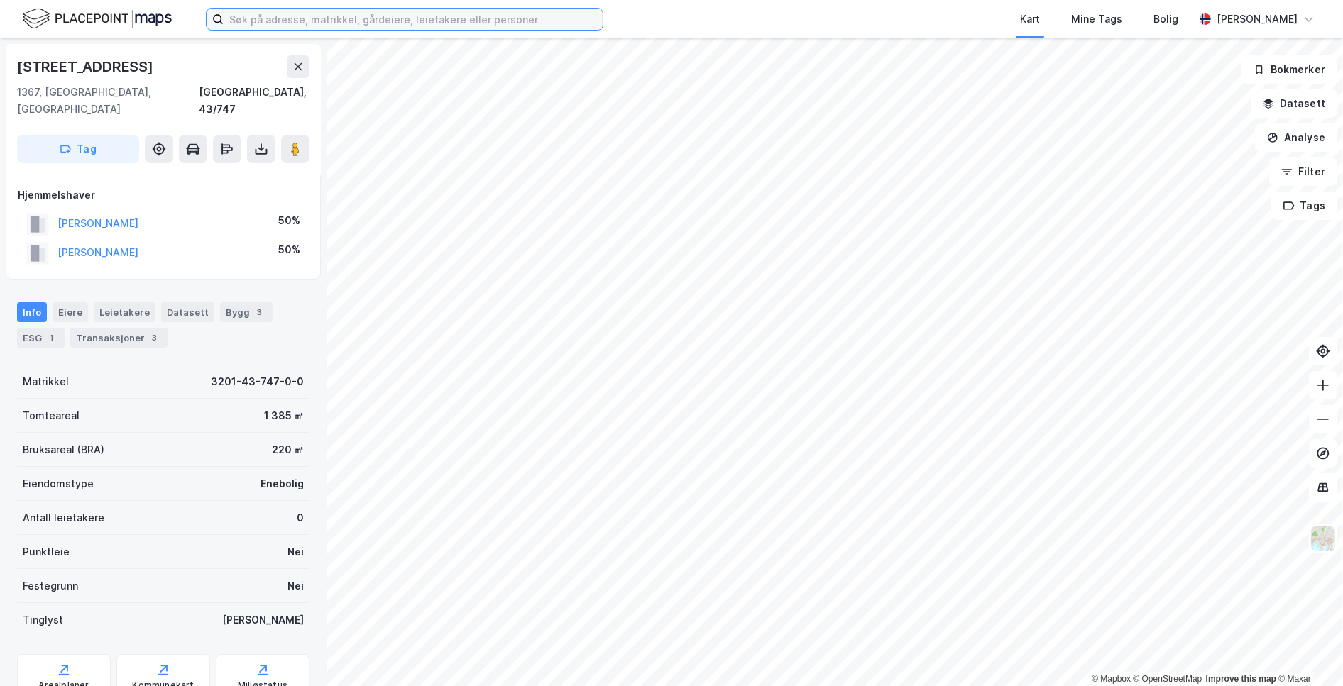
click at [278, 19] on input at bounding box center [413, 19] width 379 height 21
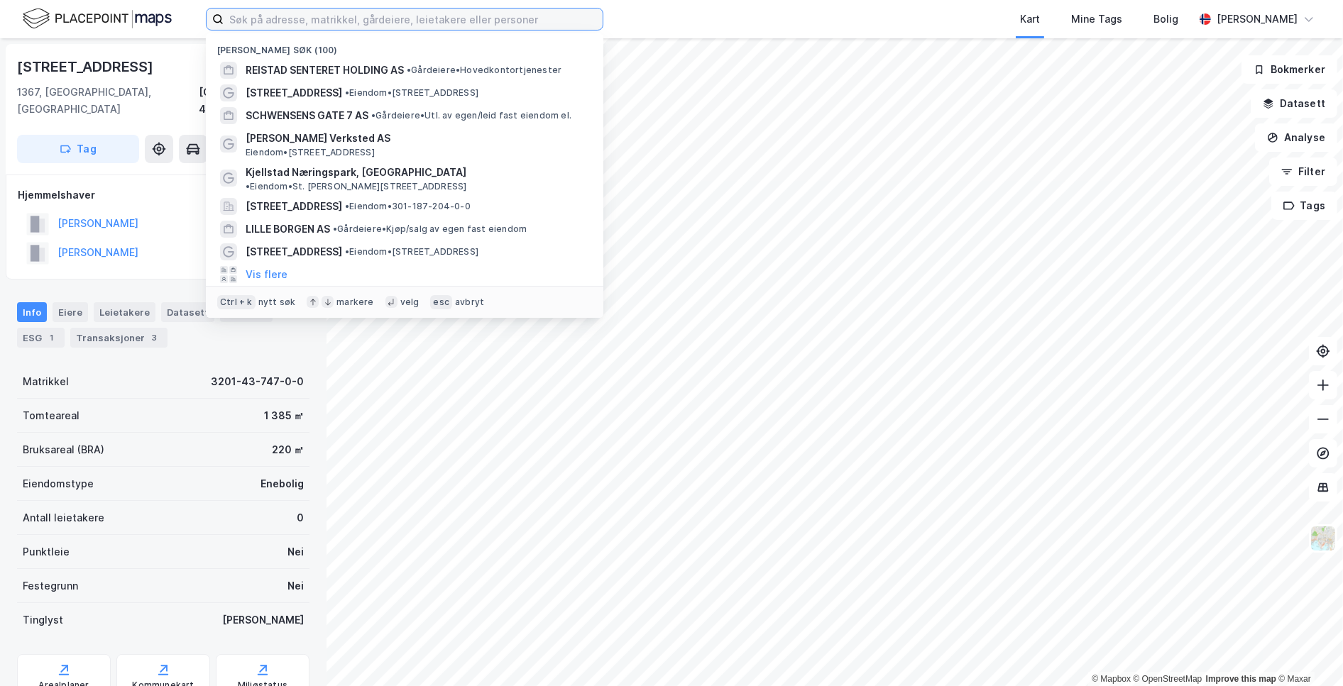
paste input "Hallingskarvet Eiendom AS"
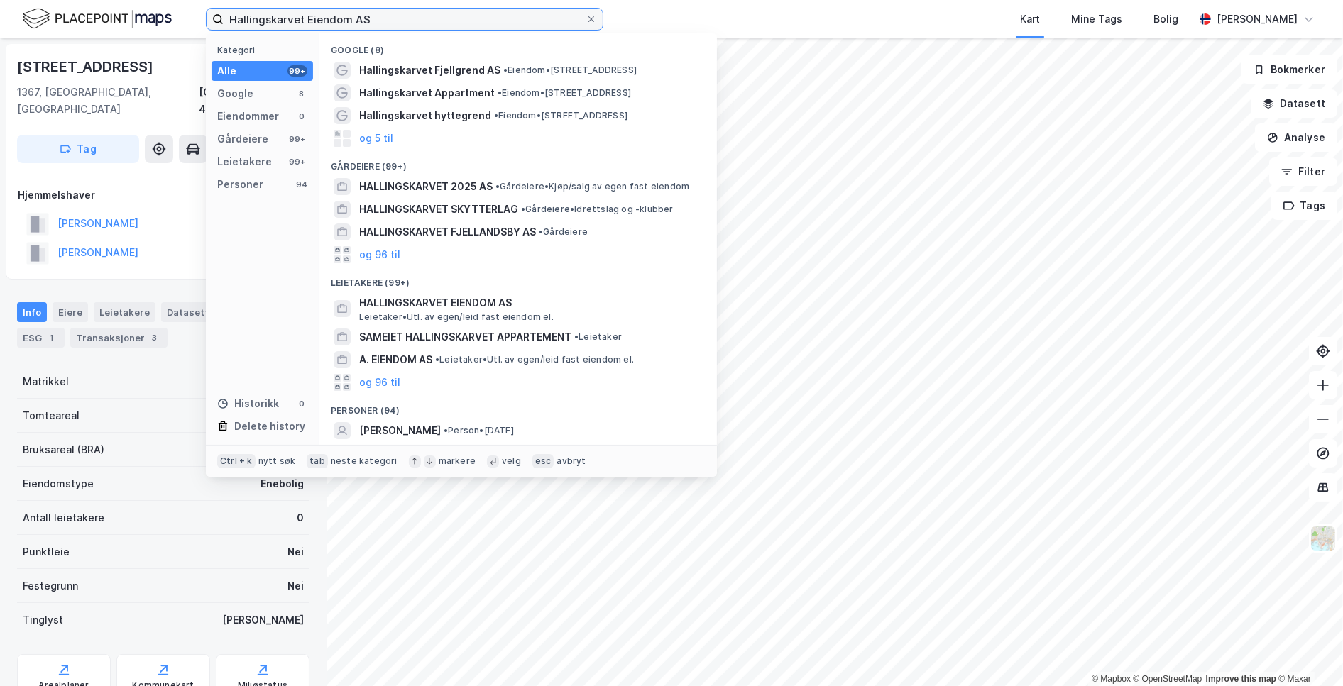
type input "Hallingskarvet Eiendom AS"
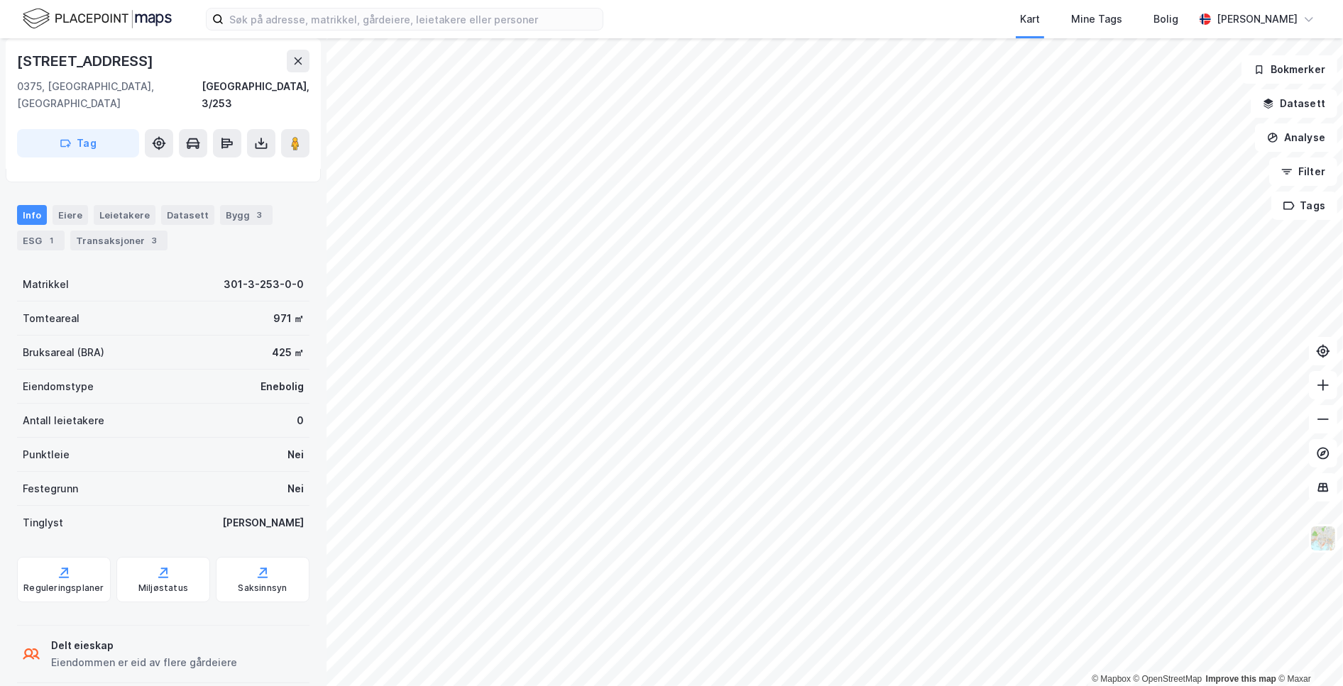
scroll to position [99, 0]
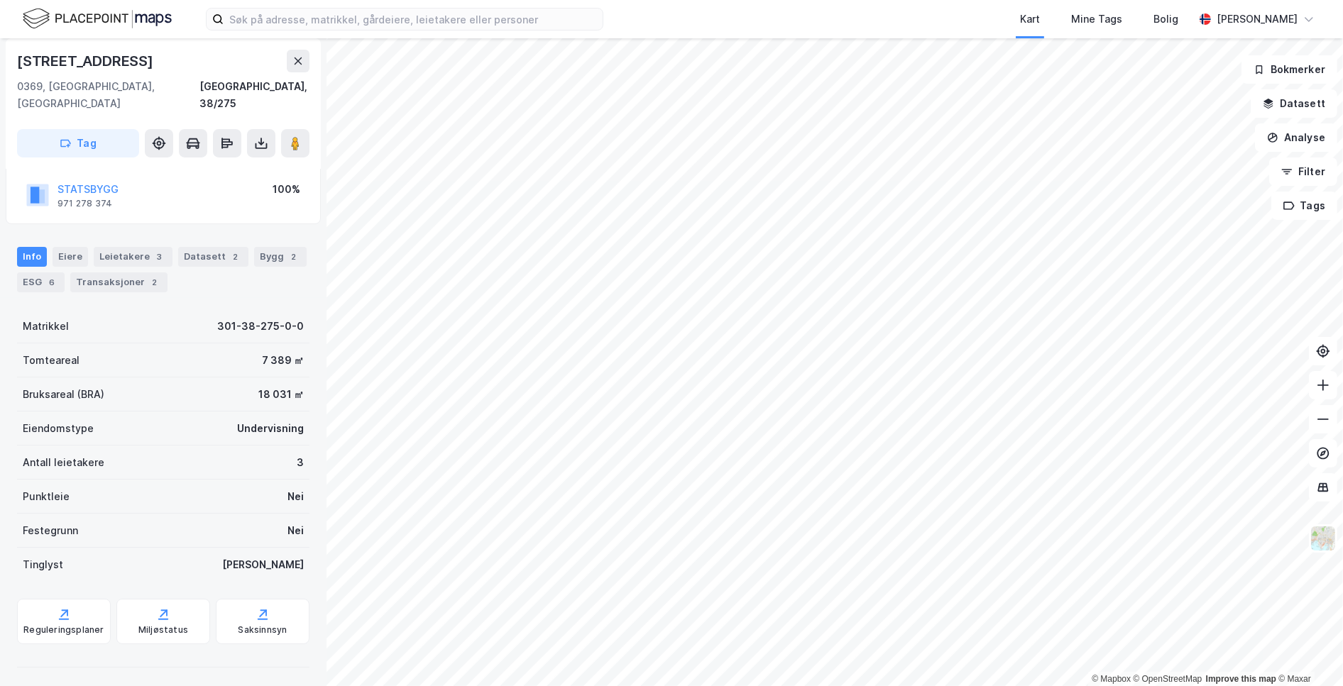
scroll to position [86, 0]
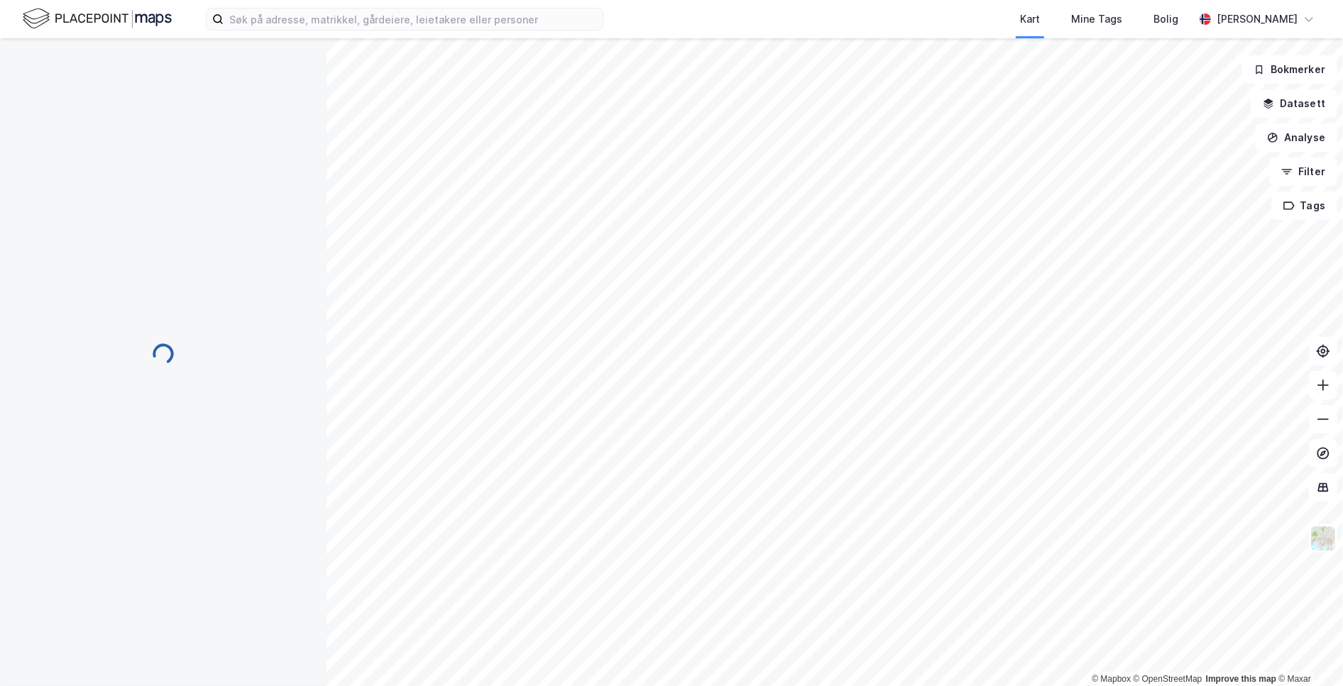
scroll to position [2, 0]
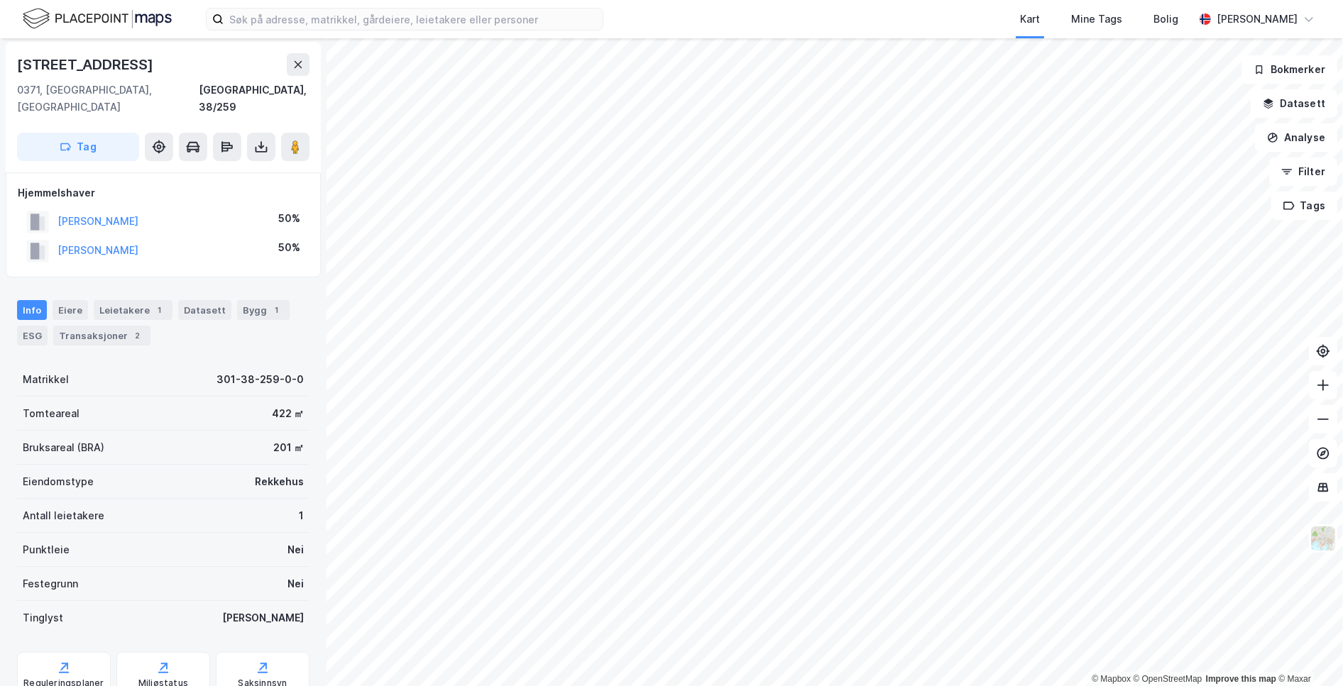
scroll to position [2, 0]
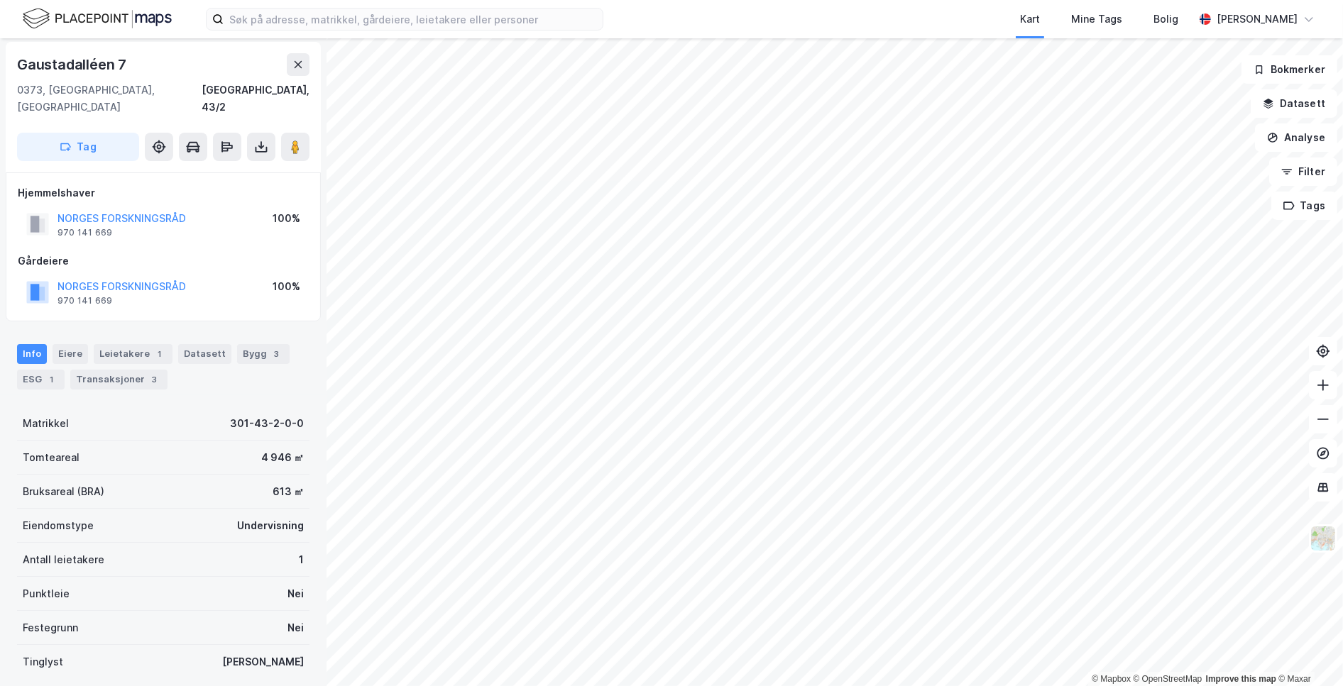
scroll to position [2, 0]
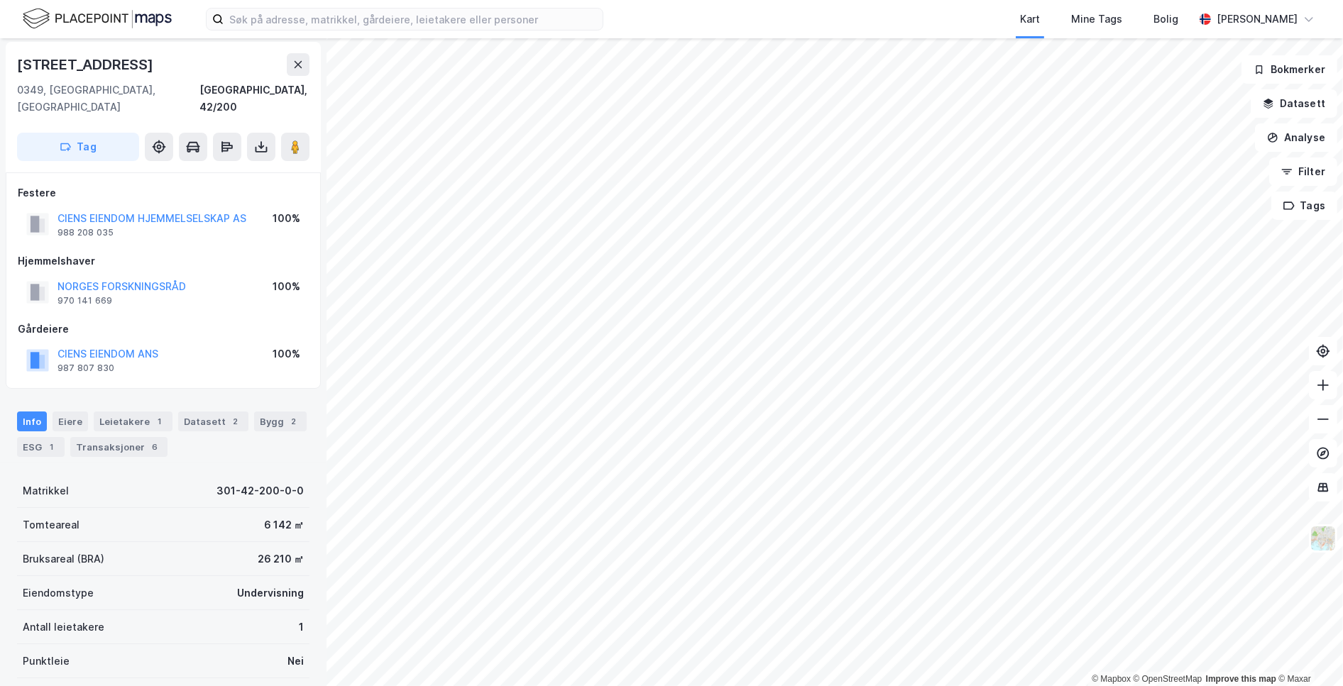
scroll to position [2, 0]
click at [207, 343] on div "[GEOGRAPHIC_DATA] AS 916 260 172 100%" at bounding box center [163, 360] width 291 height 34
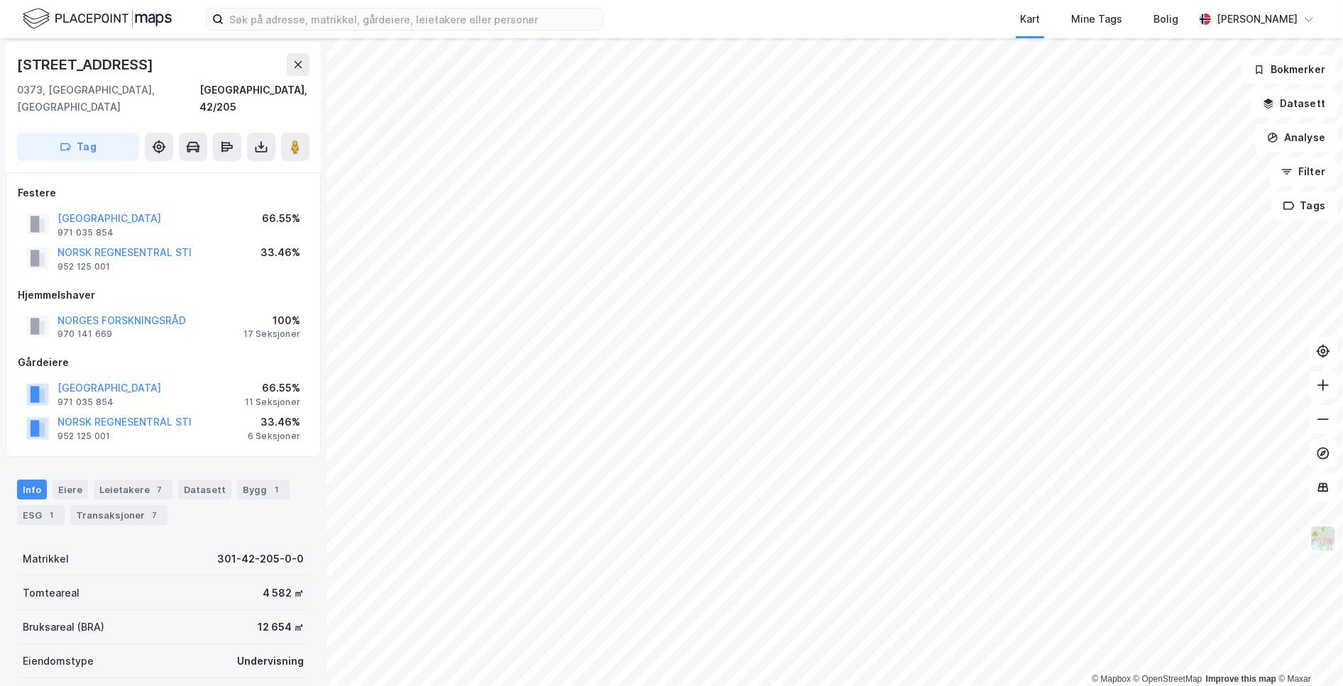
scroll to position [2, 0]
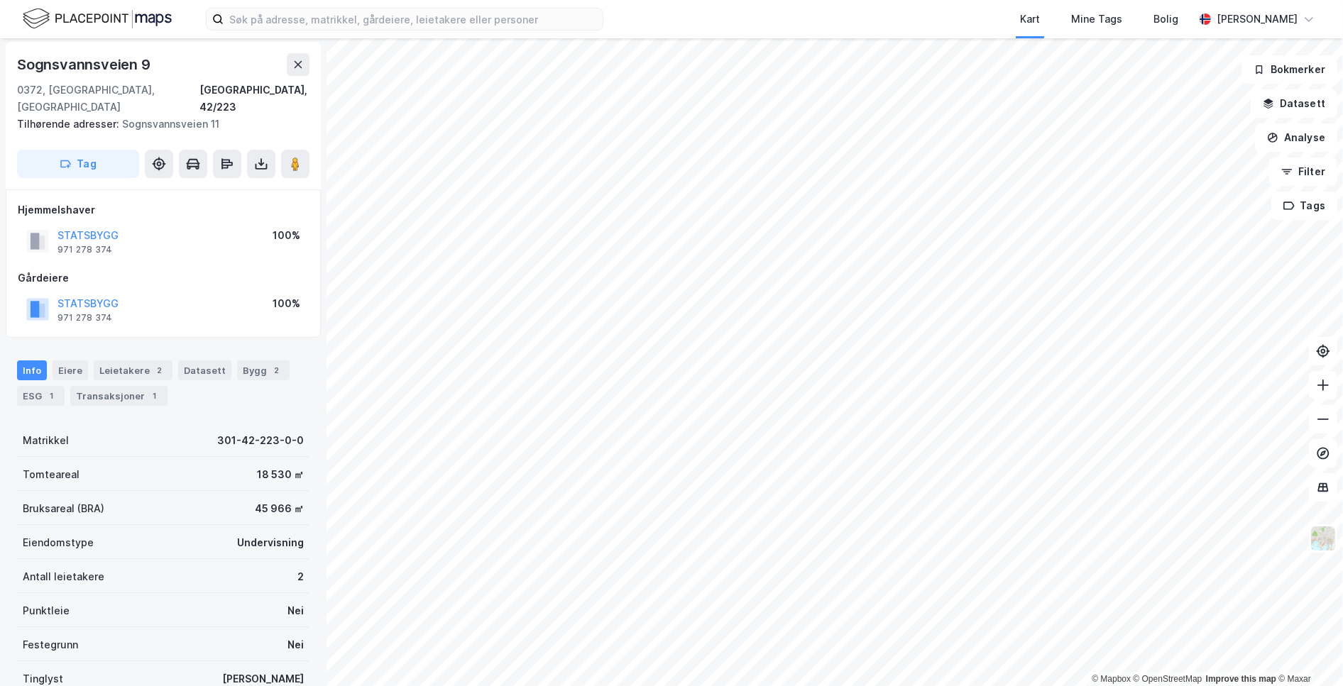
scroll to position [2, 0]
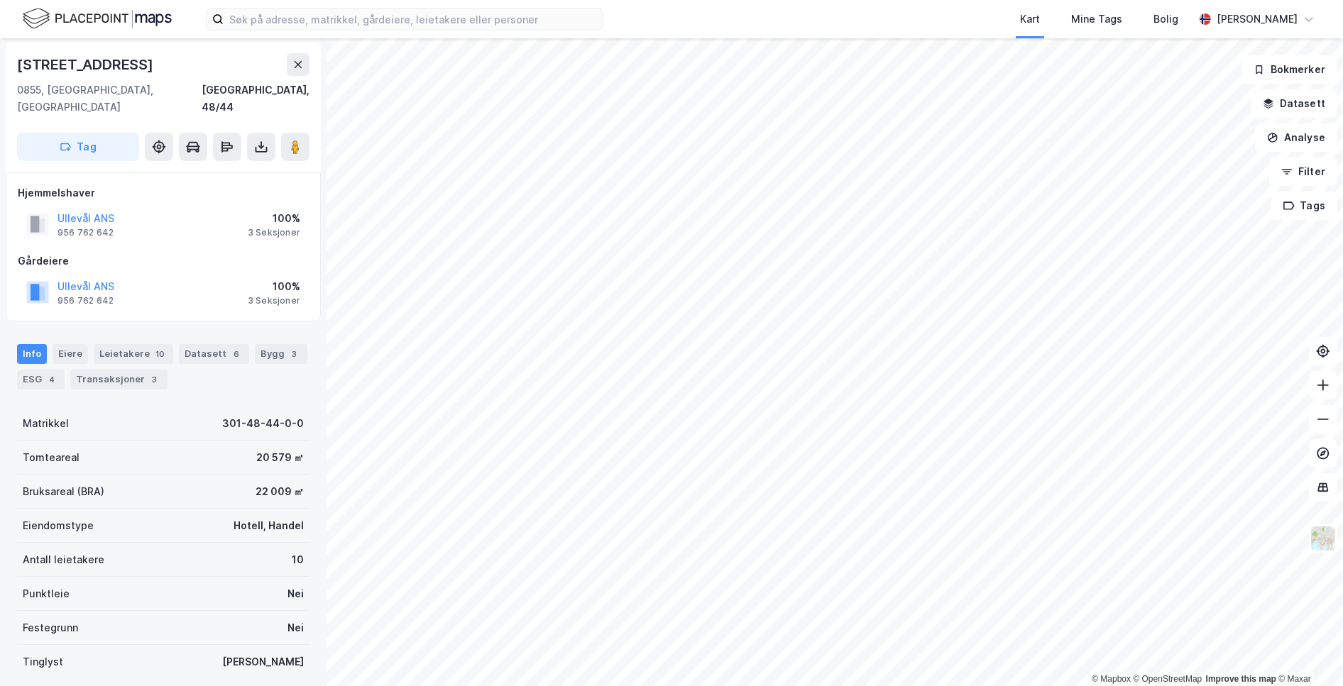
scroll to position [2, 0]
drag, startPoint x: 146, startPoint y: 195, endPoint x: 52, endPoint y: 204, distance: 94.8
click at [52, 207] on div "Ullevål ANS 956 762 642 100% 3 Seksjoner" at bounding box center [163, 224] width 291 height 34
